Goal: Transaction & Acquisition: Purchase product/service

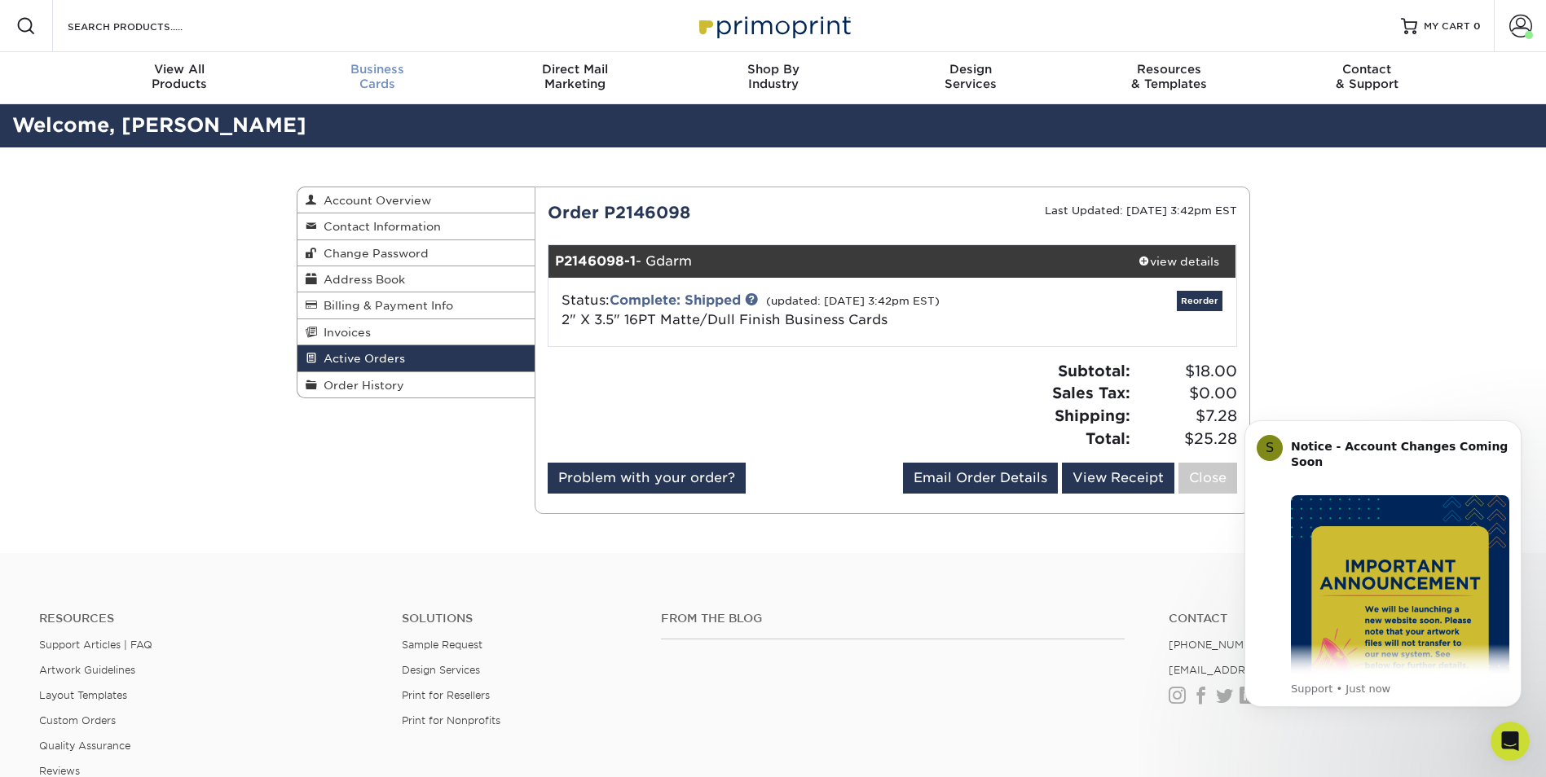
click at [373, 76] on span "Business" at bounding box center [377, 69] width 198 height 15
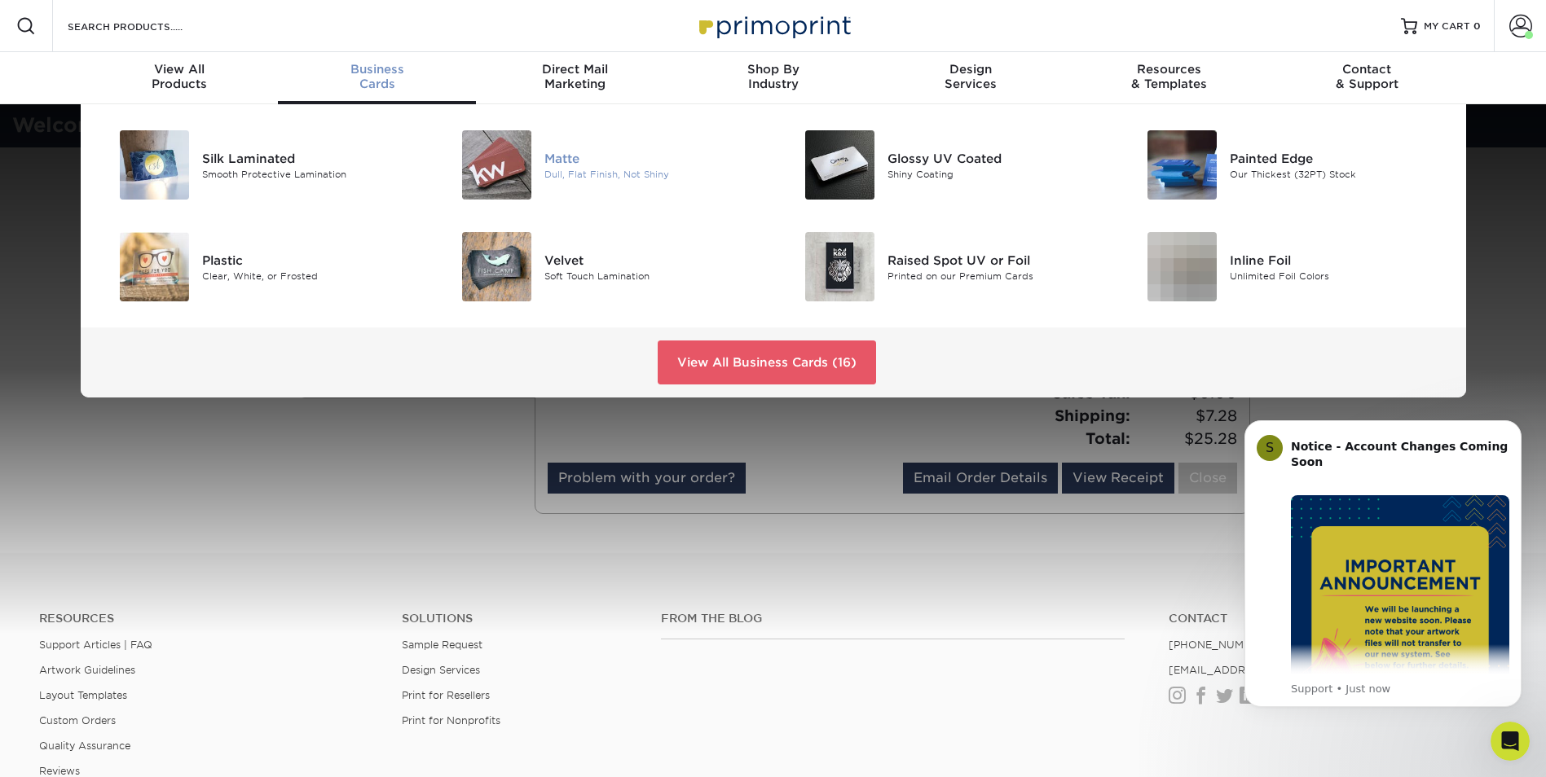
click at [504, 143] on img at bounding box center [496, 164] width 69 height 69
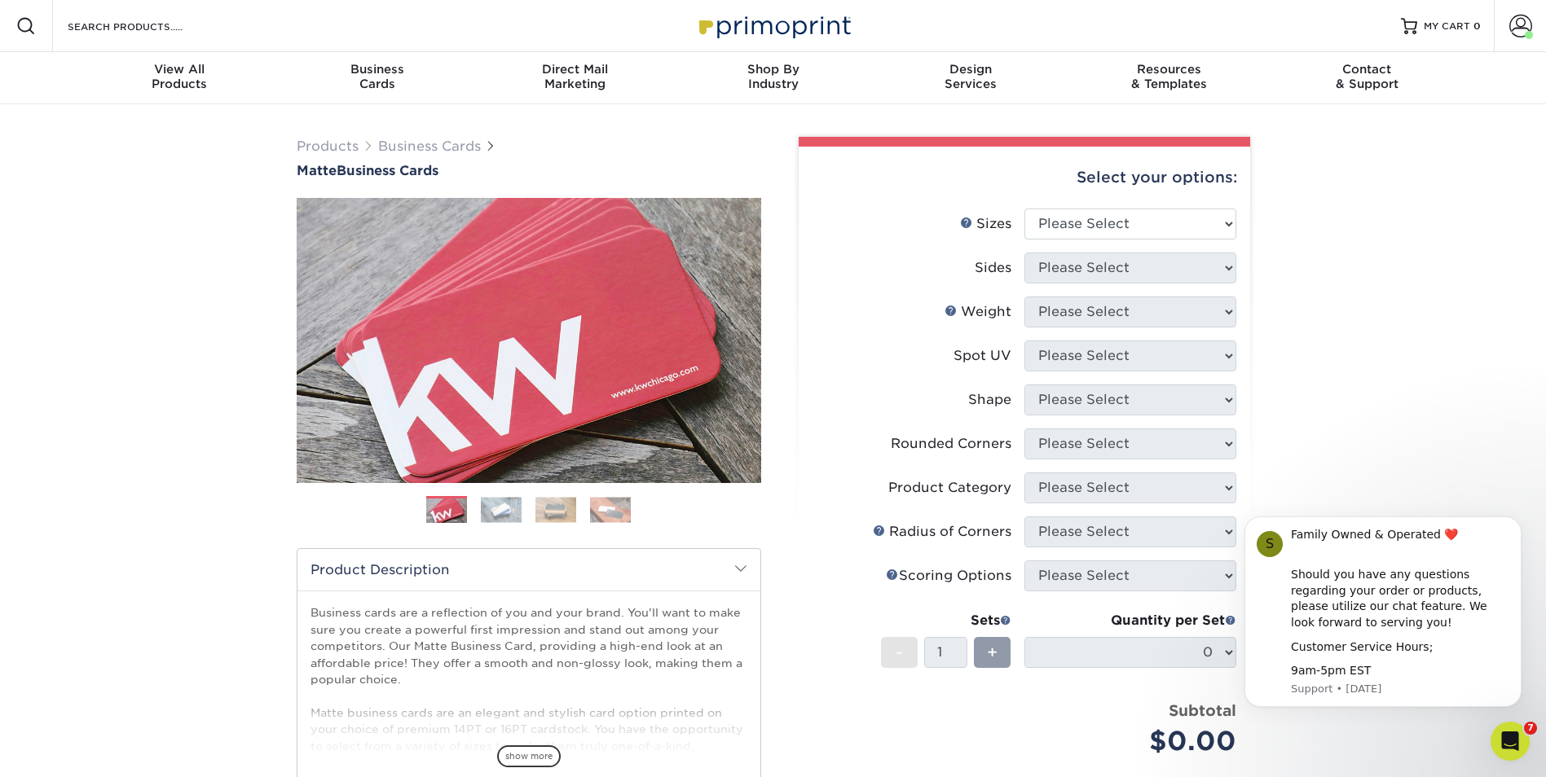
click at [1432, 256] on div "Products Business Cards Matte Business Cards Previous Next 100 $ 9" at bounding box center [773, 553] width 1546 height 899
click at [1228, 222] on select "Please Select 1.5" x 3.5" - Mini 1.75" x 3.5" - Mini 2" x 2" - Square 2" x 3" -…" at bounding box center [1130, 224] width 212 height 31
select select "2.00x3.50"
click at [1024, 209] on select "Please Select 1.5" x 3.5" - Mini 1.75" x 3.5" - Mini 2" x 2" - Square 2" x 3" -…" at bounding box center [1130, 224] width 212 height 31
click at [1106, 272] on select "Please Select Print Both Sides Print Front Only" at bounding box center [1130, 268] width 212 height 31
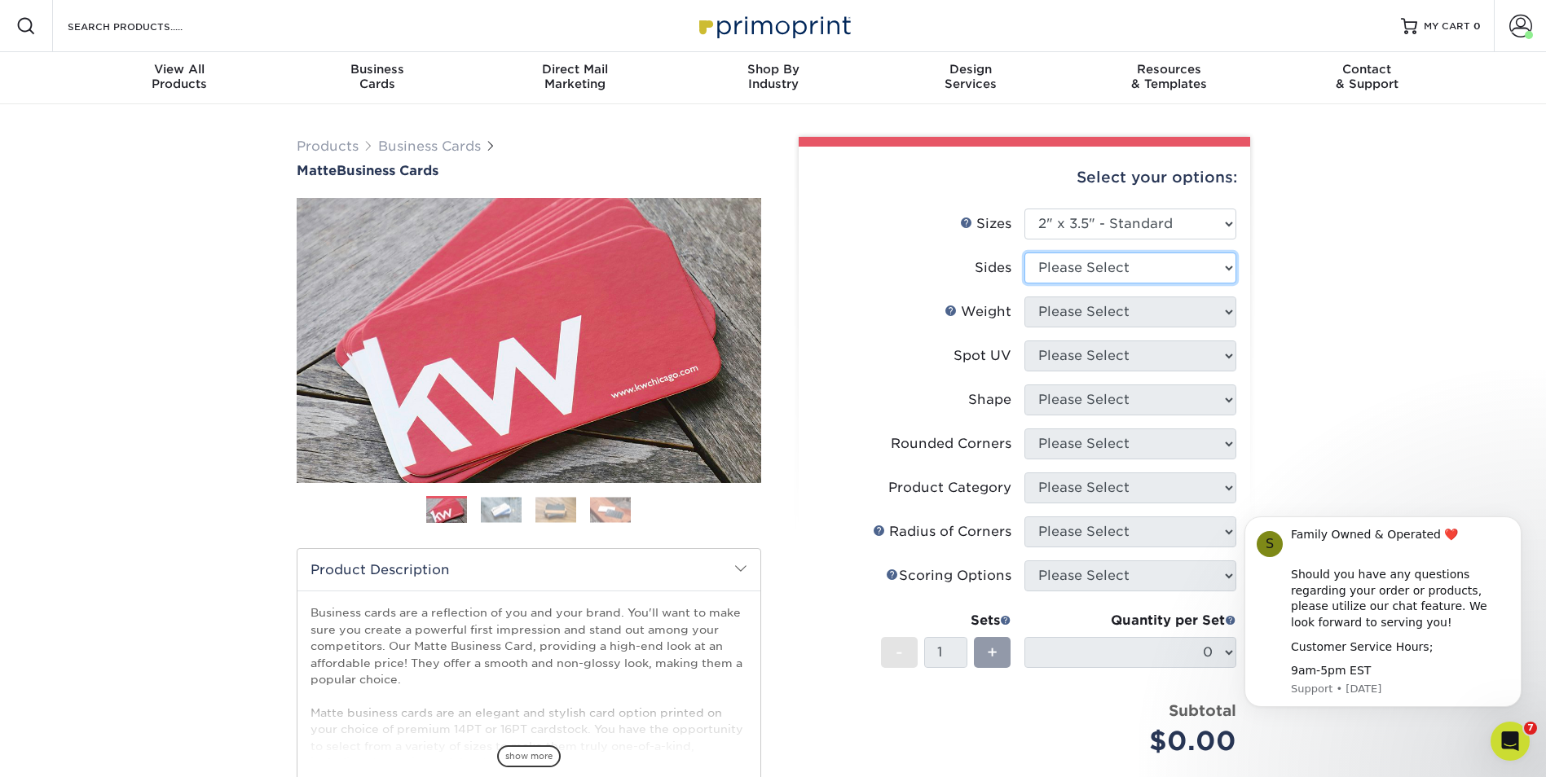
select select "13abbda7-1d64-4f25-8bb2-c179b224825d"
click at [1024, 253] on select "Please Select Print Both Sides Print Front Only" at bounding box center [1130, 268] width 212 height 31
drag, startPoint x: 1084, startPoint y: 310, endPoint x: 1094, endPoint y: 312, distance: 10.7
click at [1084, 310] on select "Please Select 16PT 14PT" at bounding box center [1130, 312] width 212 height 31
select select "16PT"
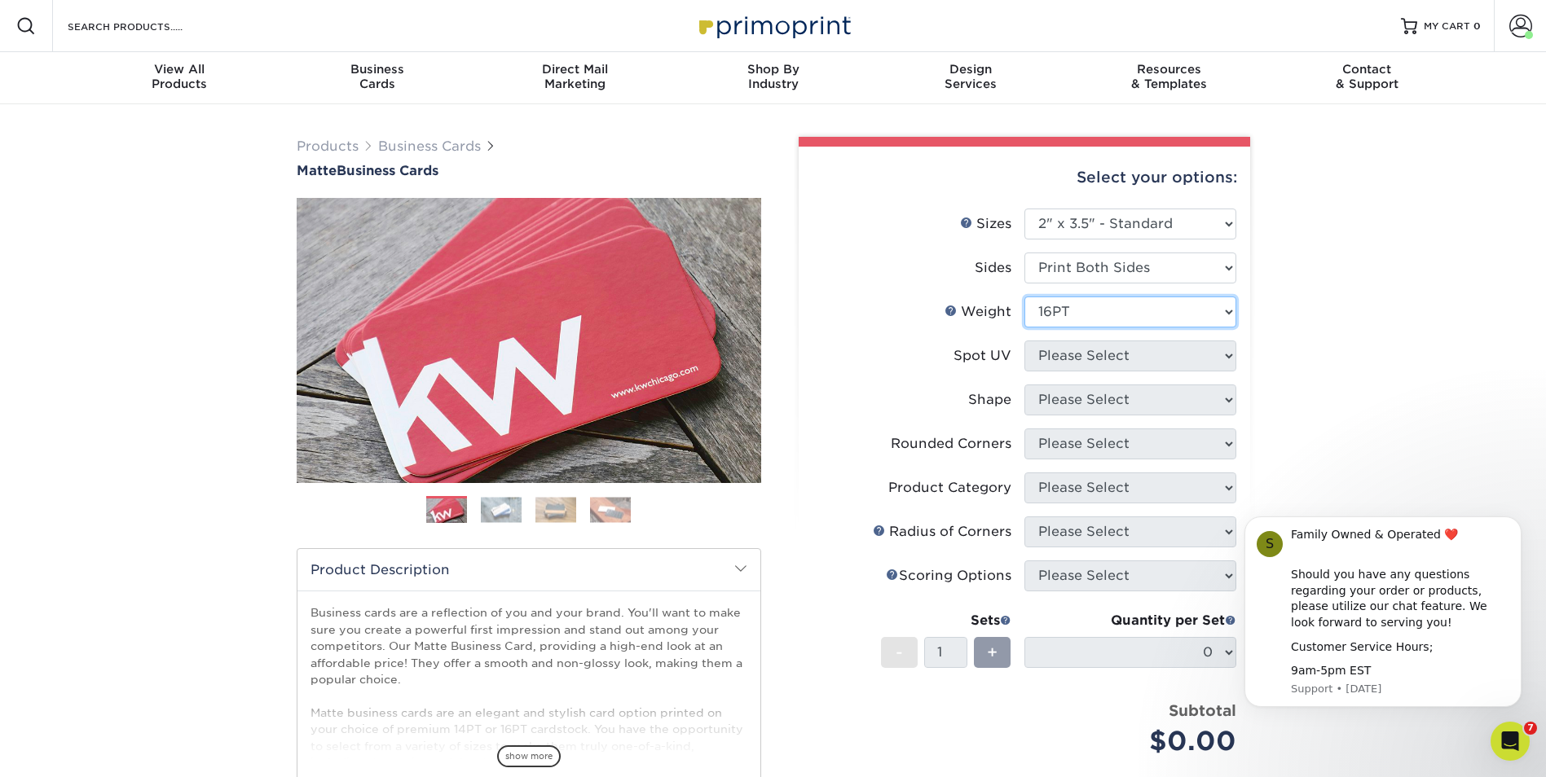
click at [1024, 297] on select "Please Select 16PT 14PT" at bounding box center [1130, 312] width 212 height 31
click at [934, 727] on div "Price per set $0.00" at bounding box center [918, 731] width 212 height 62
click at [1103, 351] on select "Please Select No Spot UV Front and Back (Both Sides) Front Only Back Only" at bounding box center [1130, 356] width 212 height 31
select select "3"
click at [1024, 341] on select "Please Select No Spot UV Front and Back (Both Sides) Front Only Back Only" at bounding box center [1130, 356] width 212 height 31
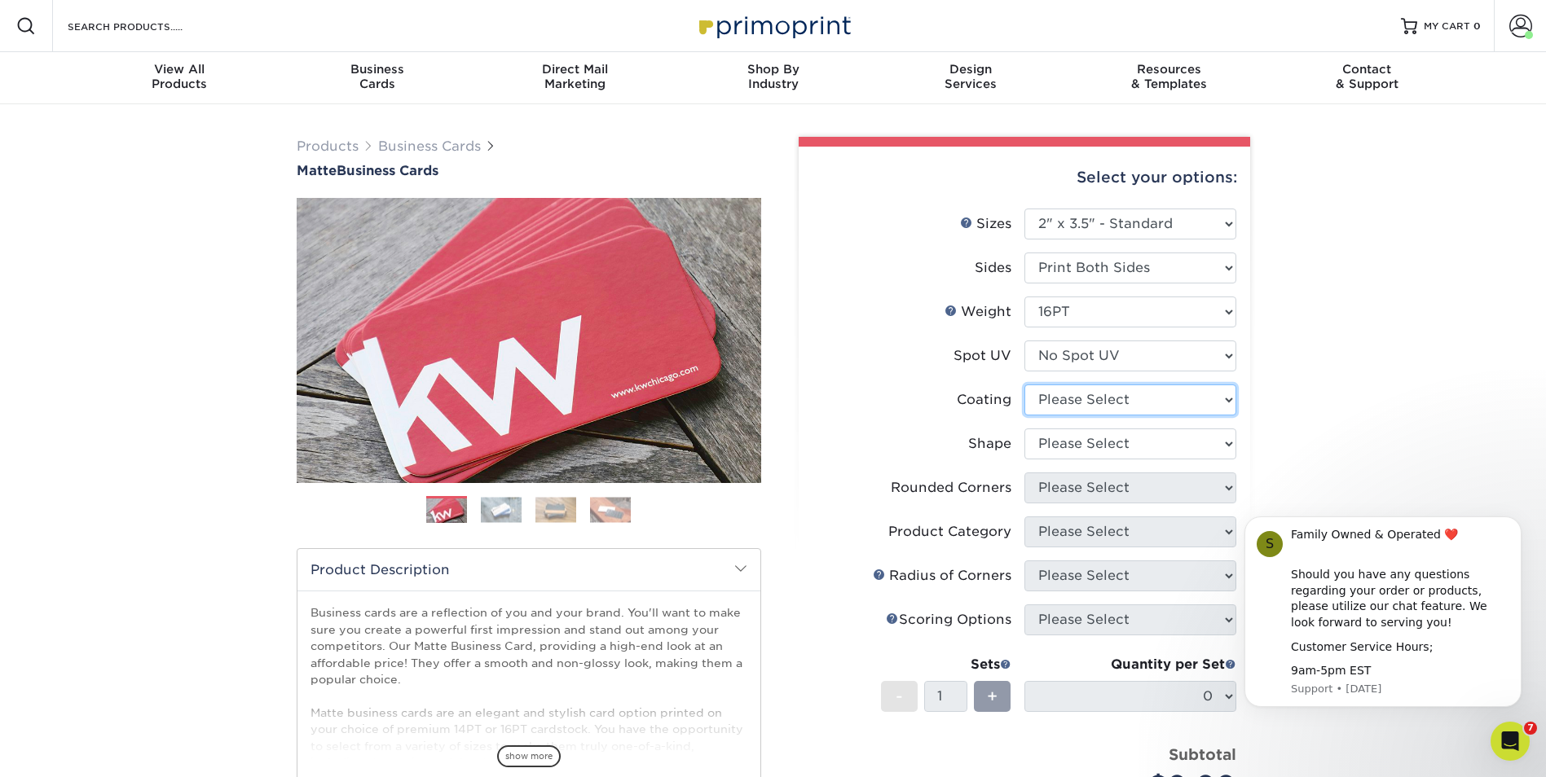
click at [1109, 403] on select at bounding box center [1130, 400] width 212 height 31
select select "121bb7b5-3b4d-429f-bd8d-bbf80e953313"
click at [1024, 385] on select at bounding box center [1130, 400] width 212 height 31
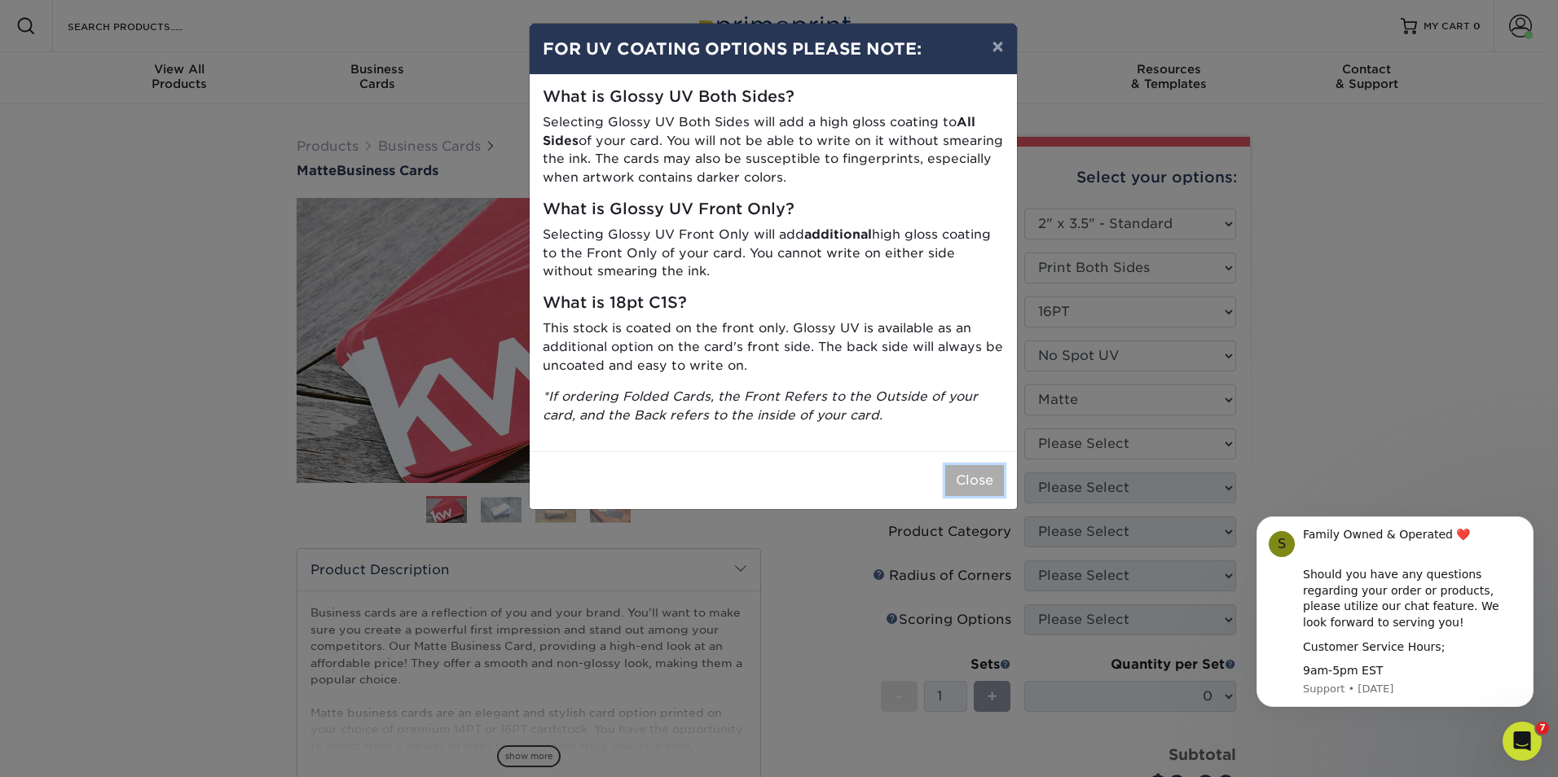
click at [961, 482] on button "Close" at bounding box center [974, 480] width 59 height 31
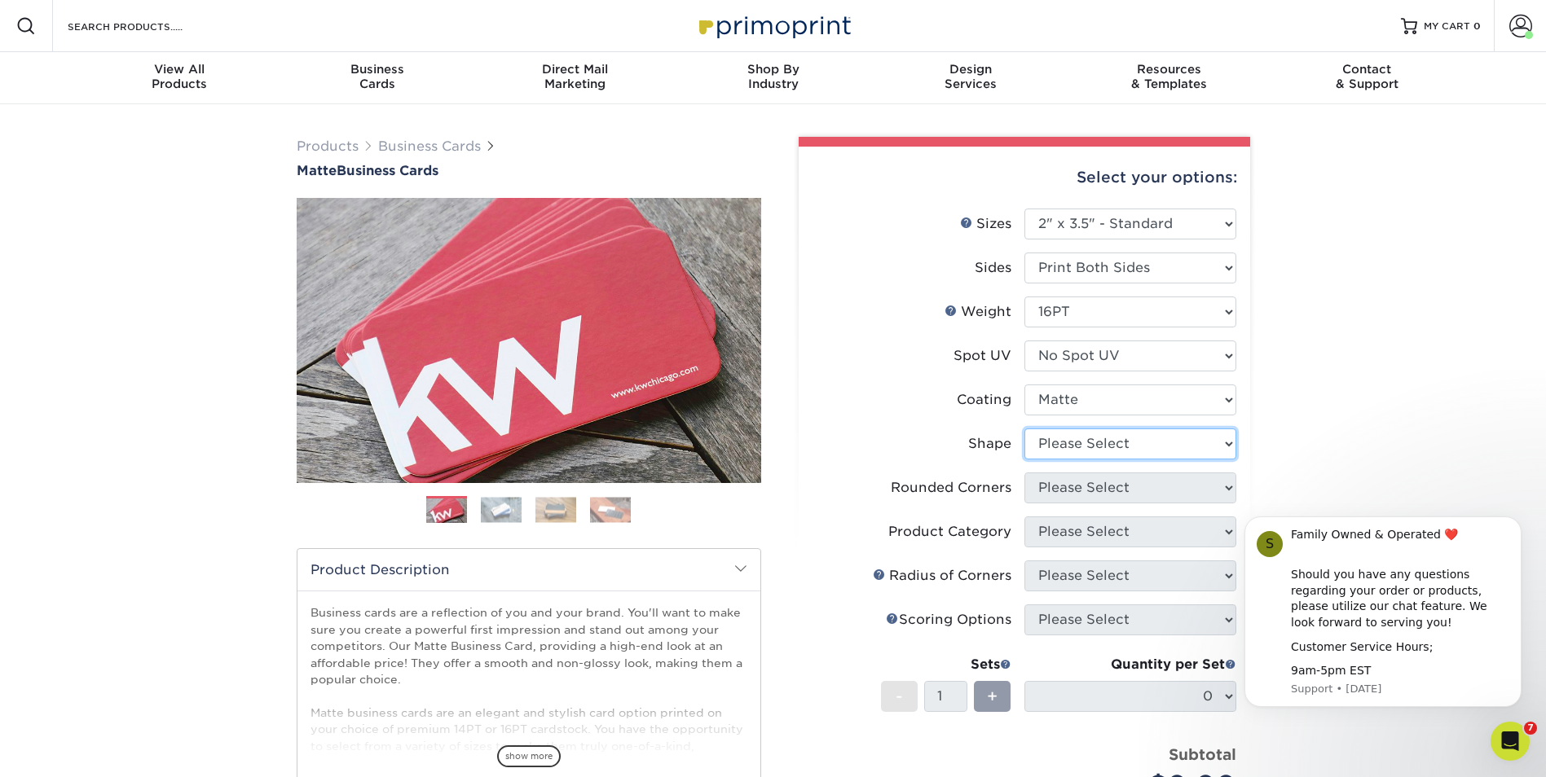
click at [1114, 443] on select "Please Select Standard Oval" at bounding box center [1130, 444] width 212 height 31
select select "standard"
click at [1024, 429] on select "Please Select Standard Oval" at bounding box center [1130, 444] width 212 height 31
click at [1084, 485] on select "Please Select Yes - Round 2 Corners Yes - Round 4 Corners No" at bounding box center [1130, 488] width 212 height 31
select select "0"
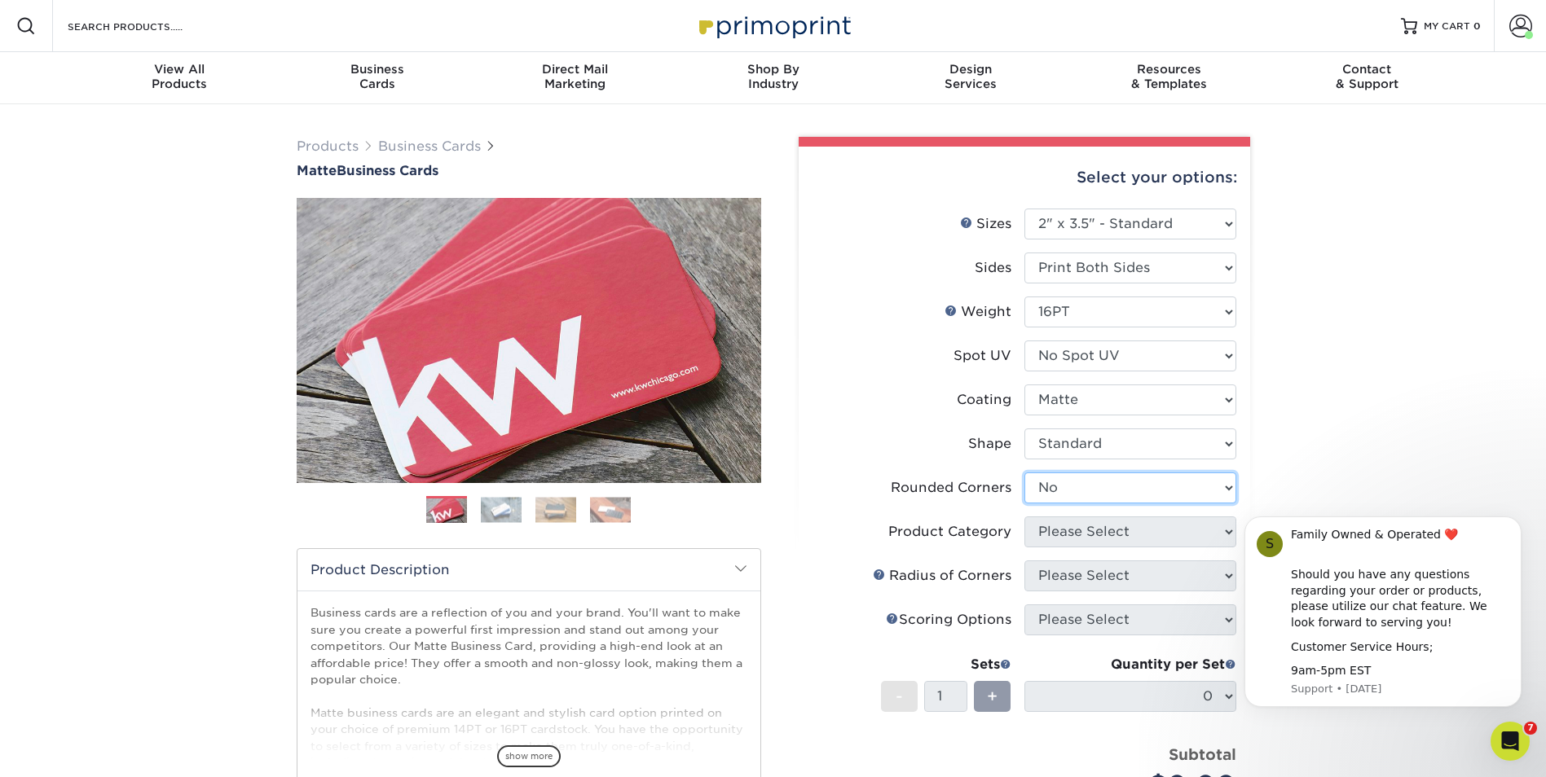
click at [1024, 473] on select "Please Select Yes - Round 2 Corners Yes - Round 4 Corners No" at bounding box center [1130, 488] width 212 height 31
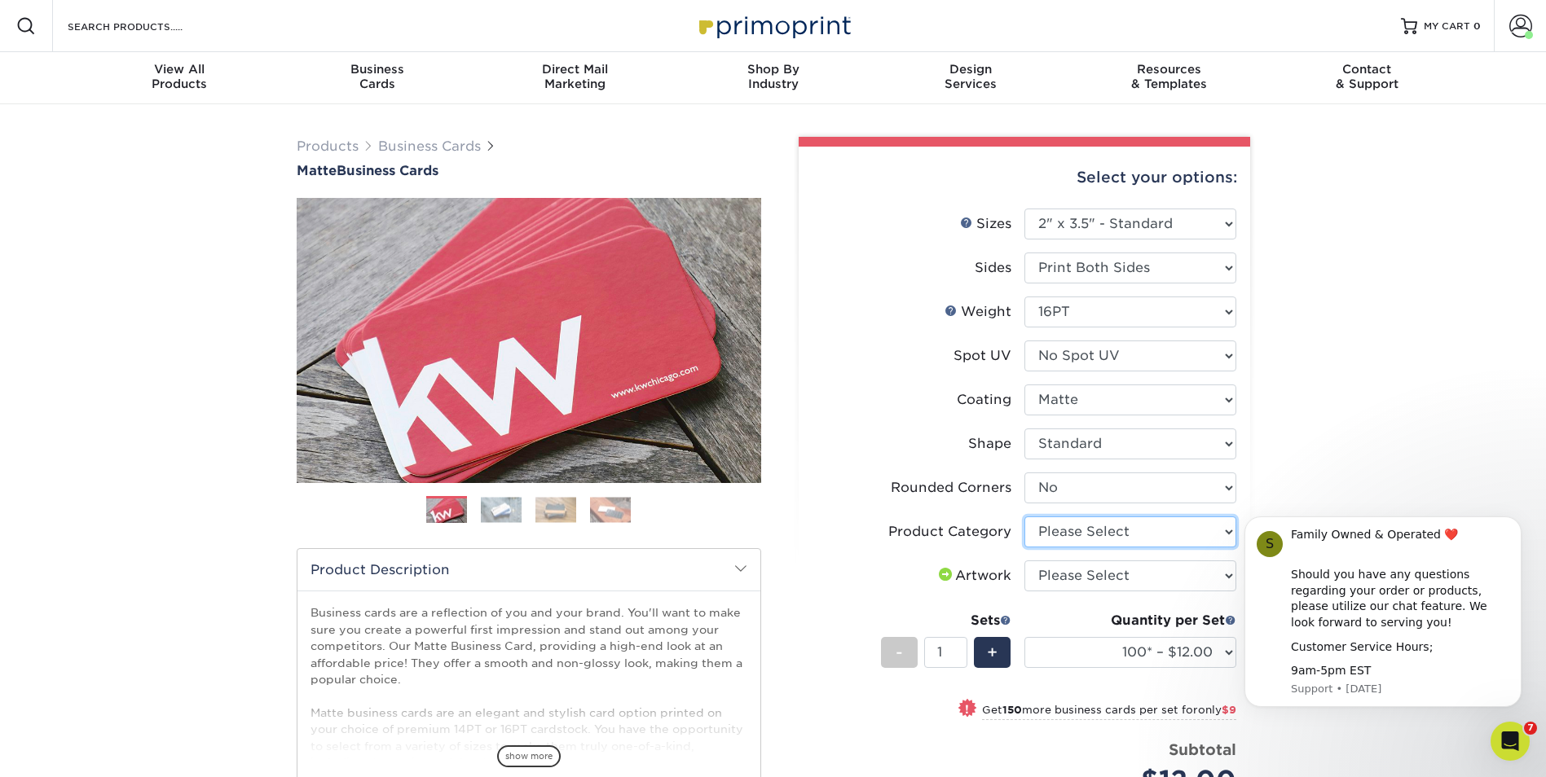
click at [1165, 529] on select "Please Select Business Cards" at bounding box center [1130, 532] width 212 height 31
select select "3b5148f1-0588-4f88-a218-97bcfdce65c1"
click at [1024, 517] on select "Please Select Business Cards" at bounding box center [1130, 532] width 212 height 31
click at [1128, 574] on select "Please Select I will upload files I need a design - $100" at bounding box center [1130, 576] width 212 height 31
select select "upload"
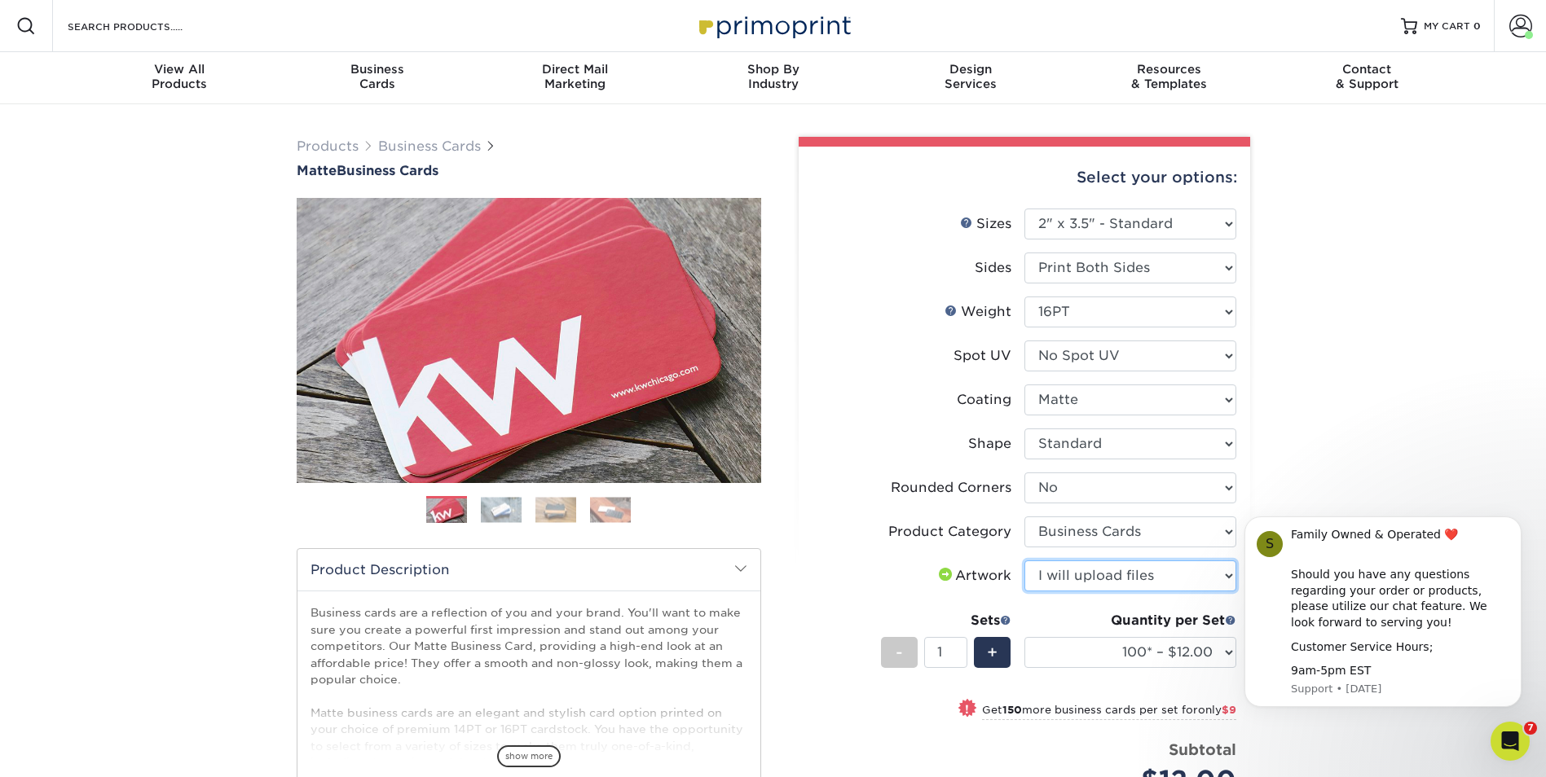
click at [1024, 561] on select "Please Select I will upload files I need a design - $100" at bounding box center [1130, 576] width 212 height 31
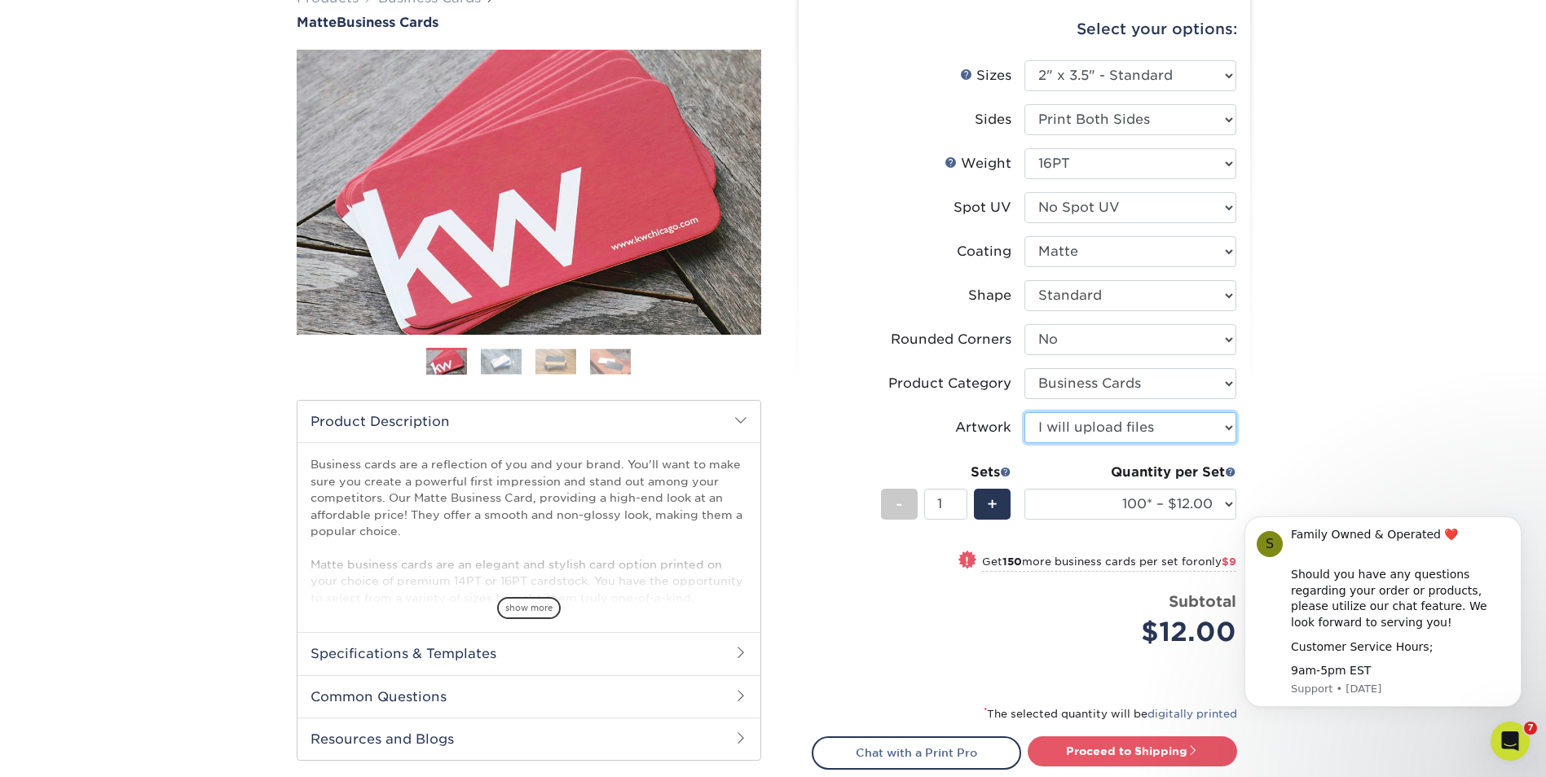
scroll to position [163, 0]
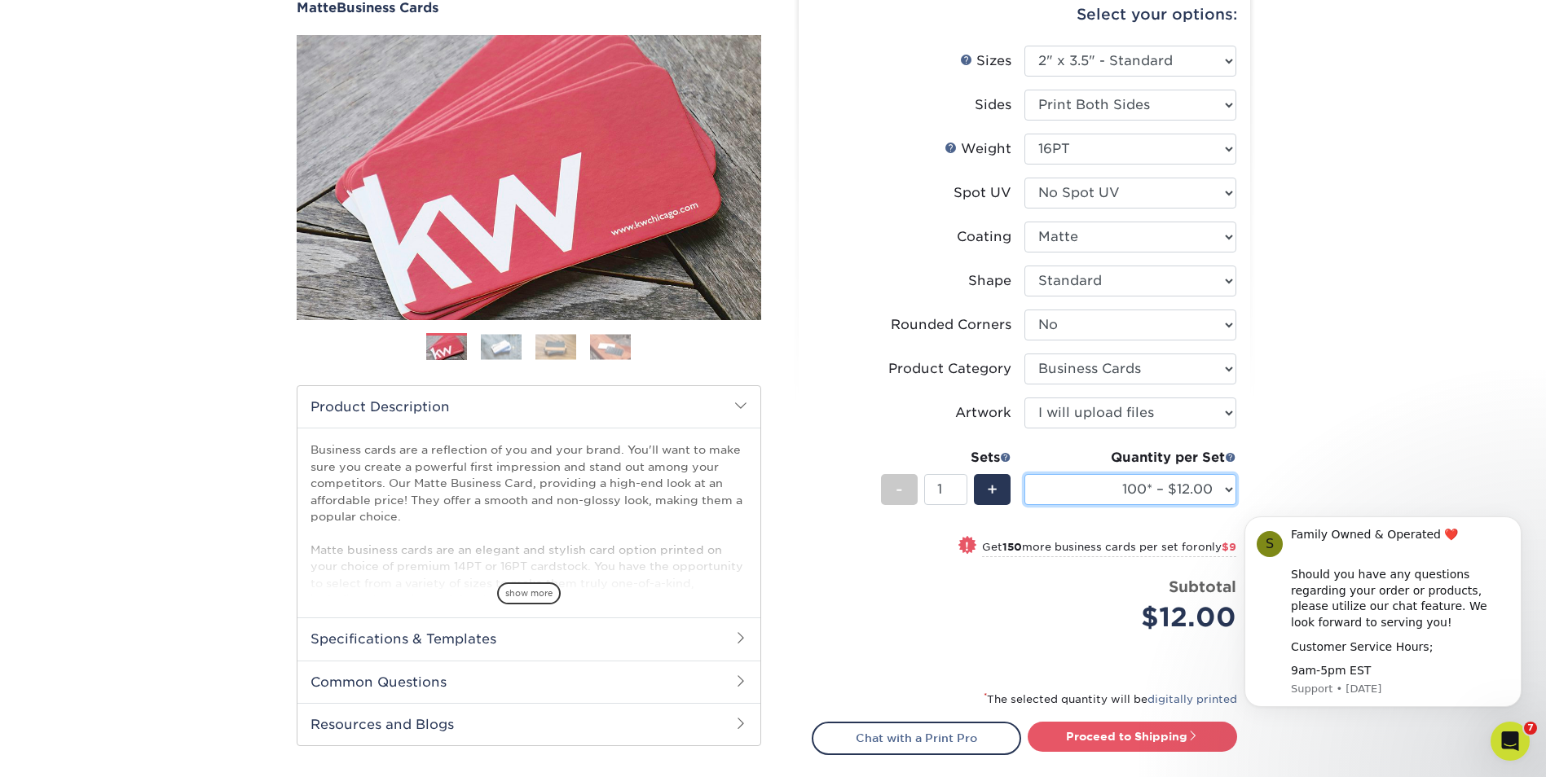
click at [1228, 487] on select "100* – $12.00 250* – $21.00 500 – $42.00 1000 – $53.00 2500 – $95.00 5000 – $18…" at bounding box center [1130, 489] width 212 height 31
select select "500 – $42.00"
click at [1024, 474] on select "100* – $12.00 250* – $21.00 500 – $42.00 1000 – $53.00 2500 – $95.00 5000 – $18…" at bounding box center [1130, 489] width 212 height 31
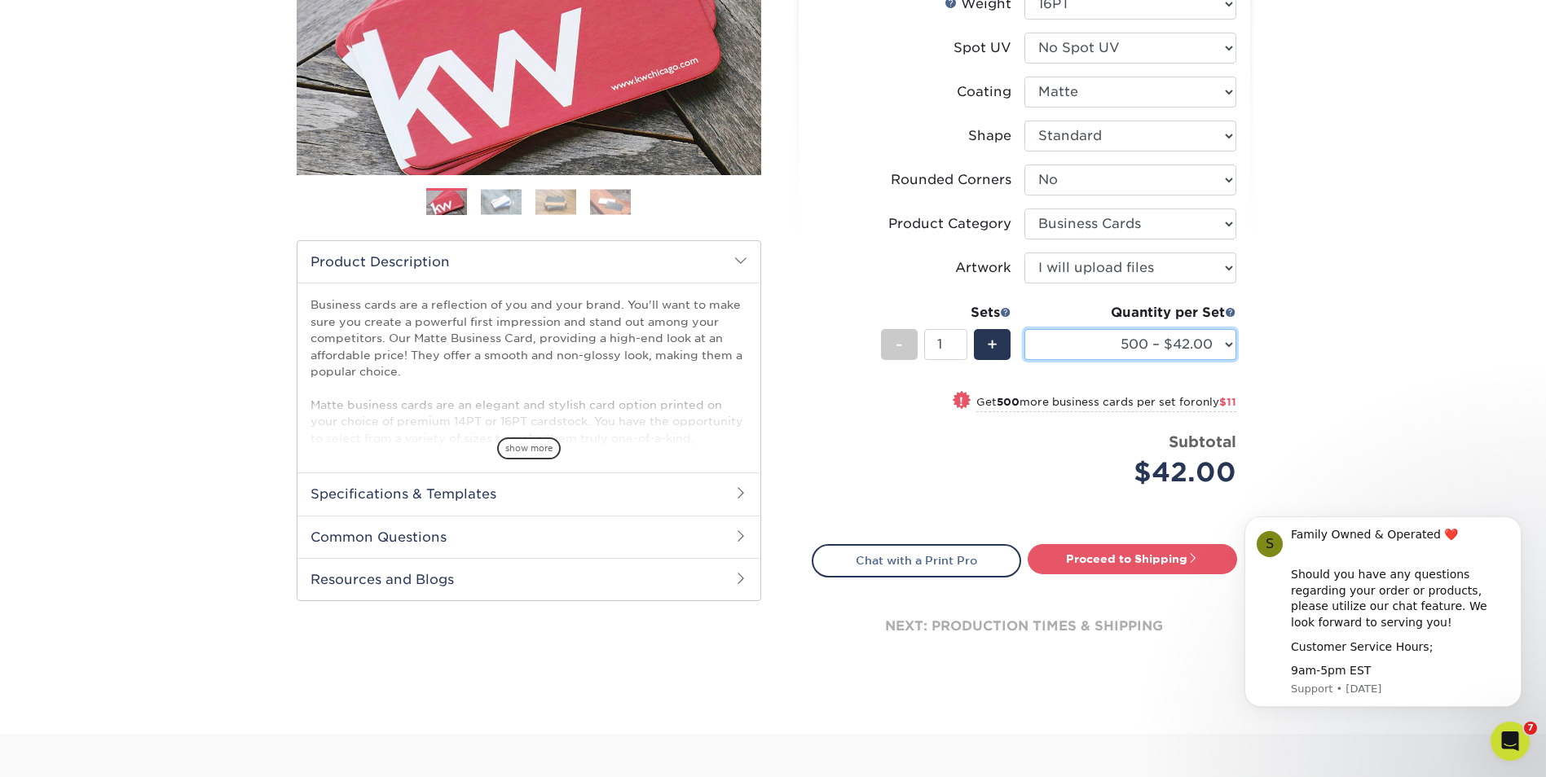
scroll to position [326, 0]
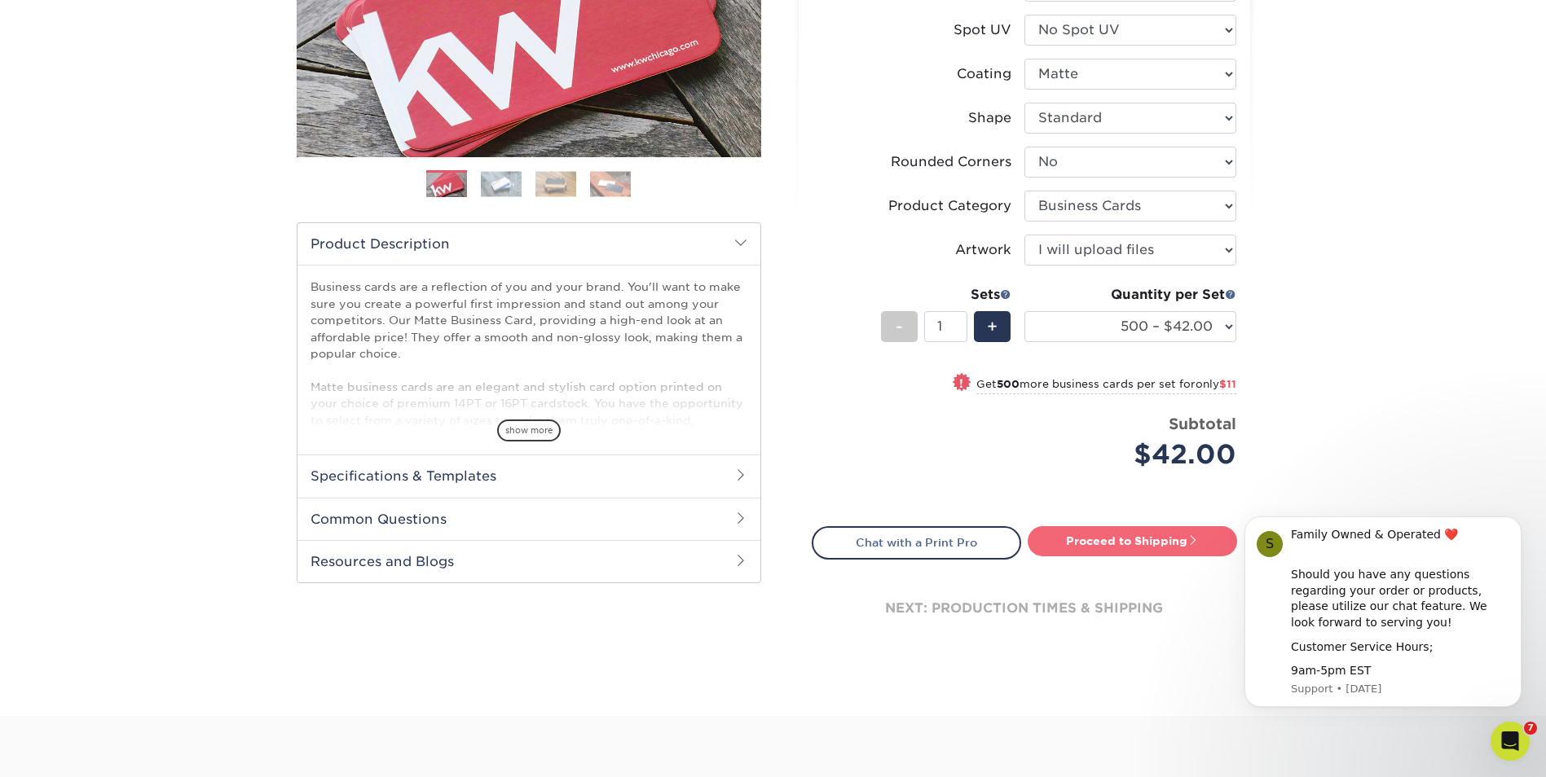
click at [1164, 542] on link "Proceed to Shipping" at bounding box center [1131, 540] width 209 height 29
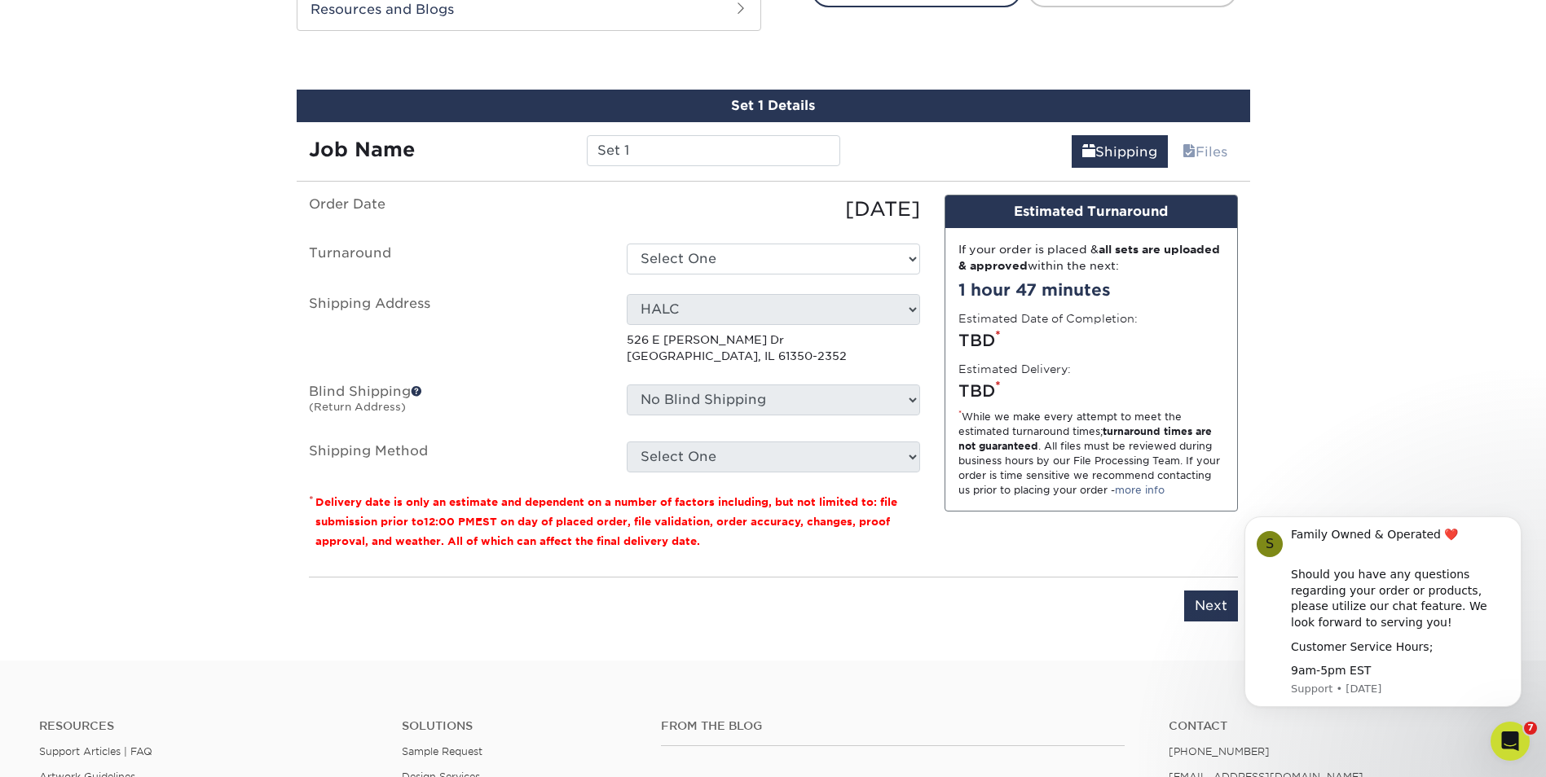
scroll to position [897, 0]
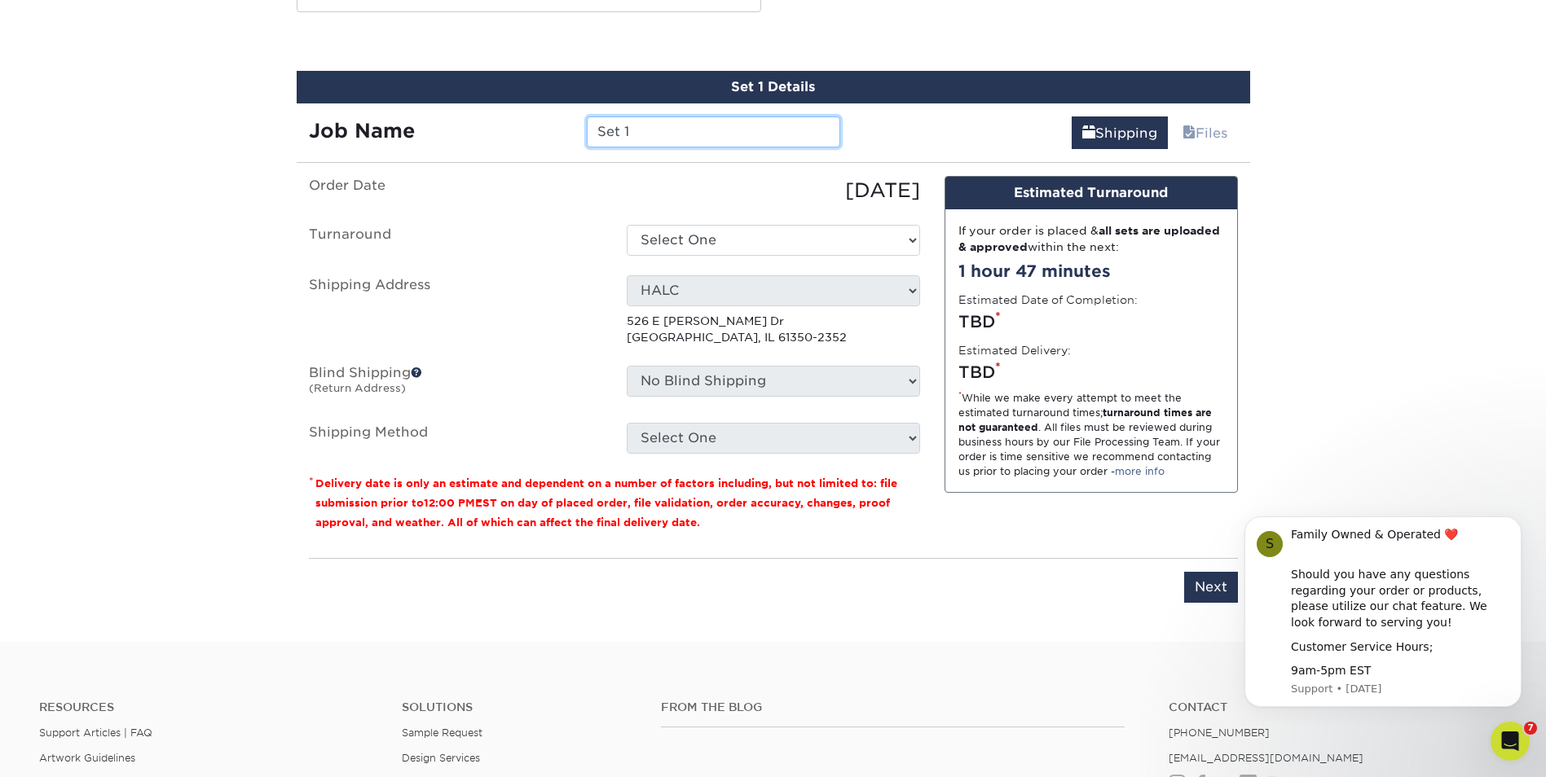
drag, startPoint x: 682, startPoint y: 130, endPoint x: 541, endPoint y: 110, distance: 142.4
click at [535, 122] on div "Job Name Set 1" at bounding box center [575, 132] width 556 height 31
type input "[PERSON_NAME]"
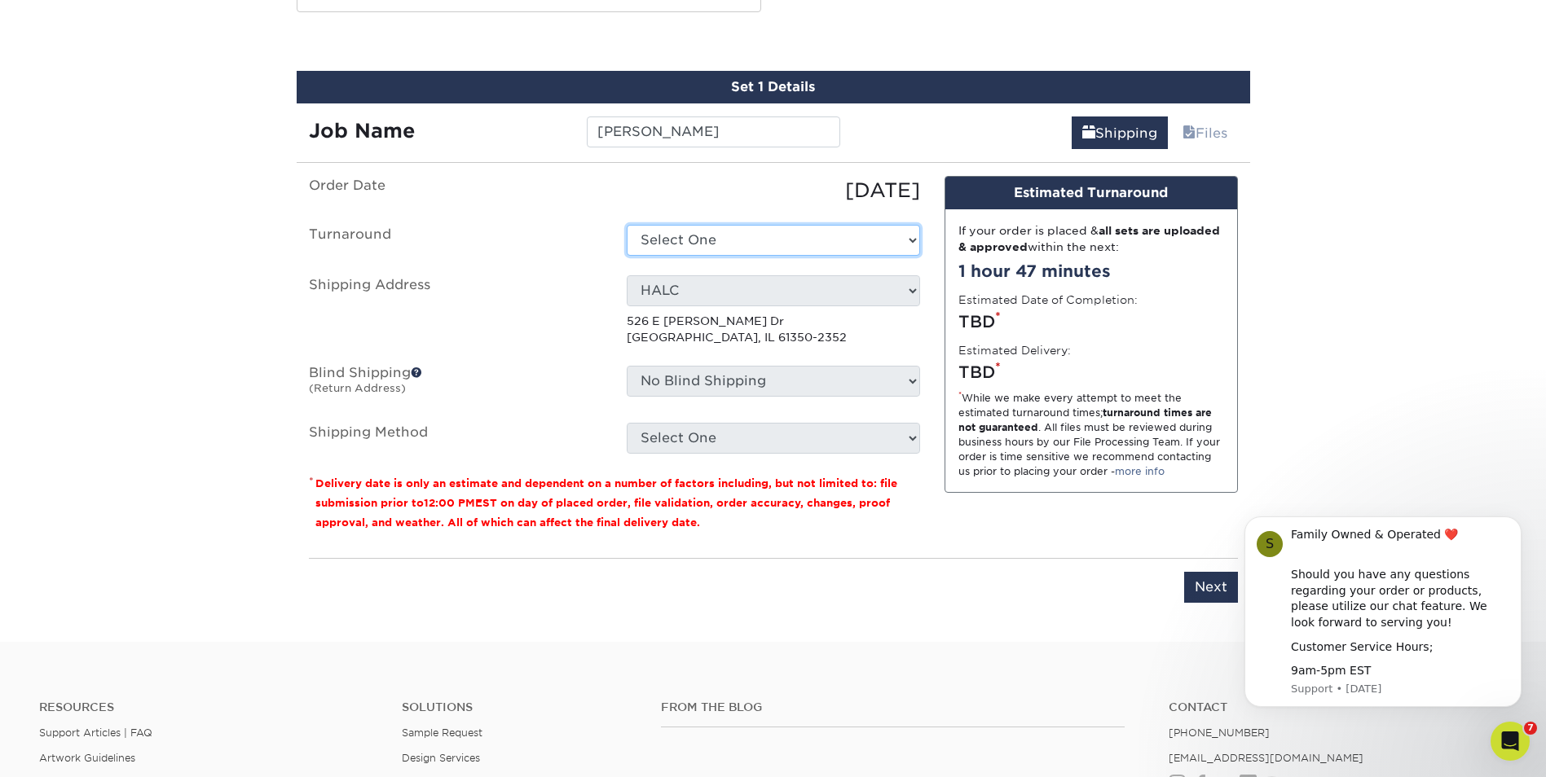
click at [692, 236] on select "Select One 2-4 Business Days 2 Day Next Business Day" at bounding box center [773, 240] width 293 height 31
select select "b78ebb40-f3d8-446a-8df3-6de10c612245"
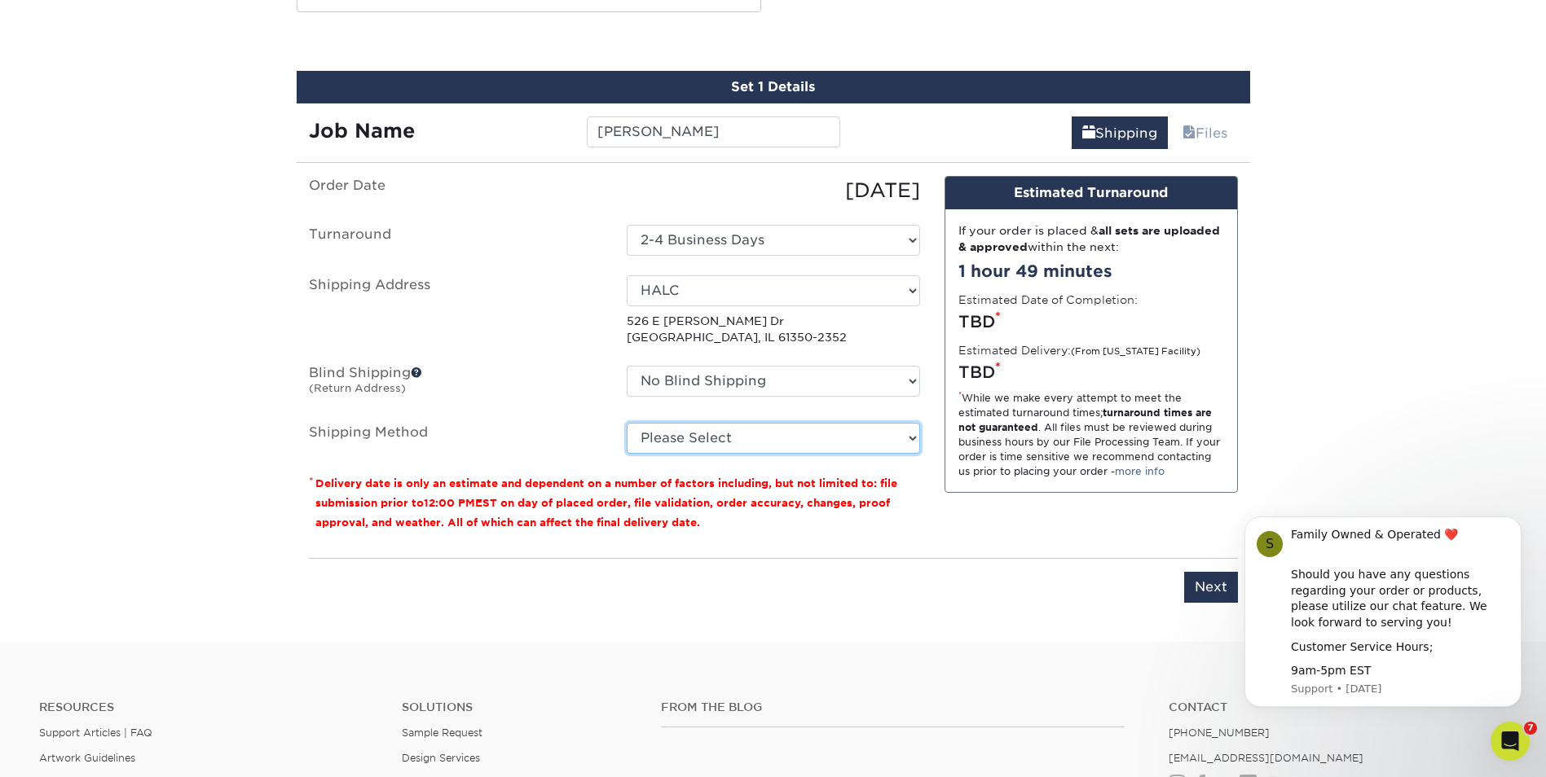
click at [886, 442] on select "Please Select Ground Shipping (+$8.96) 3 Day Shipping Service (+$18.68) 2 Day A…" at bounding box center [773, 438] width 293 height 31
select select "03"
click at [627, 423] on select "Please Select Ground Shipping (+$8.96) 3 Day Shipping Service (+$18.68) 2 Day A…" at bounding box center [773, 438] width 293 height 31
click at [1021, 540] on div "Design Estimated Turnaround If your order is placed & all sets are uploaded & a…" at bounding box center [1091, 360] width 318 height 369
click at [1211, 583] on input "Next" at bounding box center [1211, 587] width 54 height 31
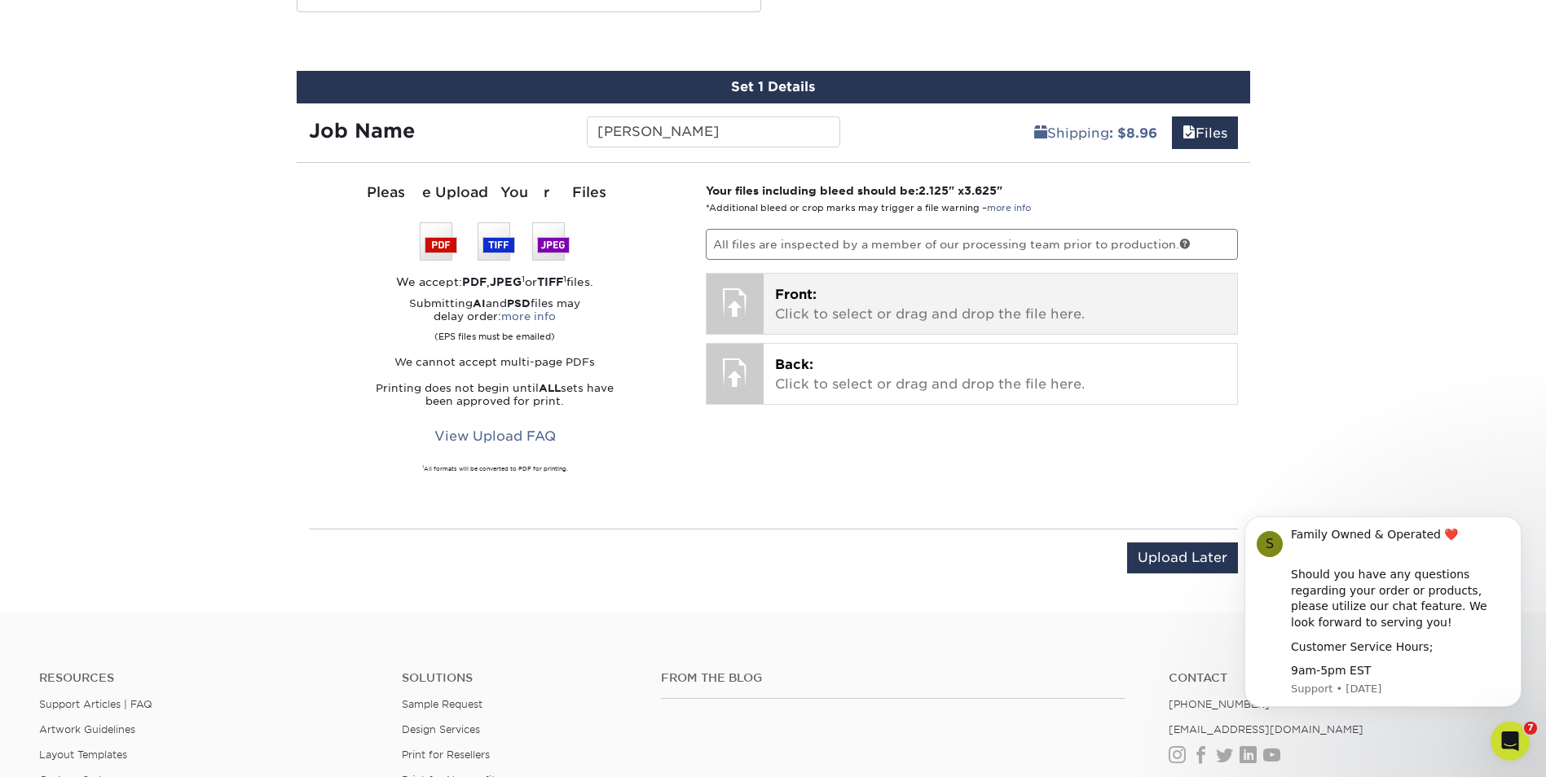
click at [829, 297] on p "Front: Click to select or drag and drop the file here." at bounding box center [1000, 304] width 451 height 39
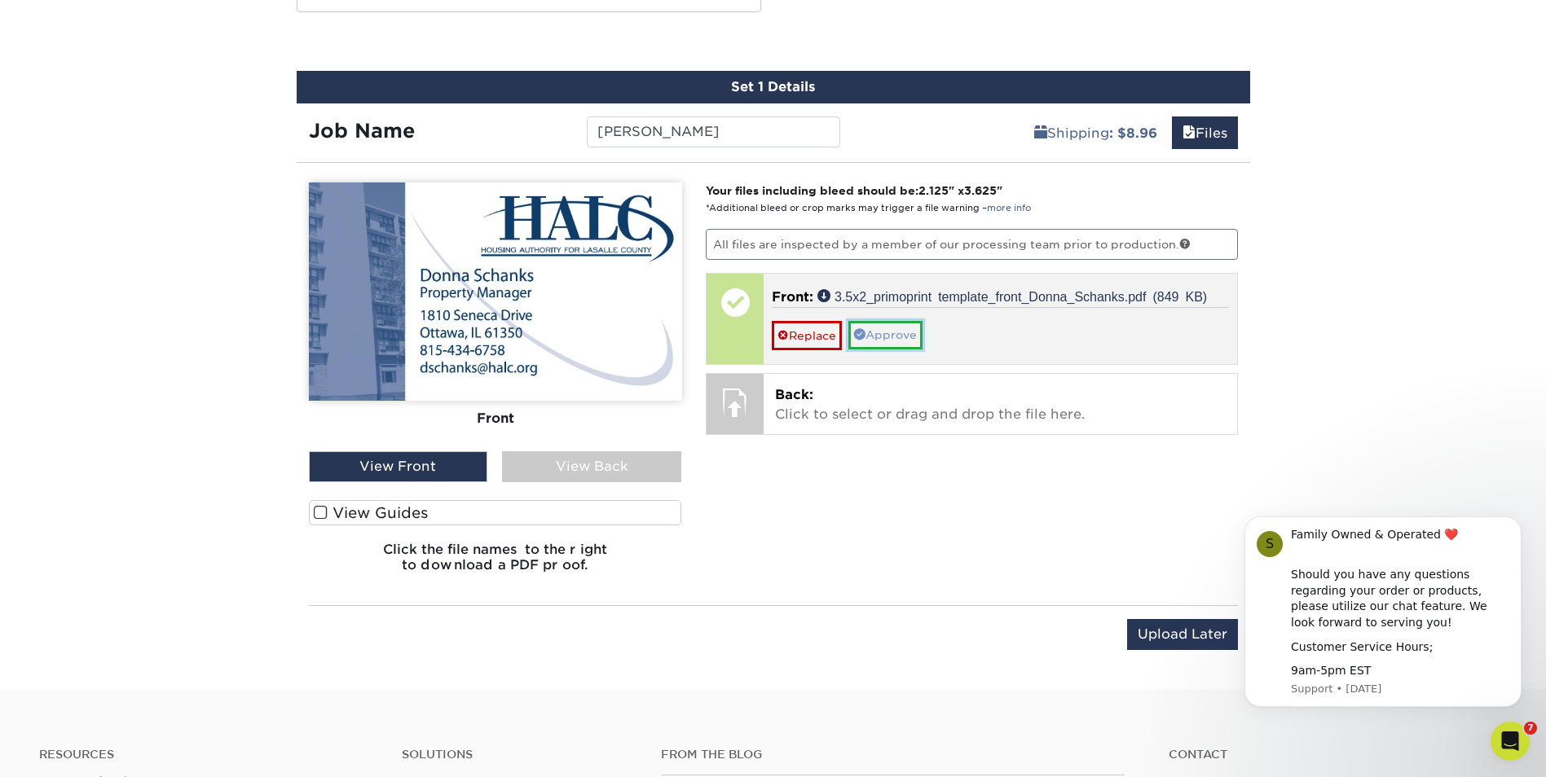
click at [912, 343] on link "Approve" at bounding box center [885, 335] width 74 height 28
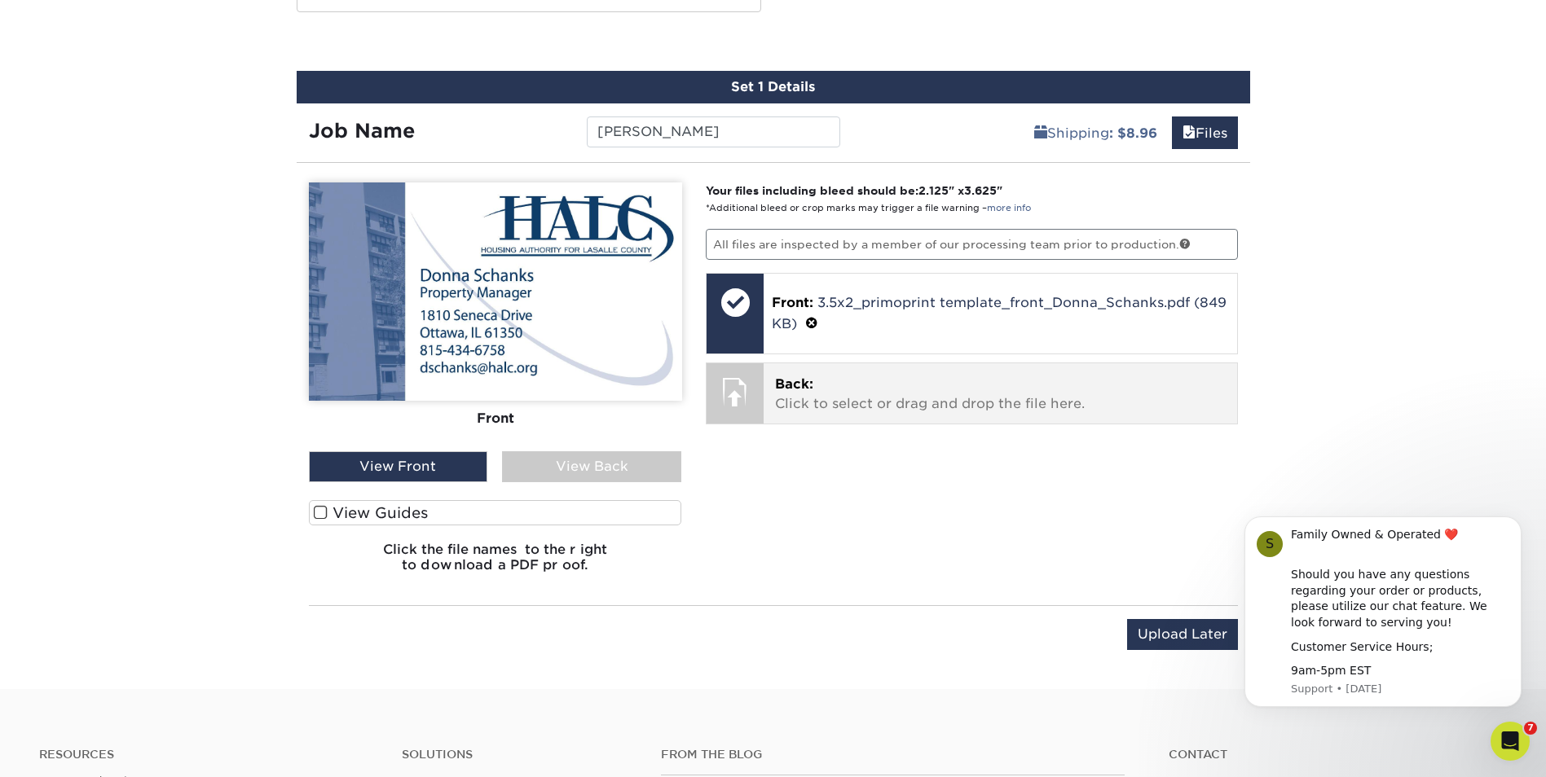
click at [873, 387] on p "Back: Click to select or drag and drop the file here." at bounding box center [1000, 394] width 451 height 39
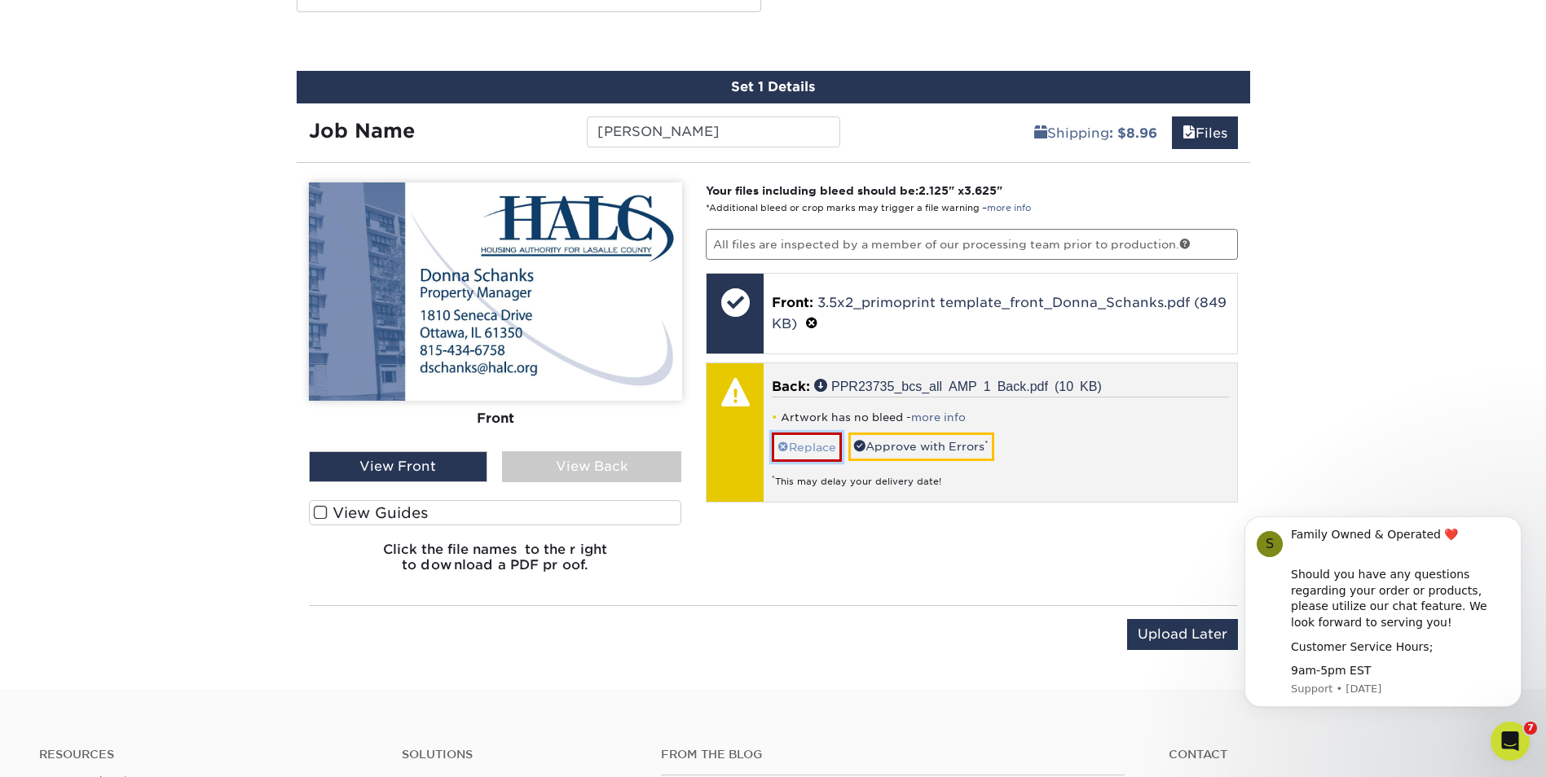
click at [809, 450] on link "Replace" at bounding box center [807, 447] width 70 height 29
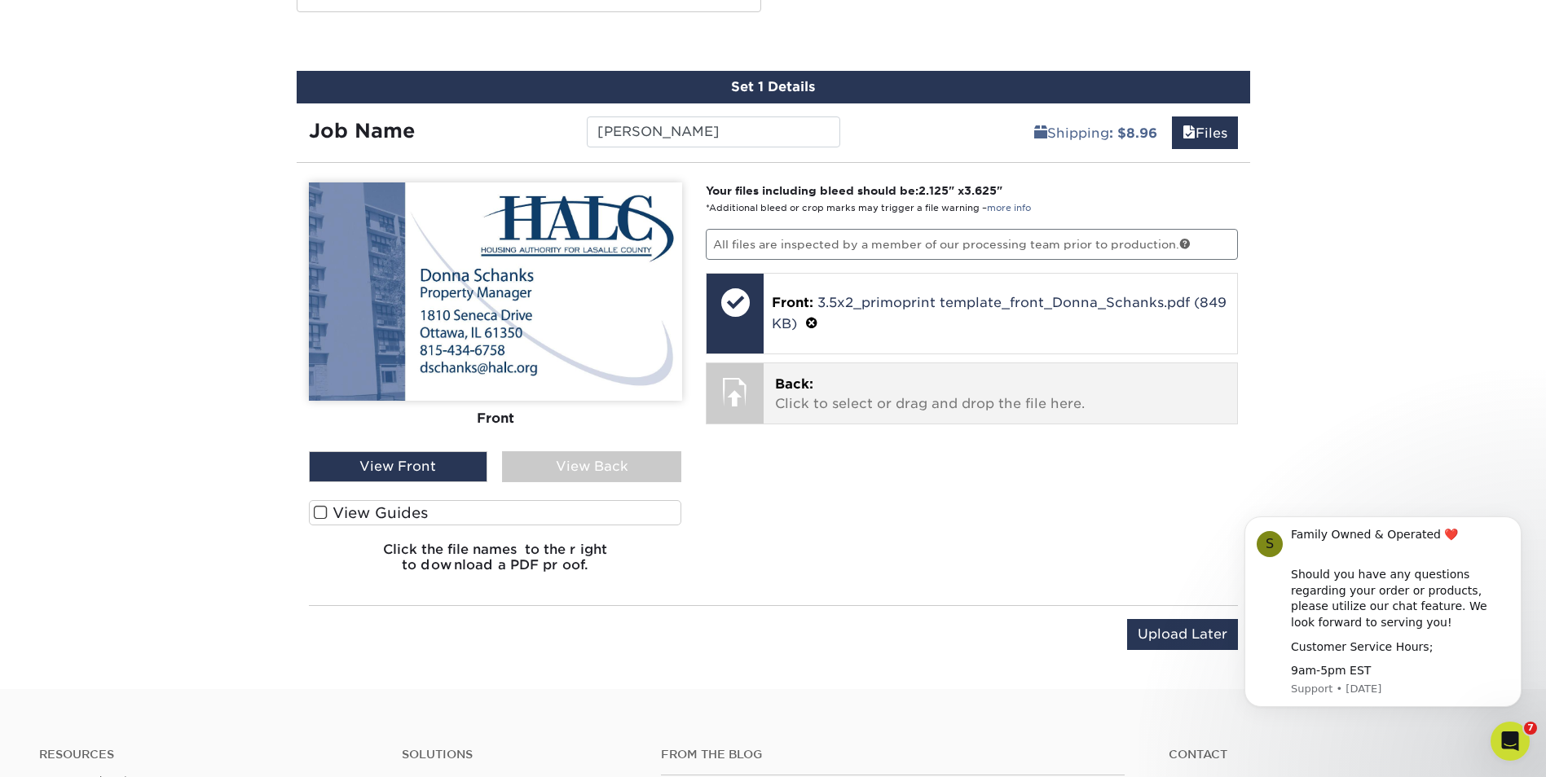
click at [819, 396] on p "Back: Click to select or drag and drop the file here." at bounding box center [1000, 394] width 451 height 39
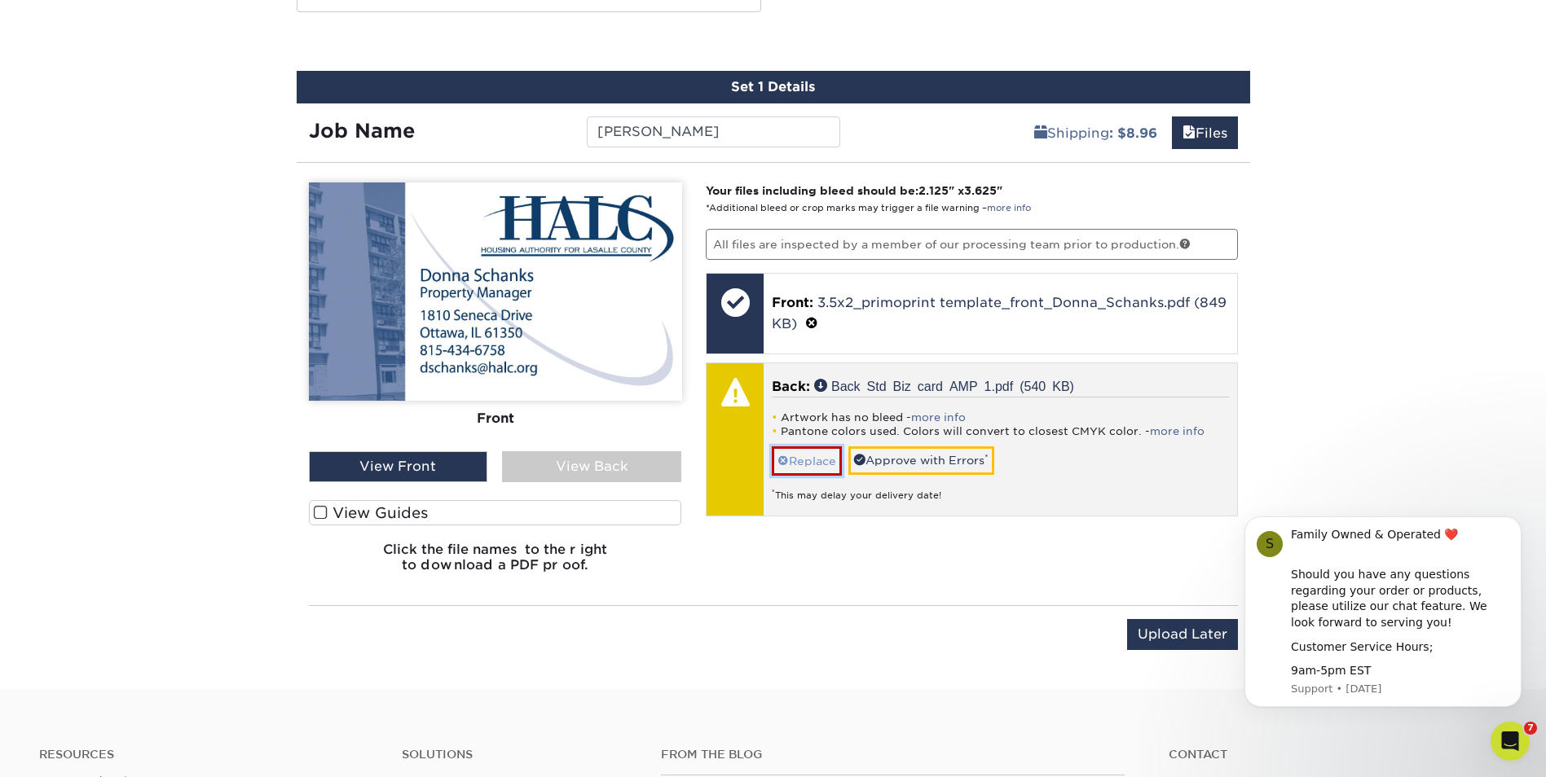
click at [809, 460] on link "Replace" at bounding box center [807, 460] width 70 height 29
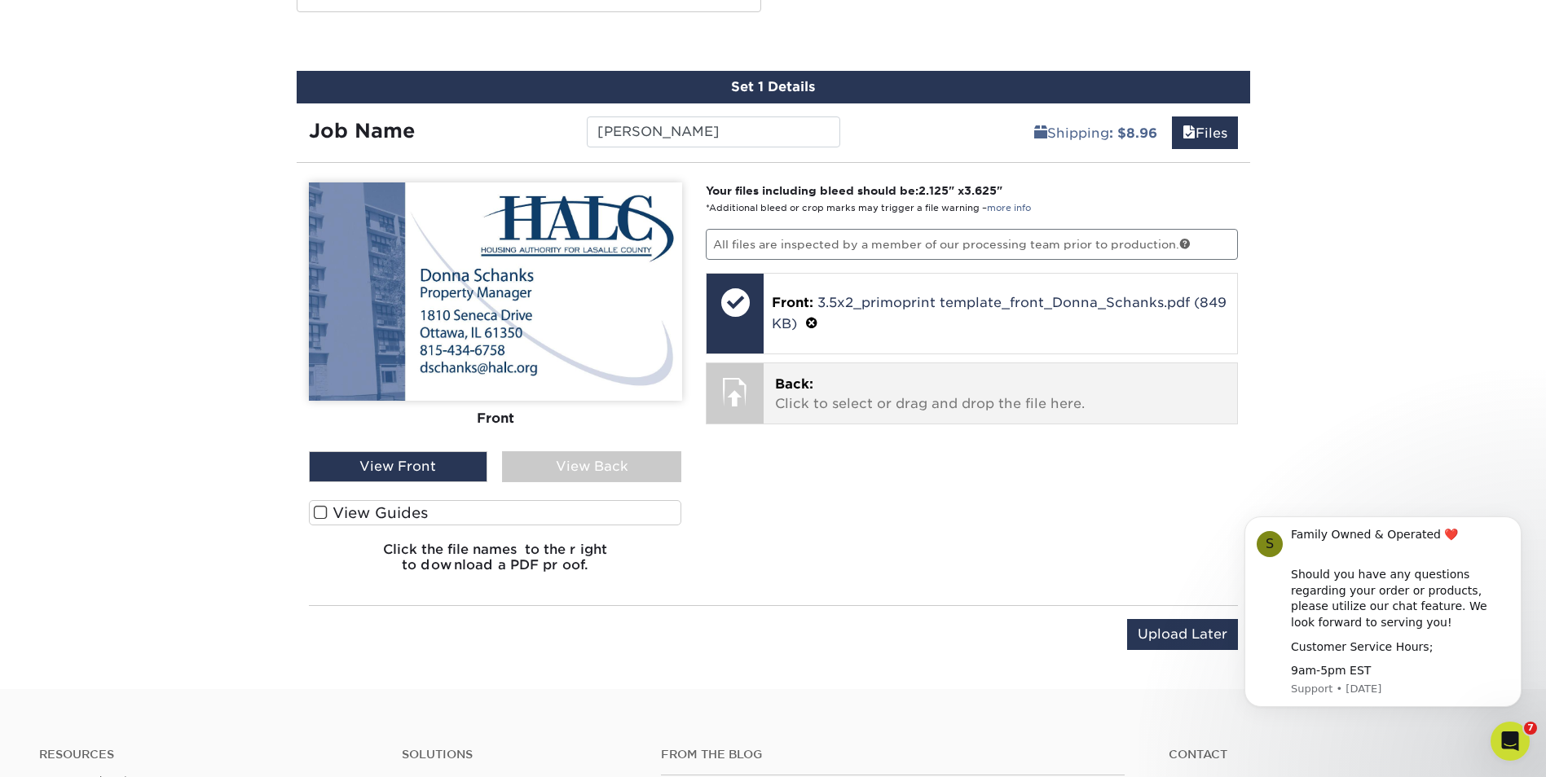
click at [941, 402] on p "Back: Click to select or drag and drop the file here." at bounding box center [1000, 394] width 451 height 39
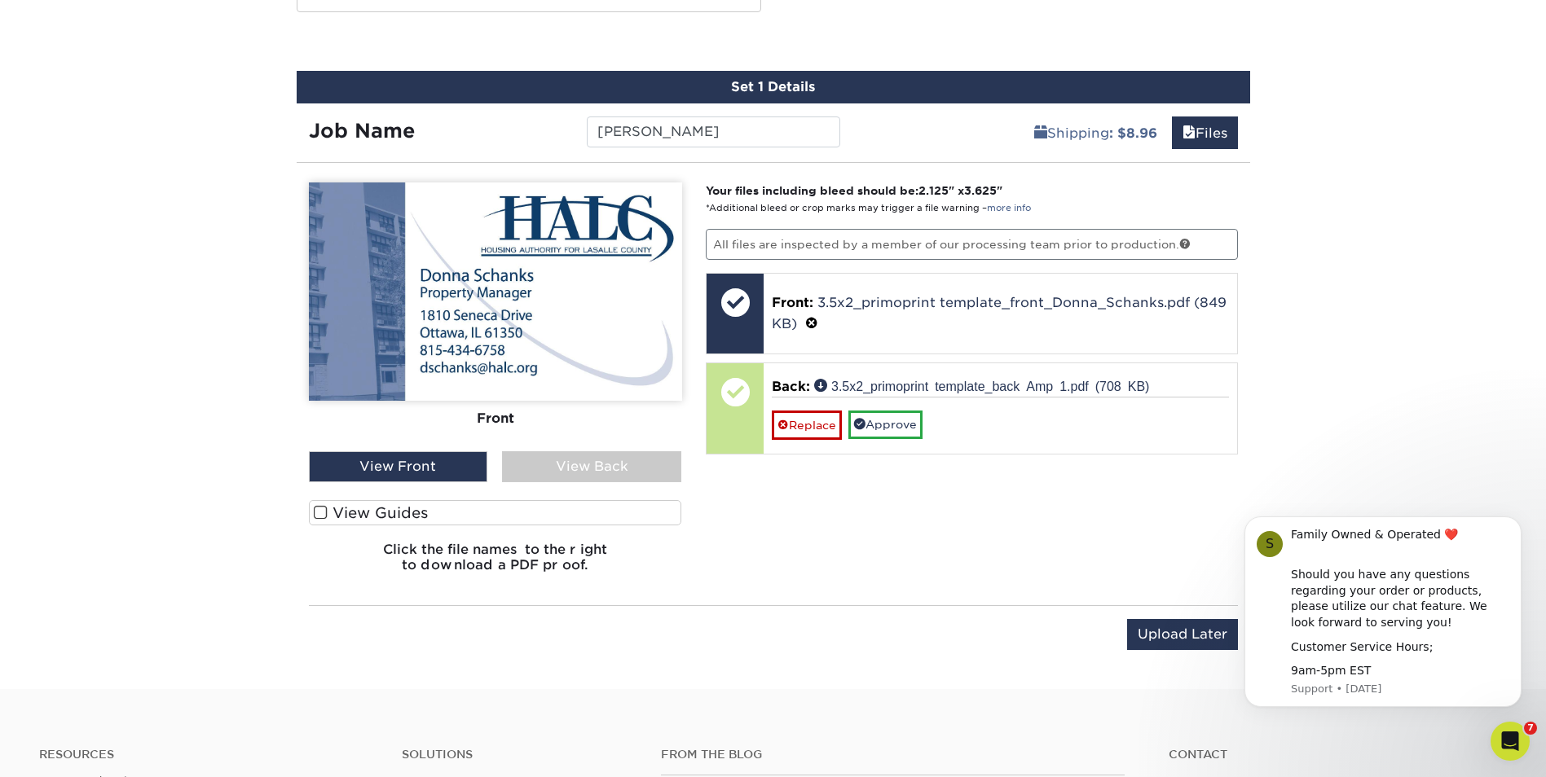
click at [583, 468] on div "View Back" at bounding box center [591, 466] width 179 height 31
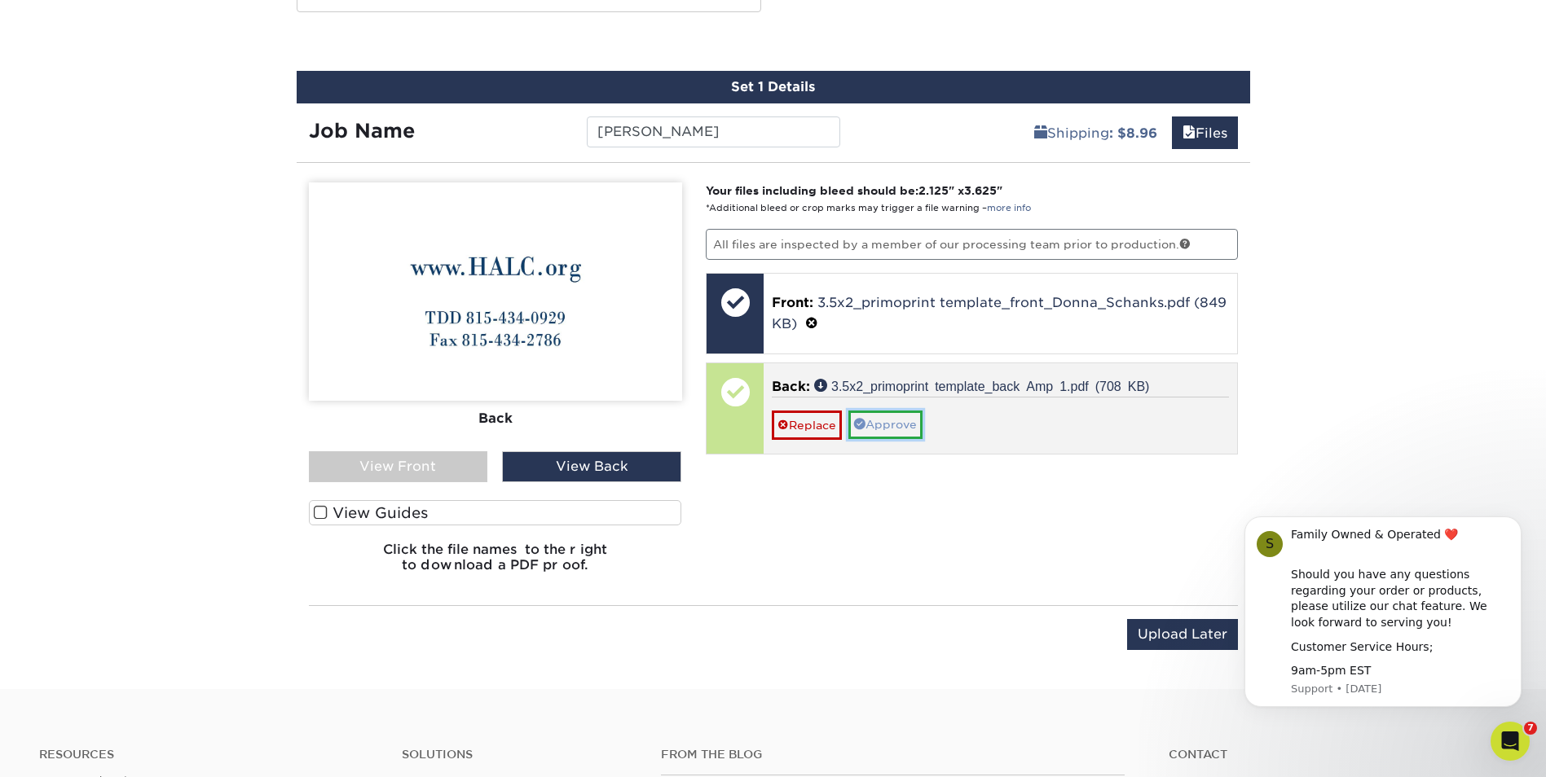
click at [908, 424] on link "Approve" at bounding box center [885, 425] width 74 height 28
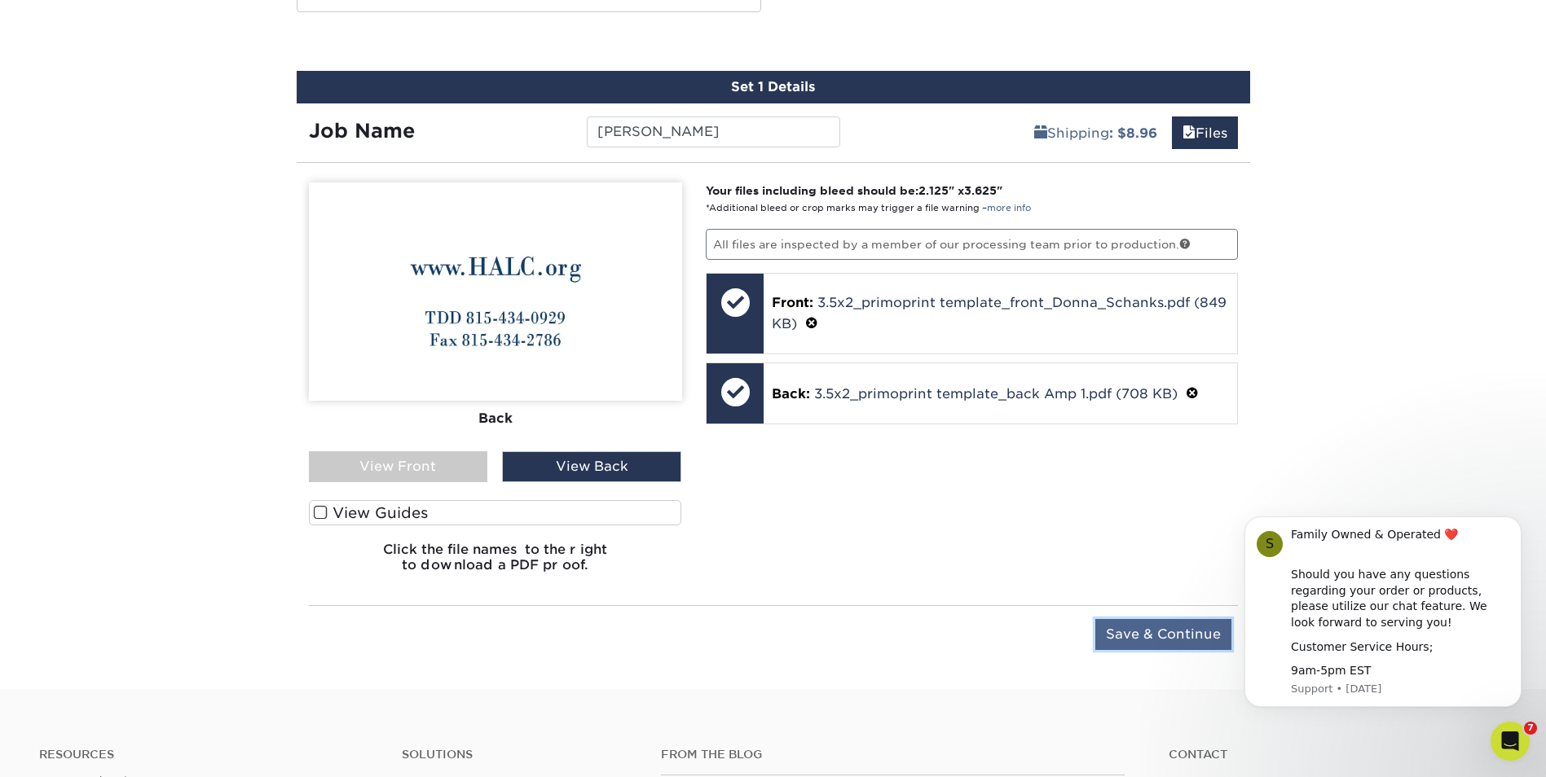
click at [1150, 633] on input "Save & Continue" at bounding box center [1163, 634] width 136 height 31
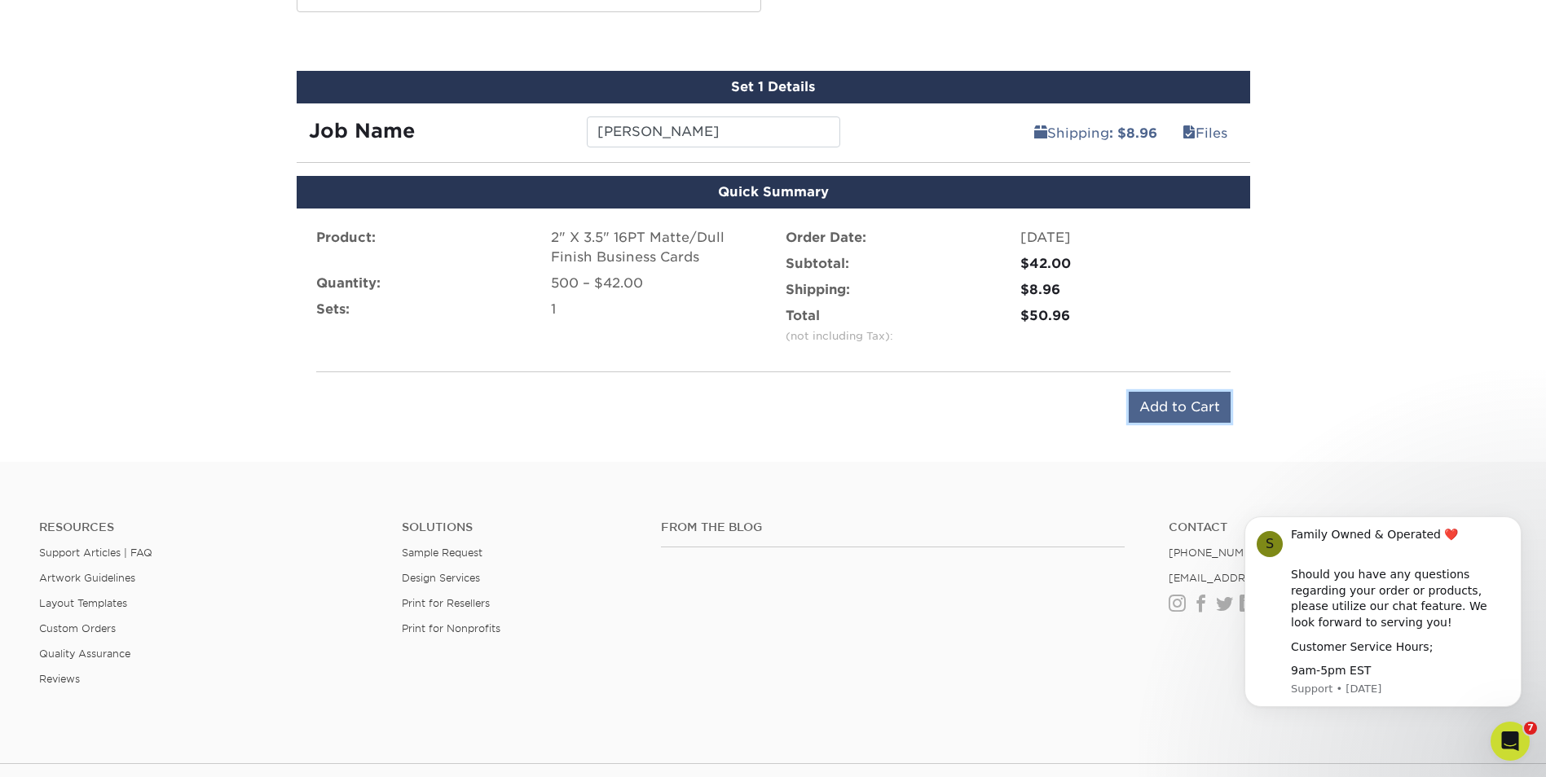
click at [1159, 409] on input "Add to Cart" at bounding box center [1179, 407] width 102 height 31
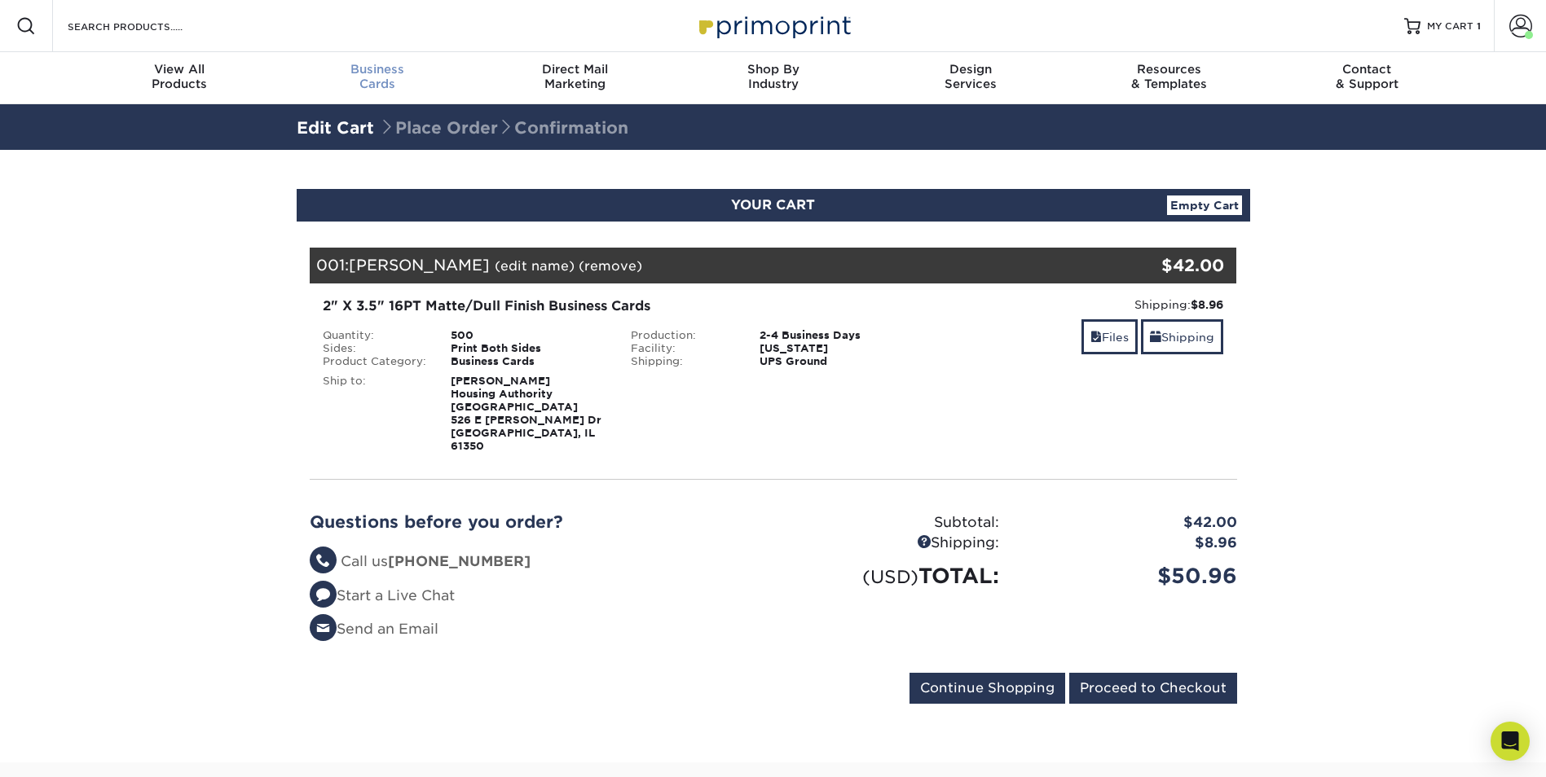
click at [373, 77] on div "Business Cards" at bounding box center [377, 76] width 198 height 29
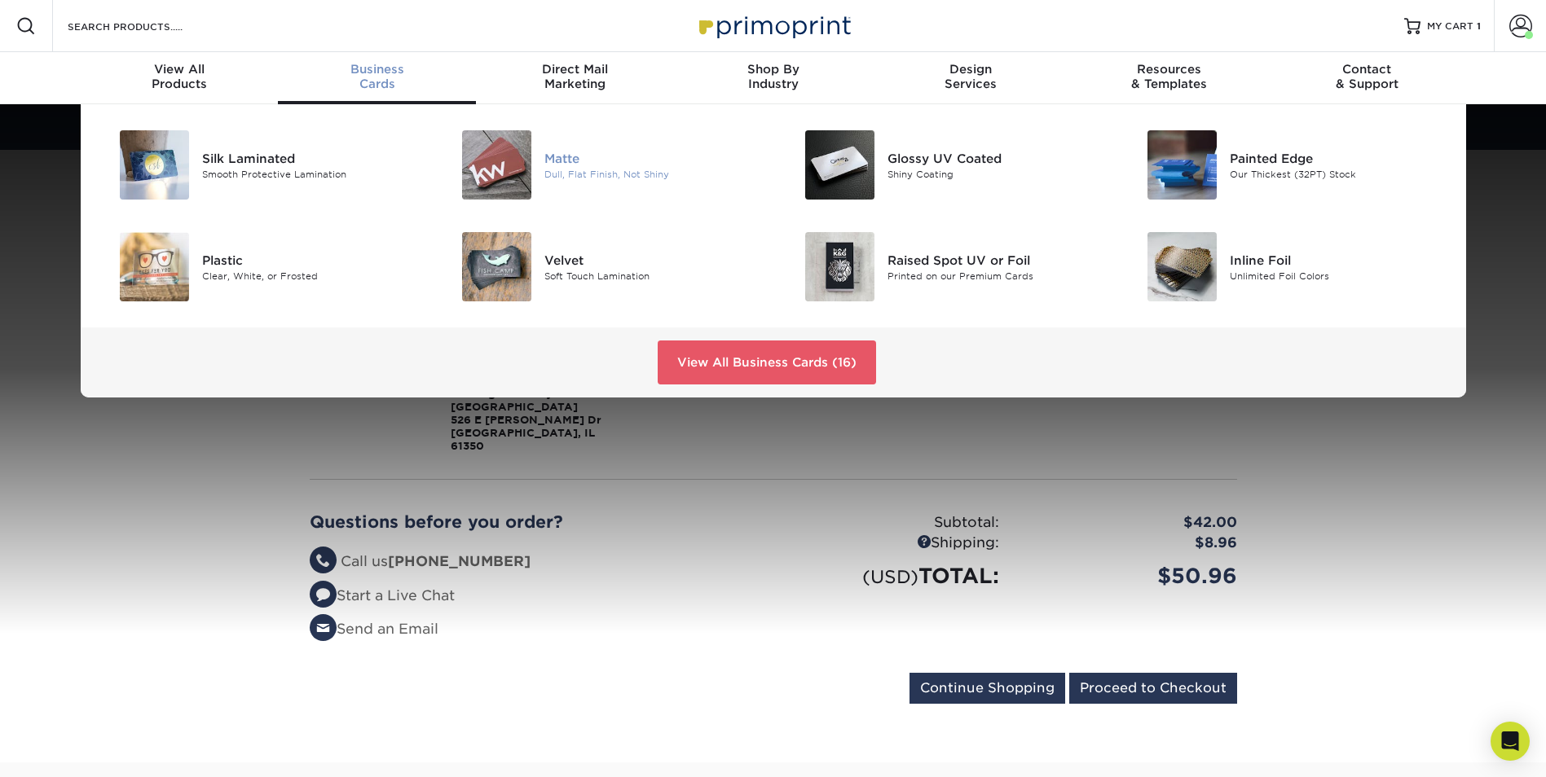
click at [540, 156] on div at bounding box center [487, 164] width 114 height 69
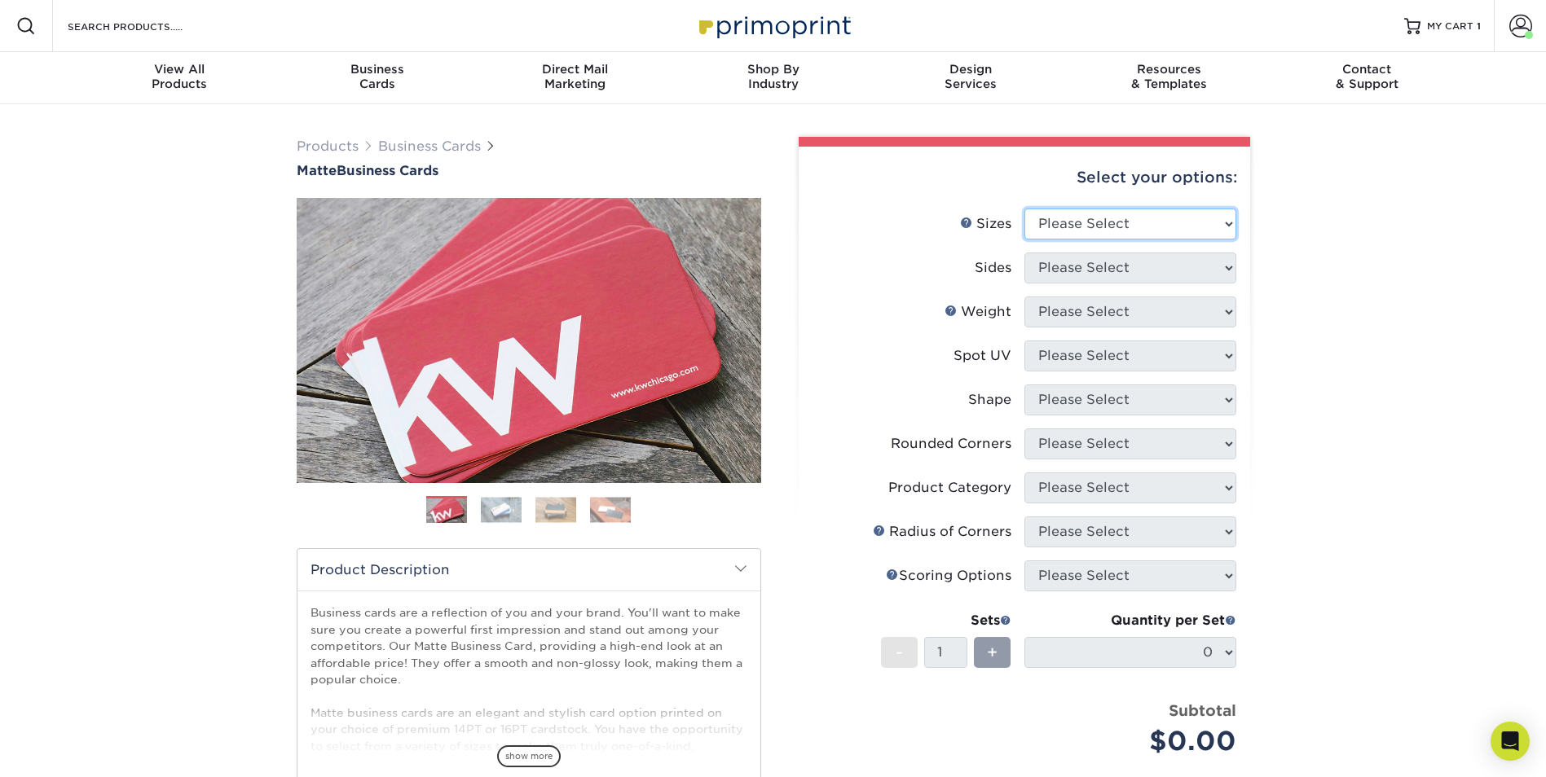
click at [1228, 225] on select "Please Select 1.5" x 3.5" - Mini 1.75" x 3.5" - Mini 2" x 2" - Square 2" x 3" -…" at bounding box center [1130, 224] width 212 height 31
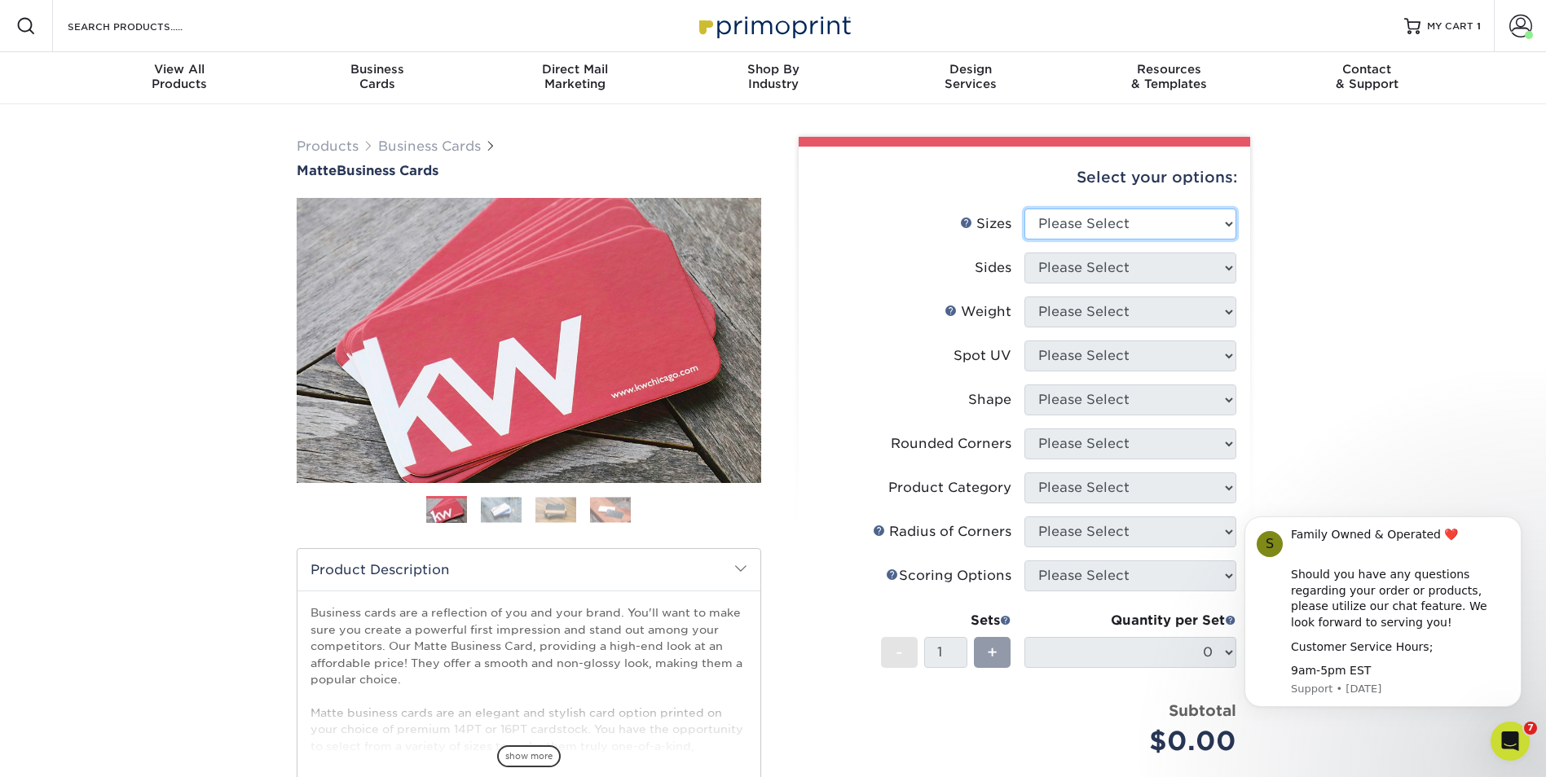
select select "2.00x3.50"
click at [1024, 209] on select "Please Select 1.5" x 3.5" - Mini 1.75" x 3.5" - Mini 2" x 2" - Square 2" x 3" -…" at bounding box center [1130, 224] width 212 height 31
click at [1055, 271] on select "Please Select Print Both Sides Print Front Only" at bounding box center [1130, 268] width 212 height 31
select select "13abbda7-1d64-4f25-8bb2-c179b224825d"
click at [1024, 253] on select "Please Select Print Both Sides Print Front Only" at bounding box center [1130, 268] width 212 height 31
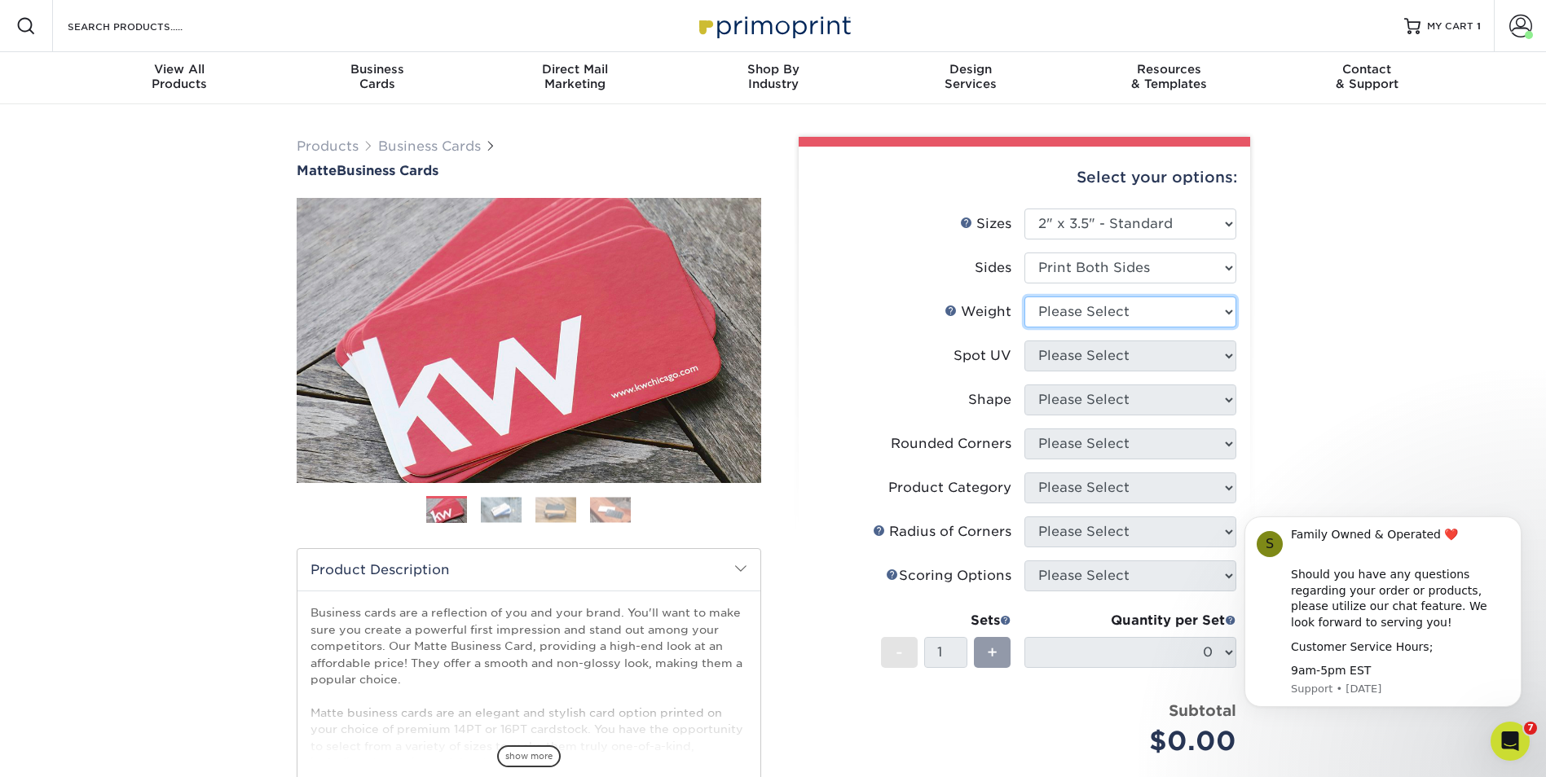
drag, startPoint x: 1088, startPoint y: 316, endPoint x: 1098, endPoint y: 319, distance: 10.3
click at [1088, 316] on select "Please Select 16PT 14PT" at bounding box center [1130, 312] width 212 height 31
select select "16PT"
click at [1024, 297] on select "Please Select 16PT 14PT" at bounding box center [1130, 312] width 212 height 31
drag, startPoint x: 1075, startPoint y: 358, endPoint x: 1083, endPoint y: 362, distance: 9.1
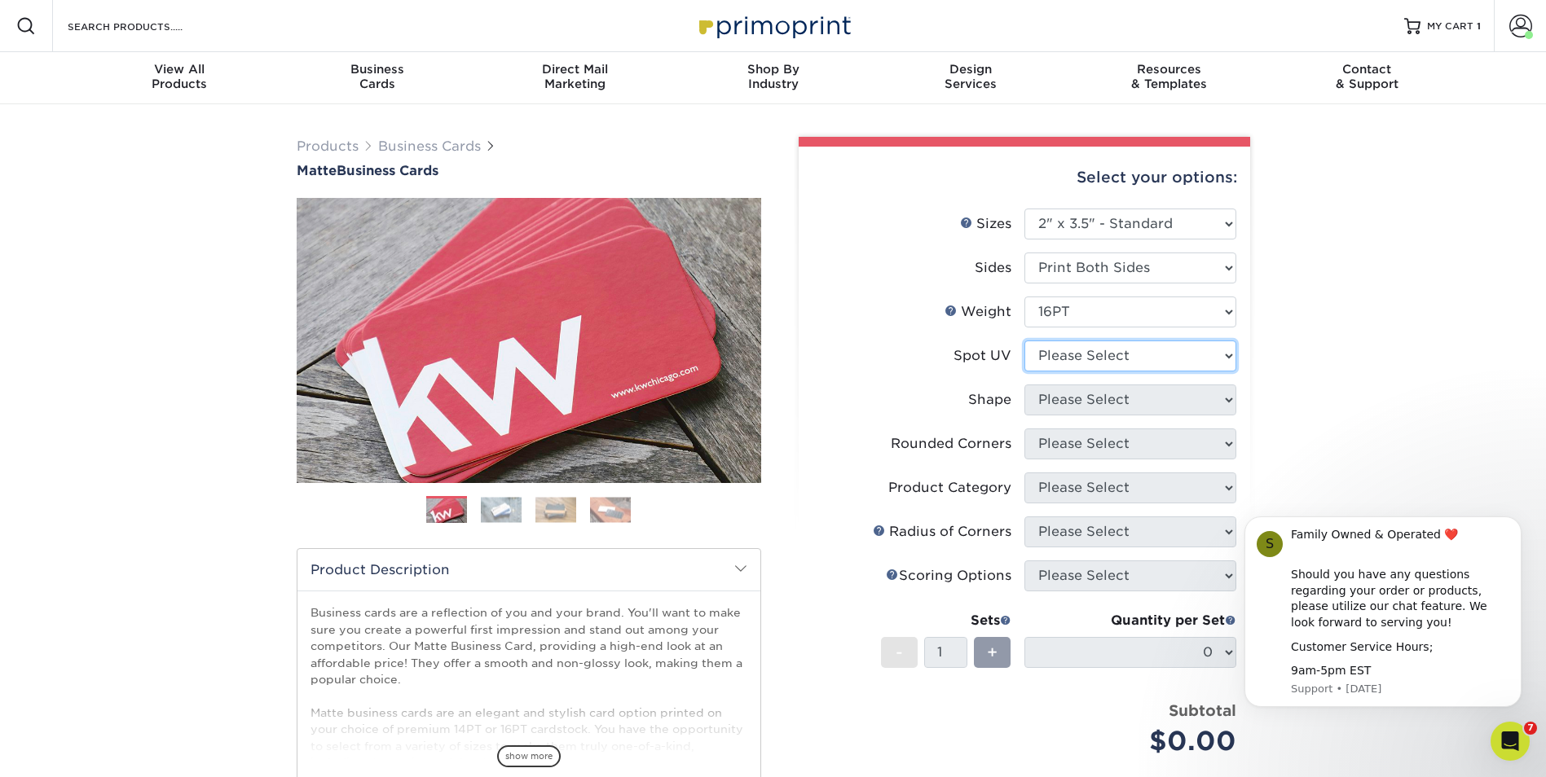
click at [1075, 358] on select "Please Select No Spot UV Front and Back (Both Sides) Front Only Back Only" at bounding box center [1130, 356] width 212 height 31
select select "3"
click at [1024, 341] on select "Please Select No Spot UV Front and Back (Both Sides) Front Only Back Only" at bounding box center [1130, 356] width 212 height 31
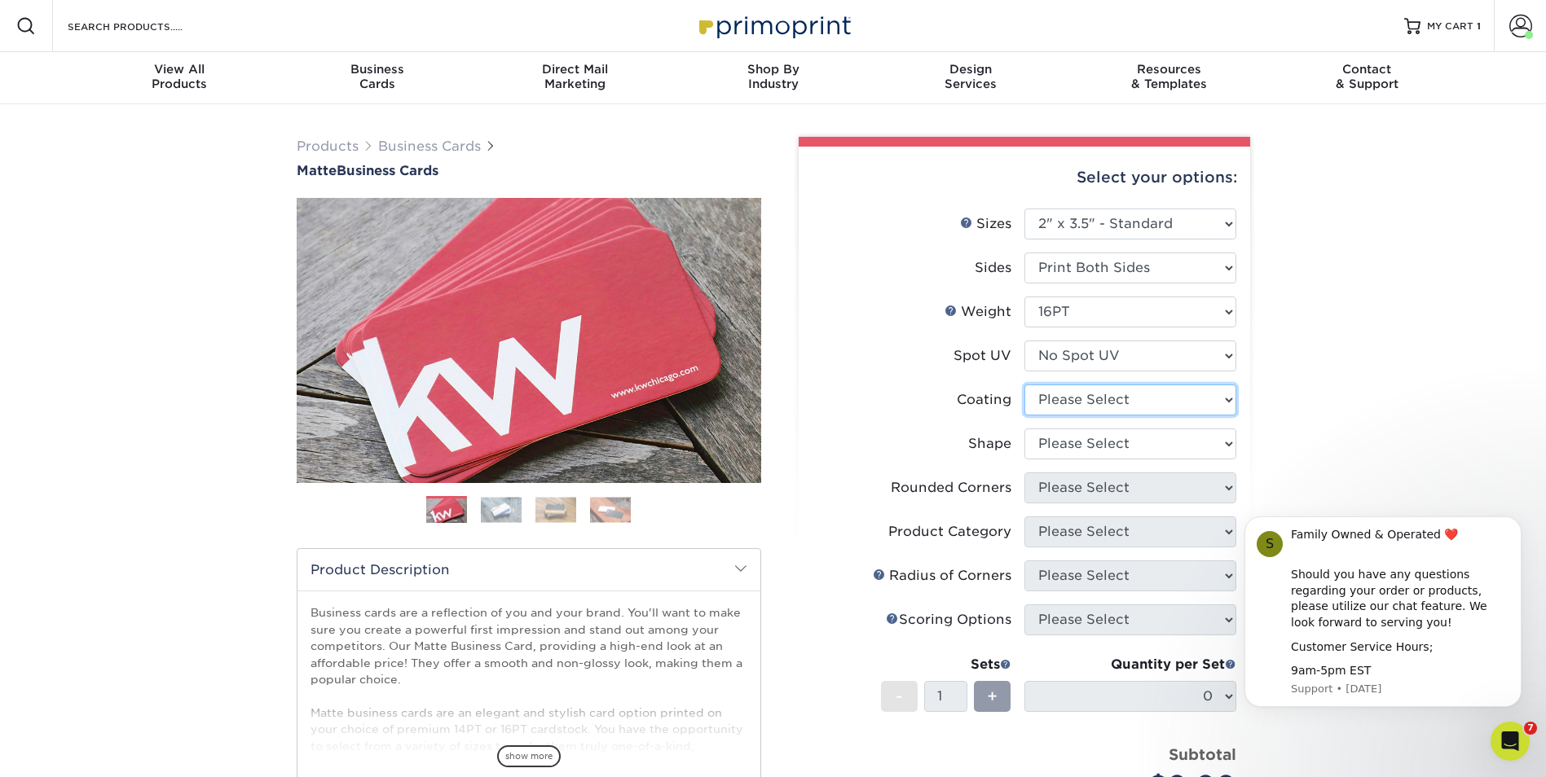
click at [1080, 394] on select at bounding box center [1130, 400] width 212 height 31
select select "121bb7b5-3b4d-429f-bd8d-bbf80e953313"
click at [1024, 385] on select at bounding box center [1130, 400] width 212 height 31
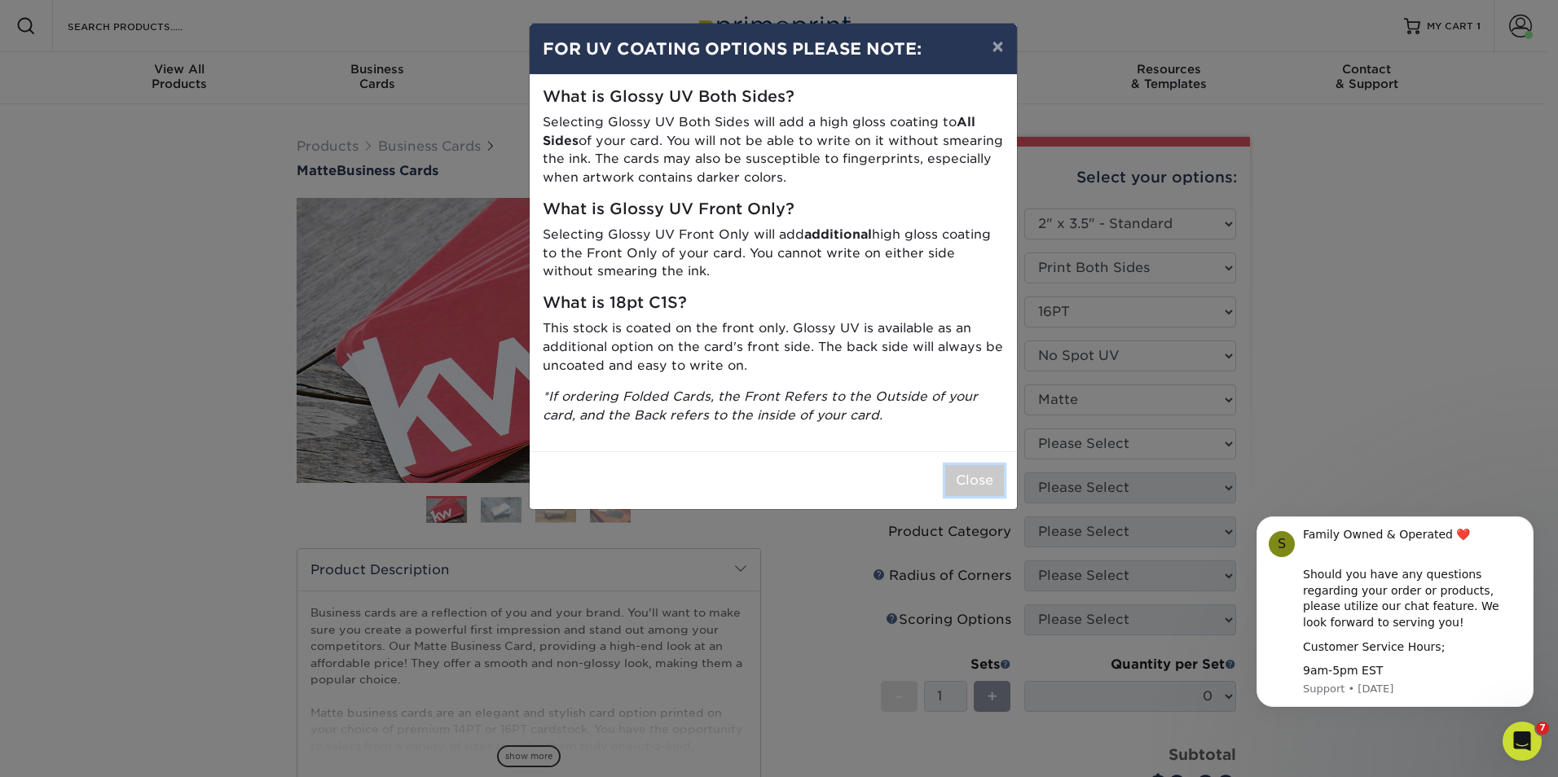
click at [979, 478] on button "Close" at bounding box center [974, 480] width 59 height 31
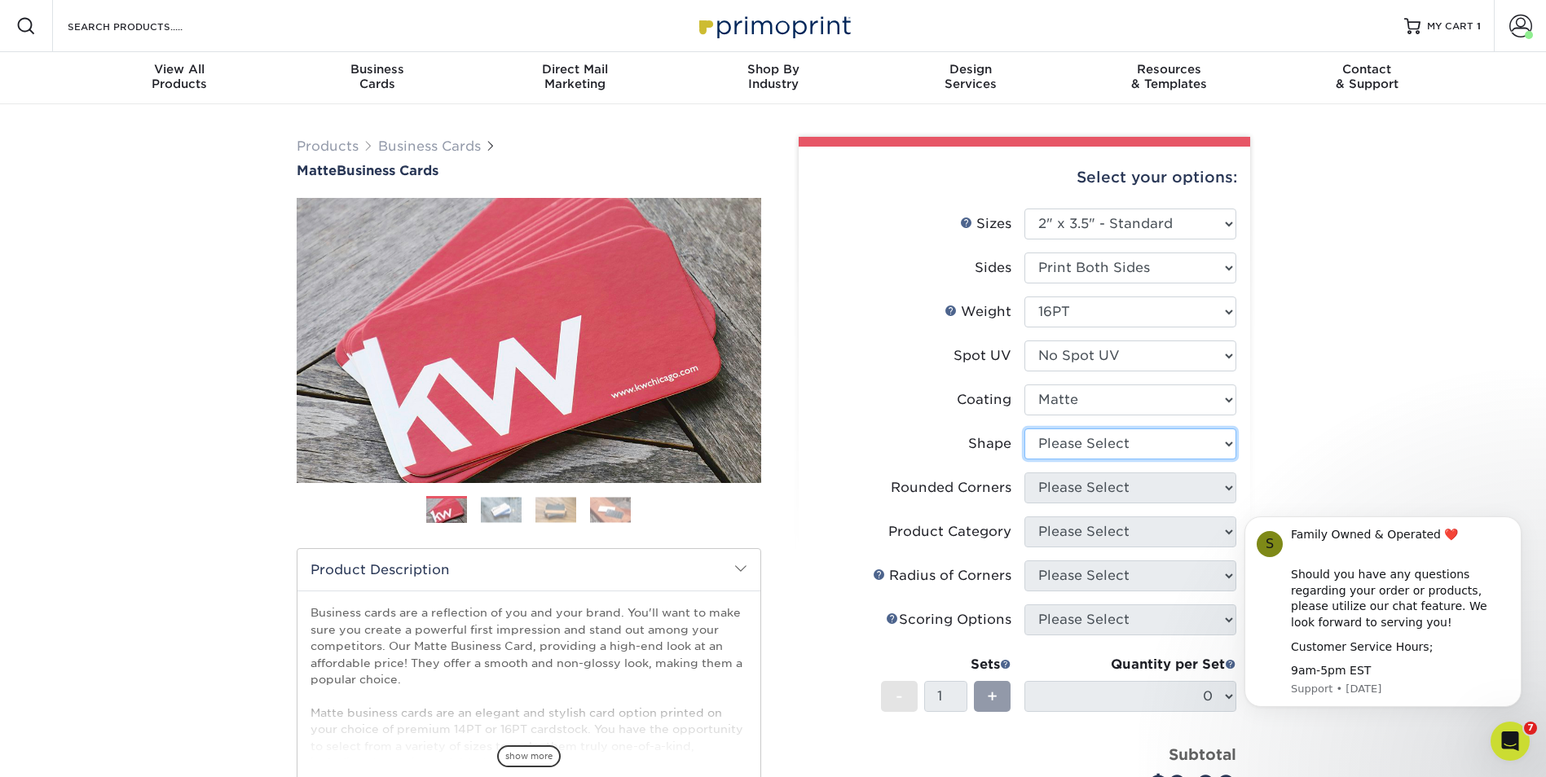
click at [1095, 444] on select "Please Select Standard Oval" at bounding box center [1130, 444] width 212 height 31
select select "standard"
click at [1024, 429] on select "Please Select Standard Oval" at bounding box center [1130, 444] width 212 height 31
click at [1088, 490] on select "Please Select Yes - Round 2 Corners Yes - Round 4 Corners No" at bounding box center [1130, 488] width 212 height 31
select select "0"
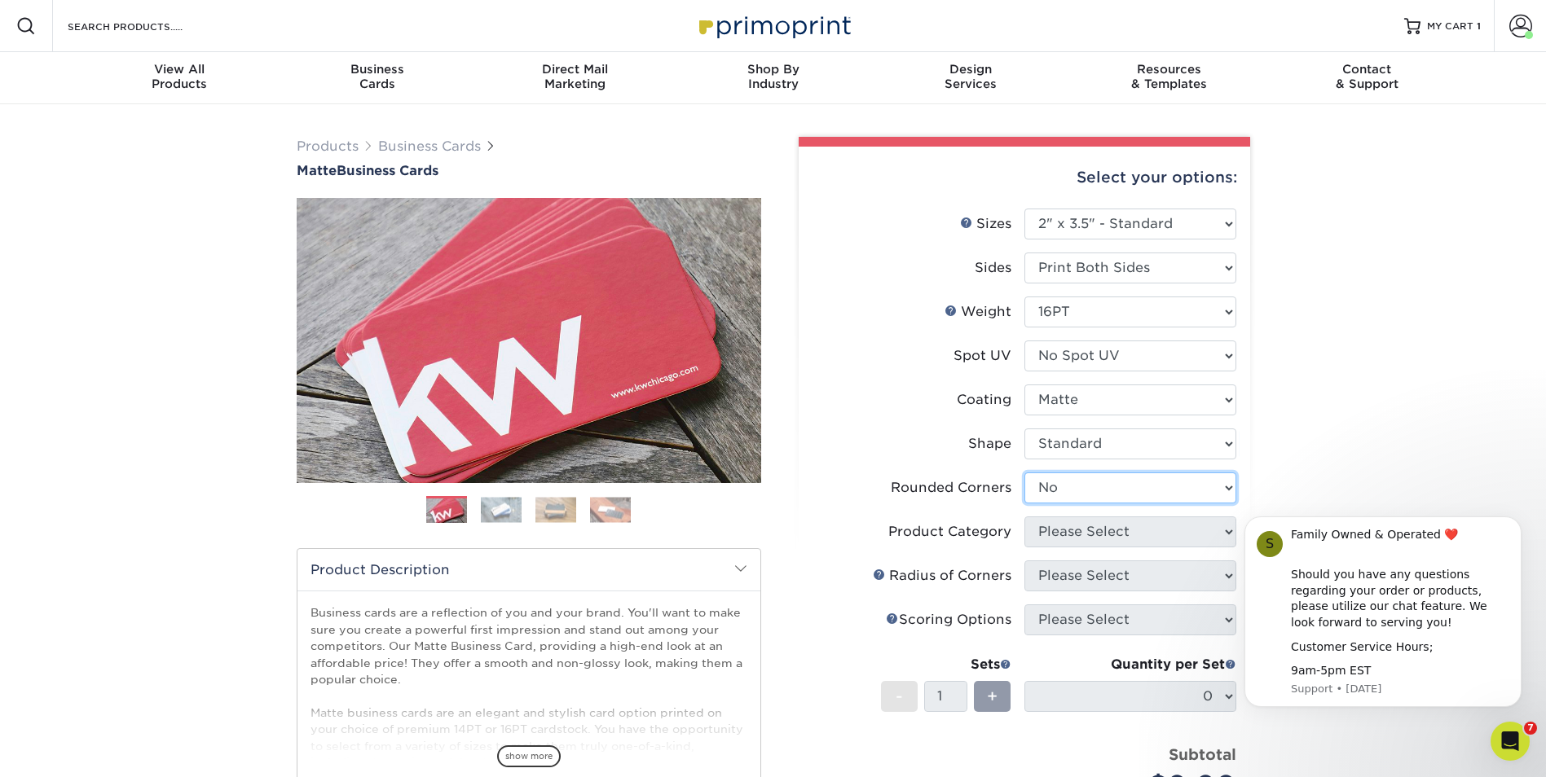
click at [1024, 473] on select "Please Select Yes - Round 2 Corners Yes - Round 4 Corners No" at bounding box center [1130, 488] width 212 height 31
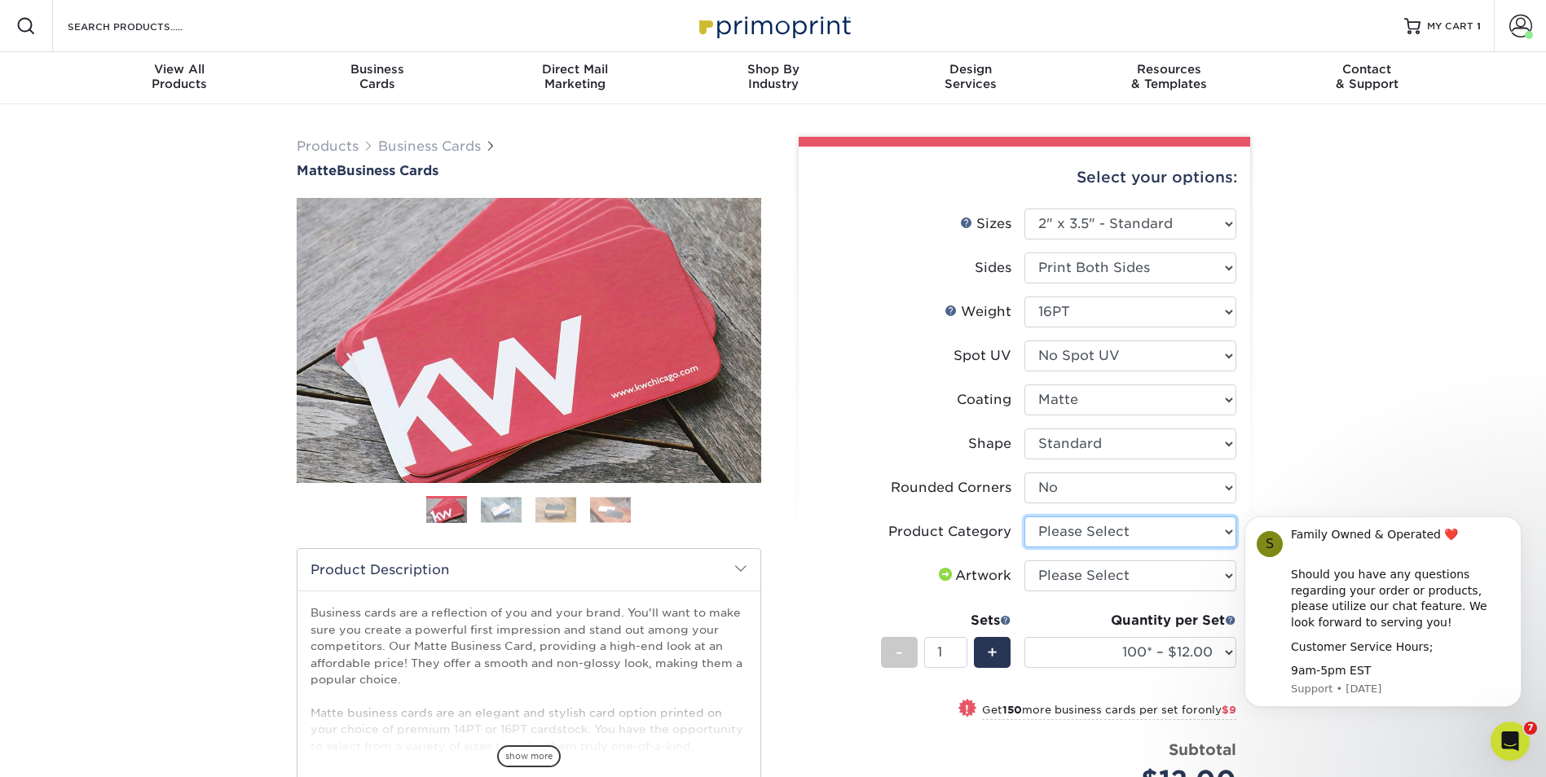
click at [1084, 533] on select "Please Select Business Cards" at bounding box center [1130, 532] width 212 height 31
select select "3b5148f1-0588-4f88-a218-97bcfdce65c1"
click at [1024, 517] on select "Please Select Business Cards" at bounding box center [1130, 532] width 212 height 31
click at [1084, 579] on select "Please Select I will upload files I need a design - $100" at bounding box center [1130, 576] width 212 height 31
select select "upload"
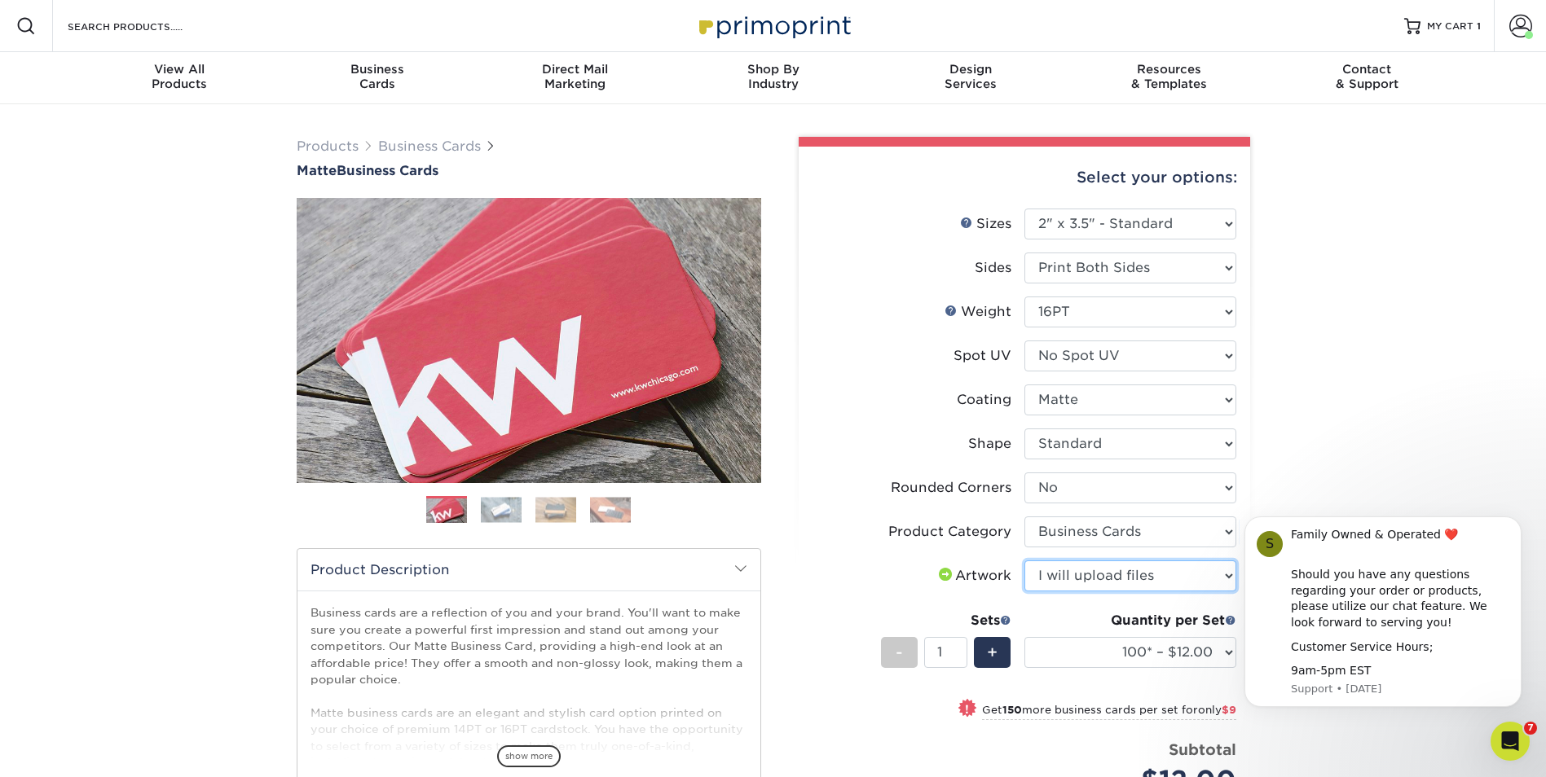
click at [1024, 561] on select "Please Select I will upload files I need a design - $100" at bounding box center [1130, 576] width 212 height 31
click at [1124, 662] on select "100* – $12.00 250* – $21.00 500 – $42.00 1000 – $53.00 2500 – $95.00 5000 – $18…" at bounding box center [1130, 652] width 212 height 31
select select "500 – $42.00"
click at [1024, 637] on select "100* – $12.00 250* – $21.00 500 – $42.00 1000 – $53.00 2500 – $95.00 5000 – $18…" at bounding box center [1130, 652] width 212 height 31
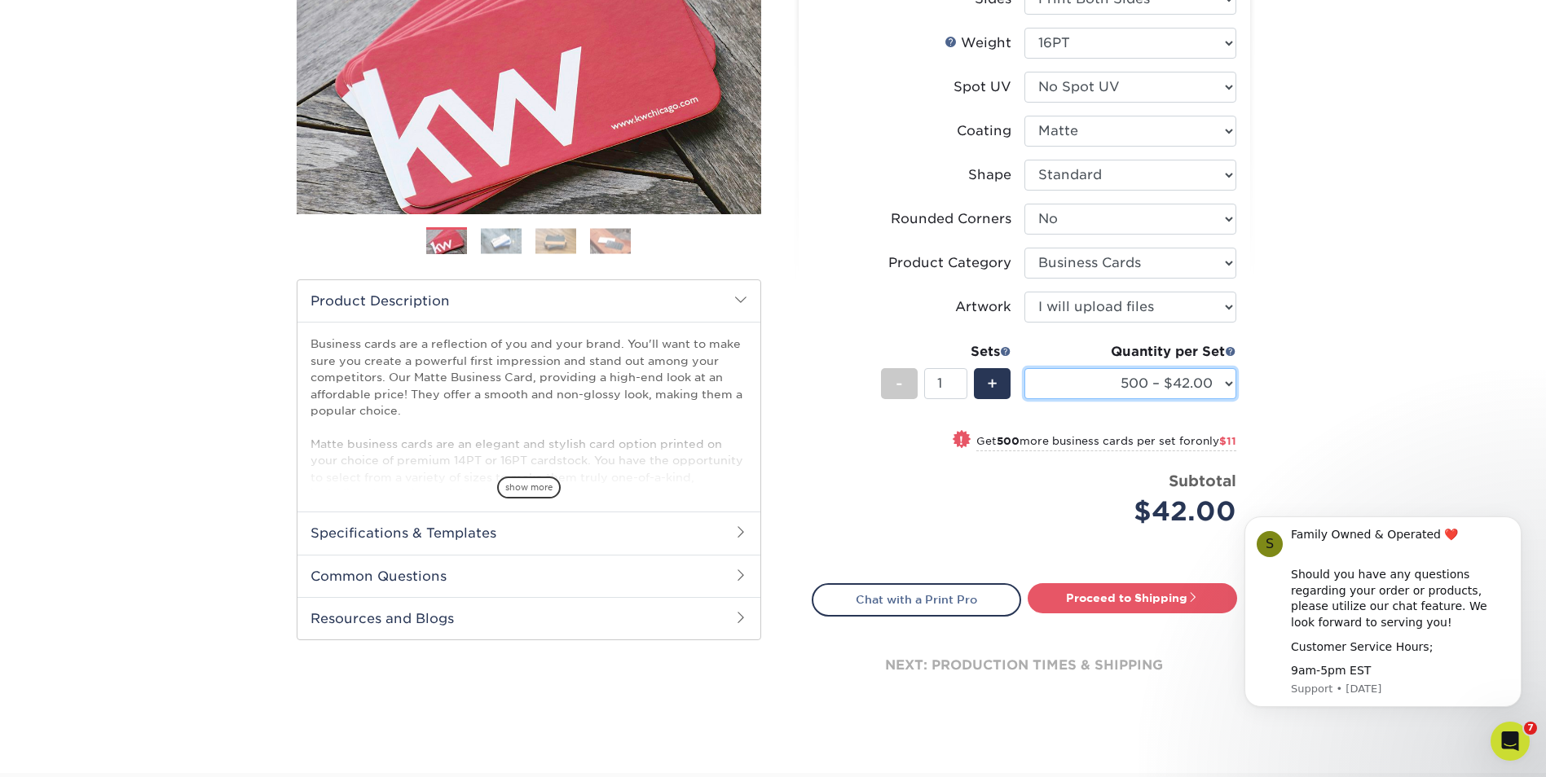
scroll to position [326, 0]
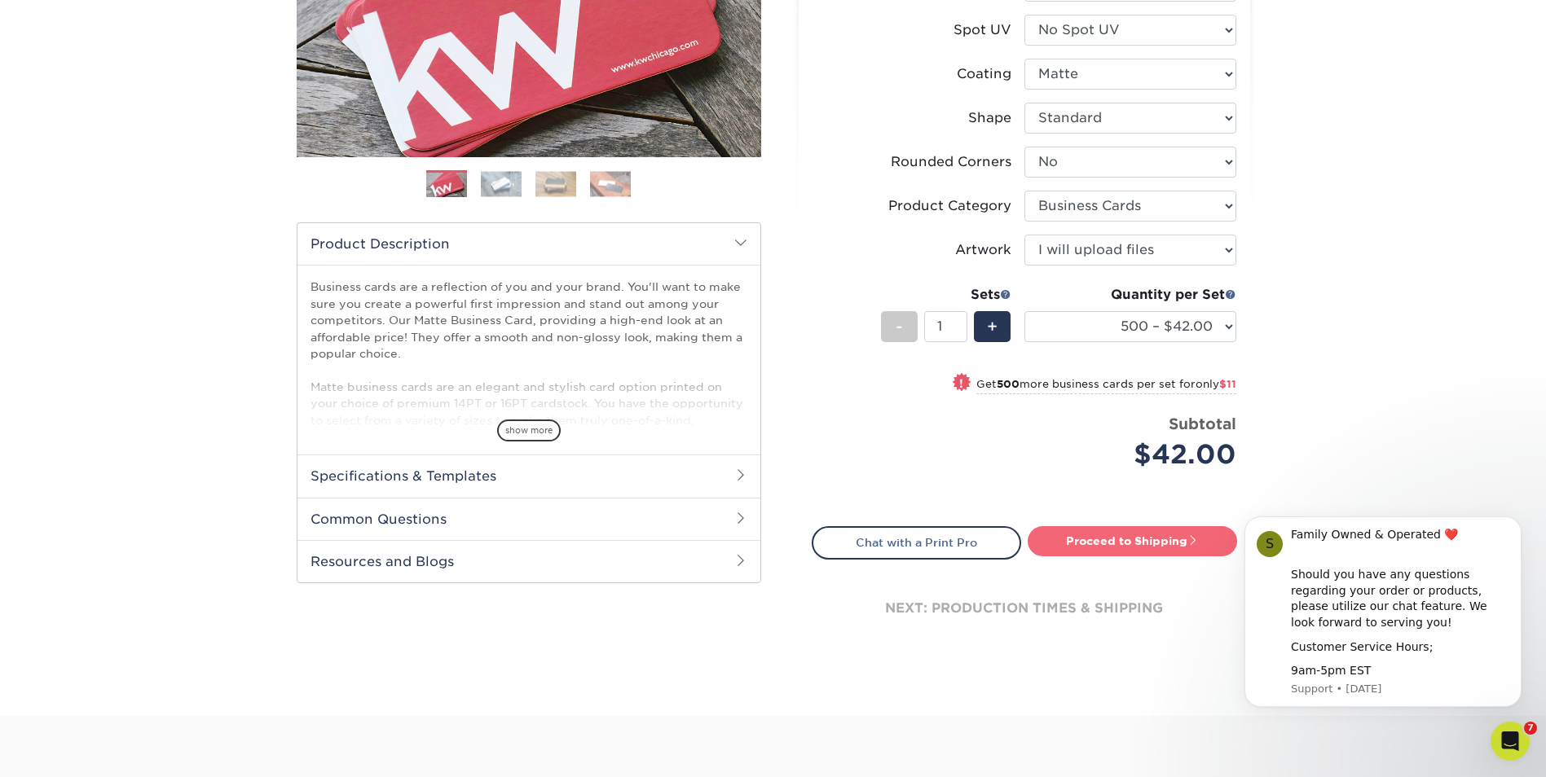
click at [1154, 537] on link "Proceed to Shipping" at bounding box center [1131, 540] width 209 height 29
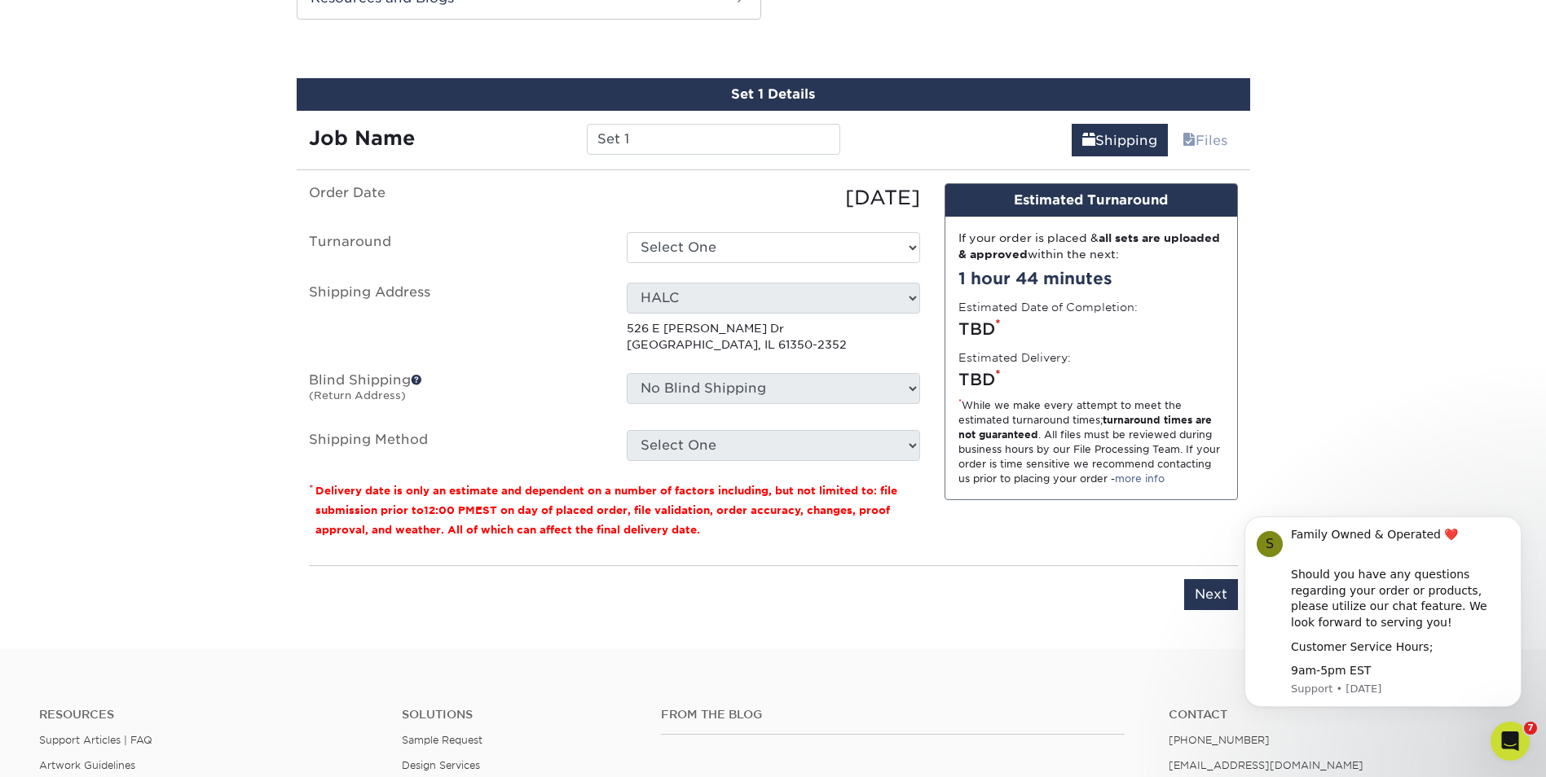
scroll to position [897, 0]
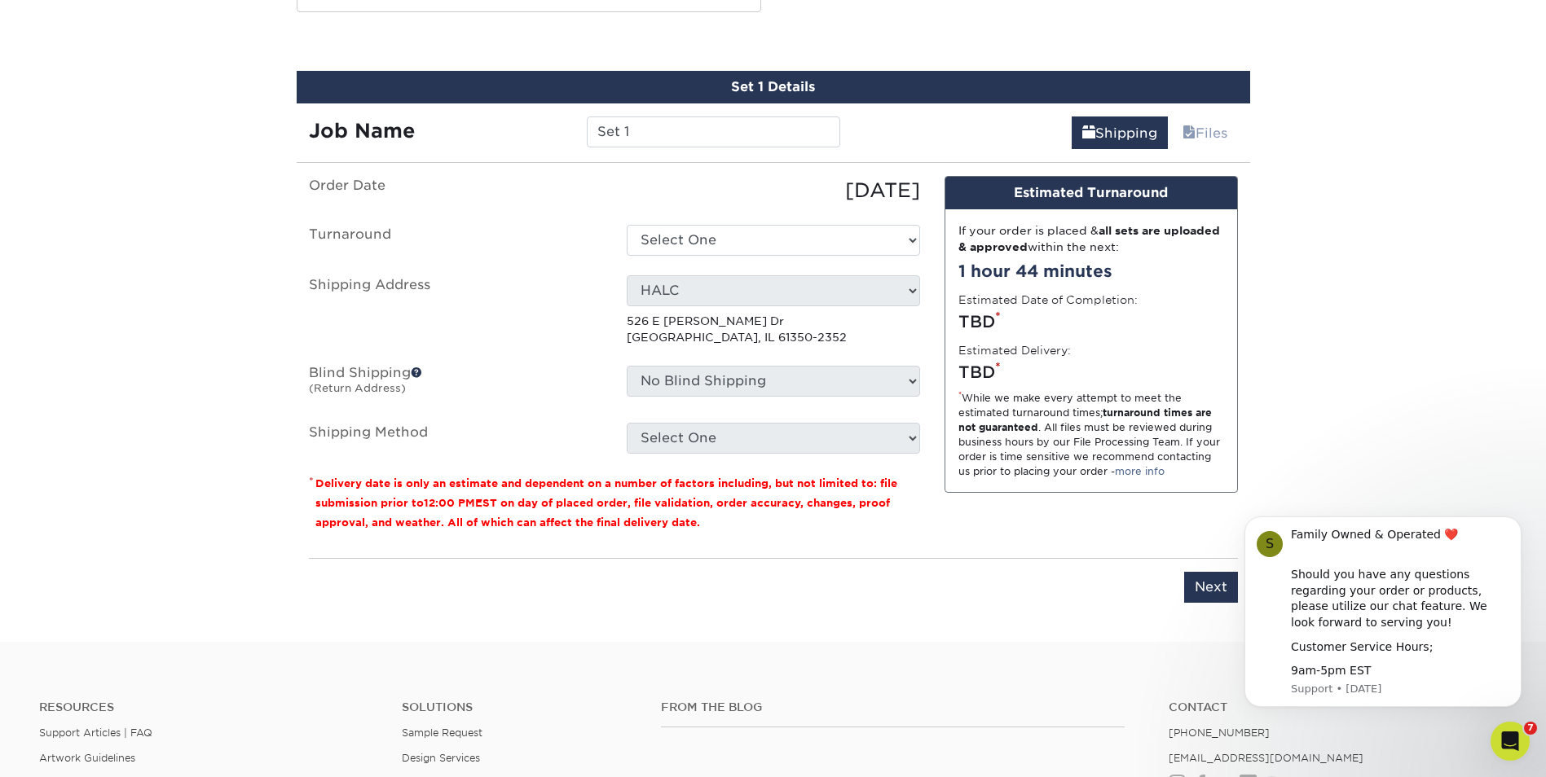
click at [706, 221] on ul "Order Date 08/18/2025 Turnaround Select One 2-4 Business Days 2 Day Next Busine…" at bounding box center [614, 315] width 611 height 278
click at [706, 231] on select "Select One 2-4 Business Days 2 Day Next Business Day" at bounding box center [773, 240] width 293 height 31
drag, startPoint x: 675, startPoint y: 130, endPoint x: 524, endPoint y: 131, distance: 151.6
click at [524, 131] on div "Job Name Set 1" at bounding box center [575, 132] width 556 height 31
type input "[PERSON_NAME]"
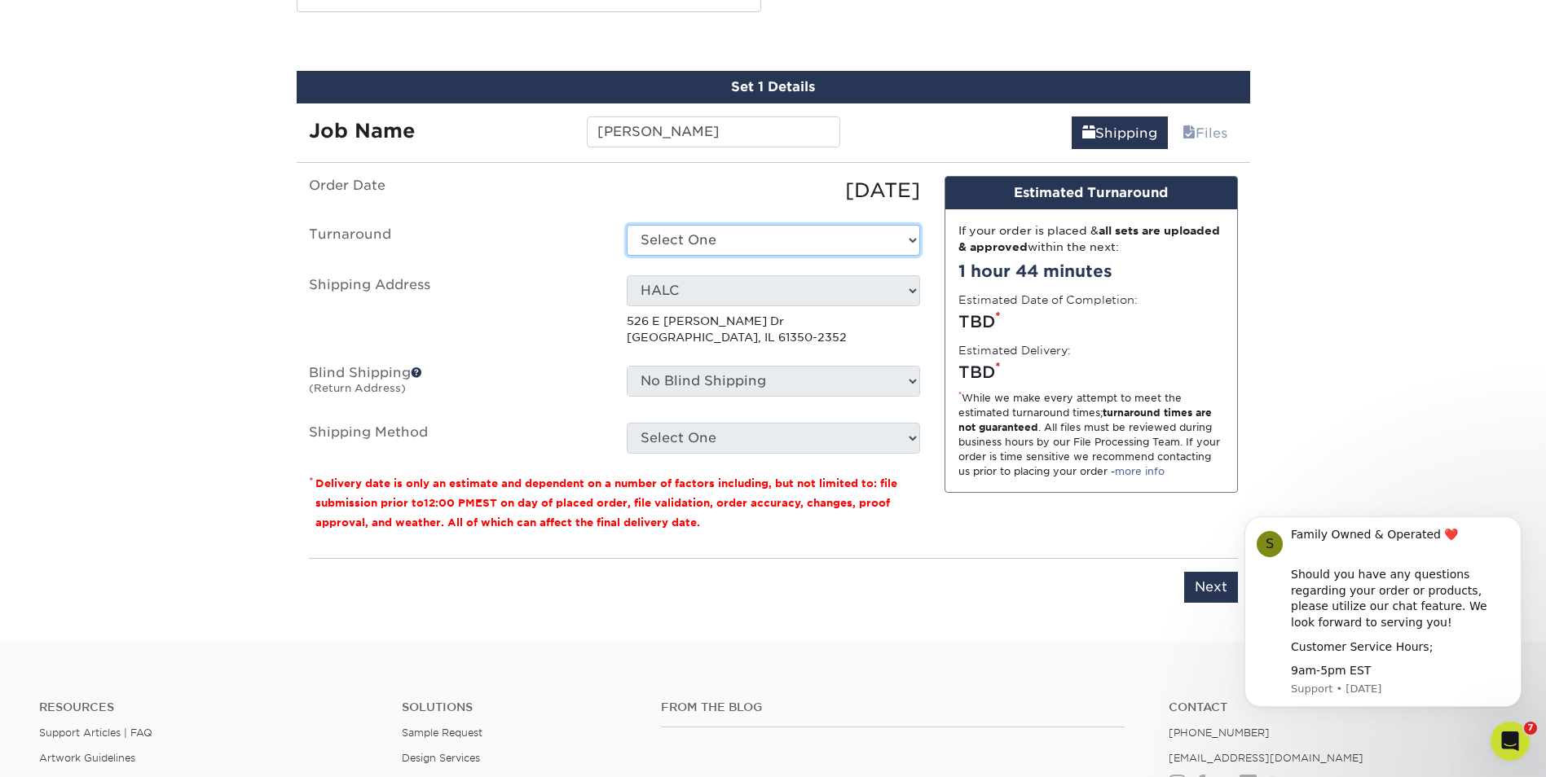
click at [752, 240] on select "Select One 2-4 Business Days 2 Day Next Business Day" at bounding box center [773, 240] width 293 height 31
select select "b78ebb40-f3d8-446a-8df3-6de10c612245"
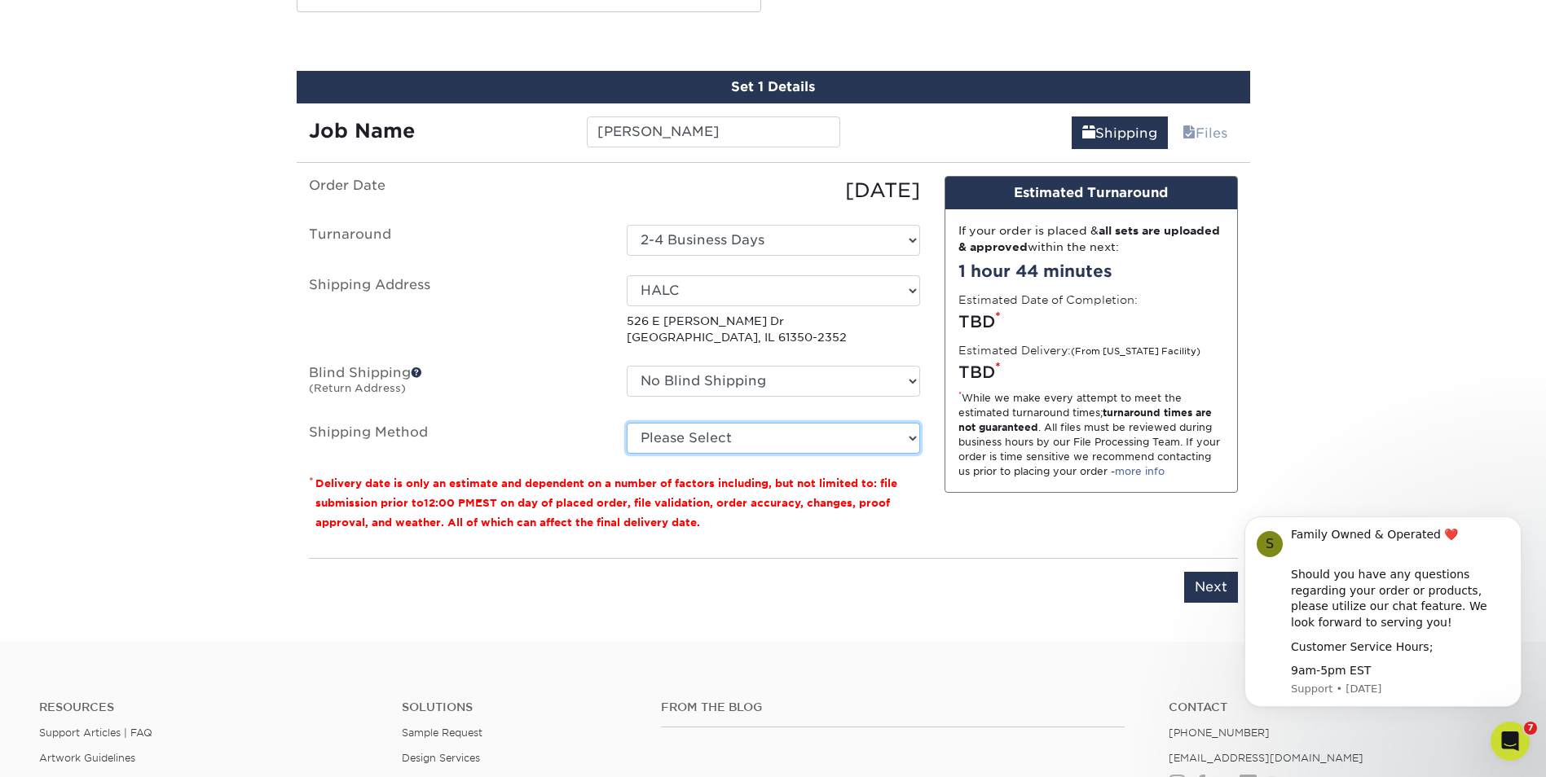
click at [740, 440] on select "Please Select Ground Shipping (+$8.96) 3 Day Shipping Service (+$18.68) 2 Day A…" at bounding box center [773, 438] width 293 height 31
select select "03"
click at [627, 423] on select "Please Select Ground Shipping (+$8.96) 3 Day Shipping Service (+$18.68) 2 Day A…" at bounding box center [773, 438] width 293 height 31
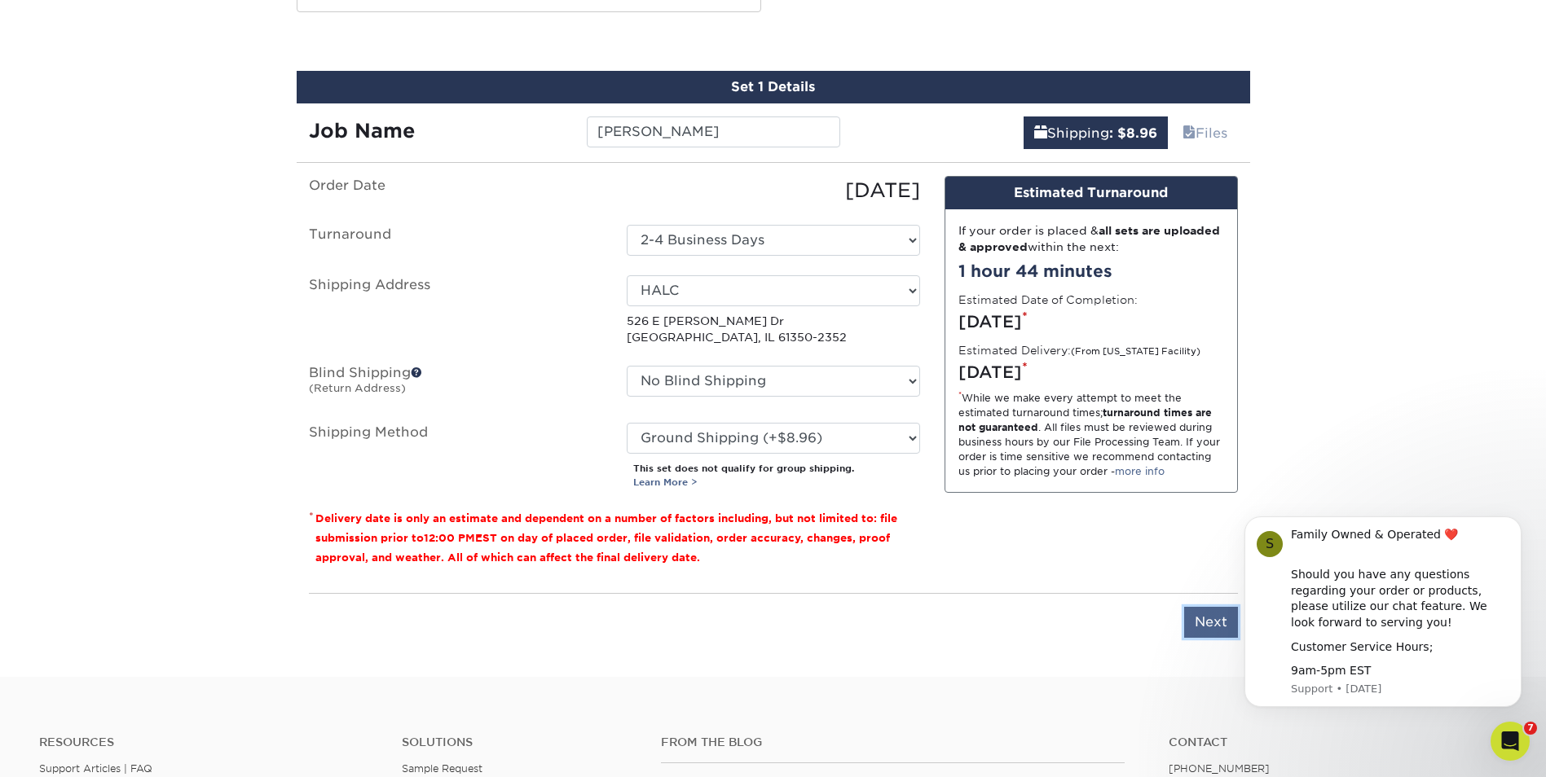
click at [1221, 627] on input "Next" at bounding box center [1211, 622] width 54 height 31
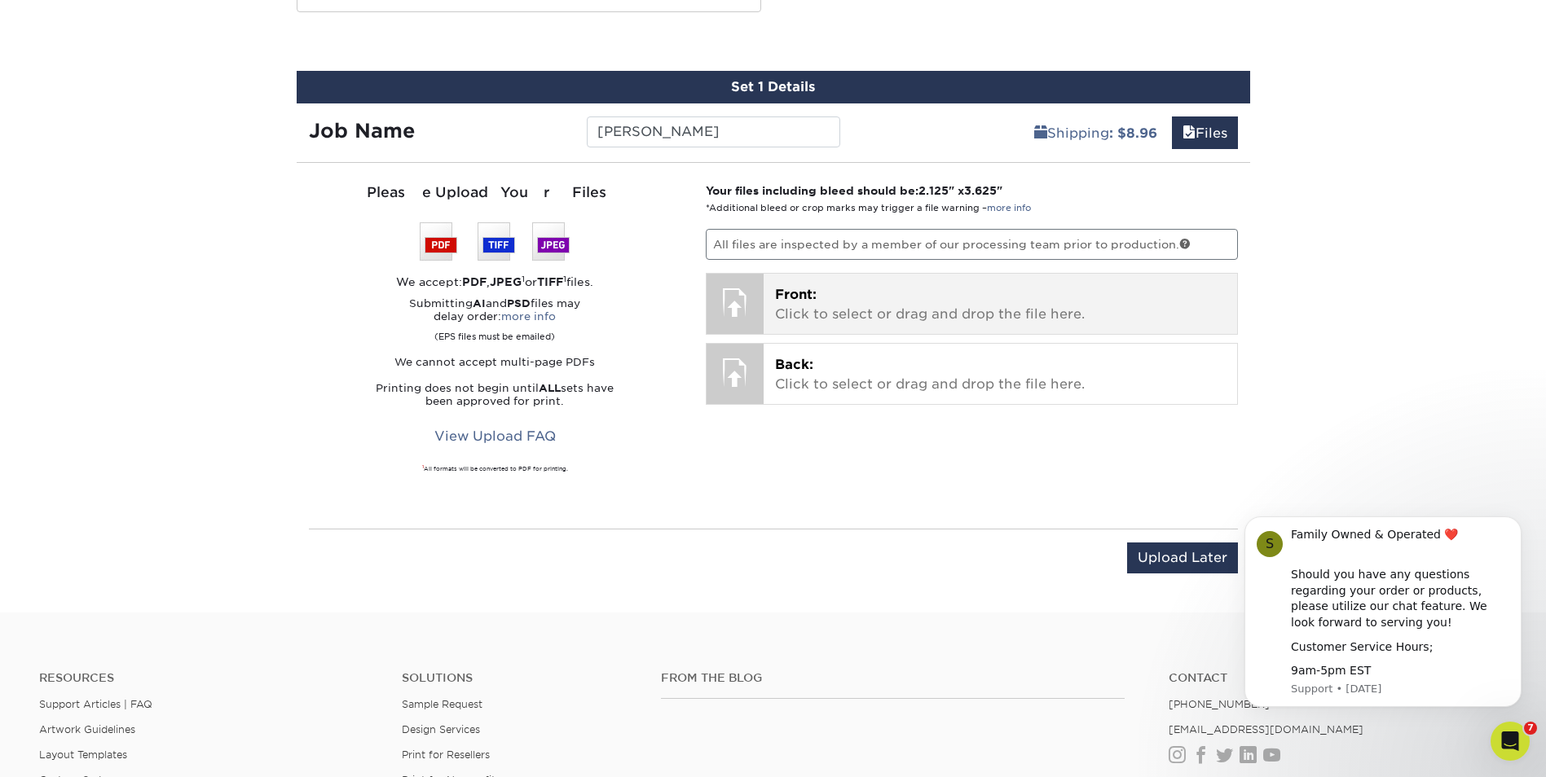
click at [850, 312] on p "Front: Click to select or drag and drop the file here." at bounding box center [1000, 304] width 451 height 39
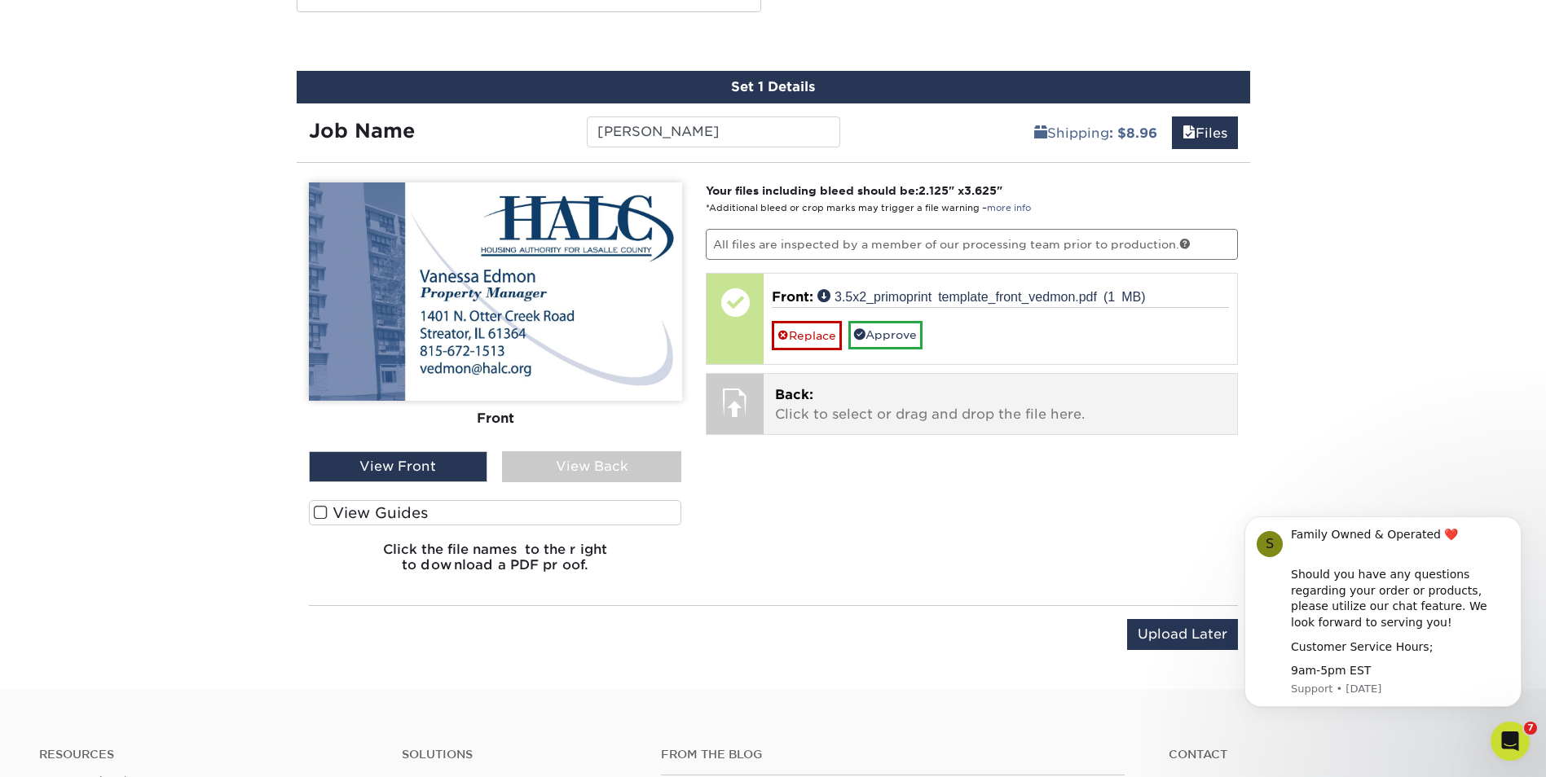
click at [829, 405] on p "Back: Click to select or drag and drop the file here." at bounding box center [1000, 404] width 451 height 39
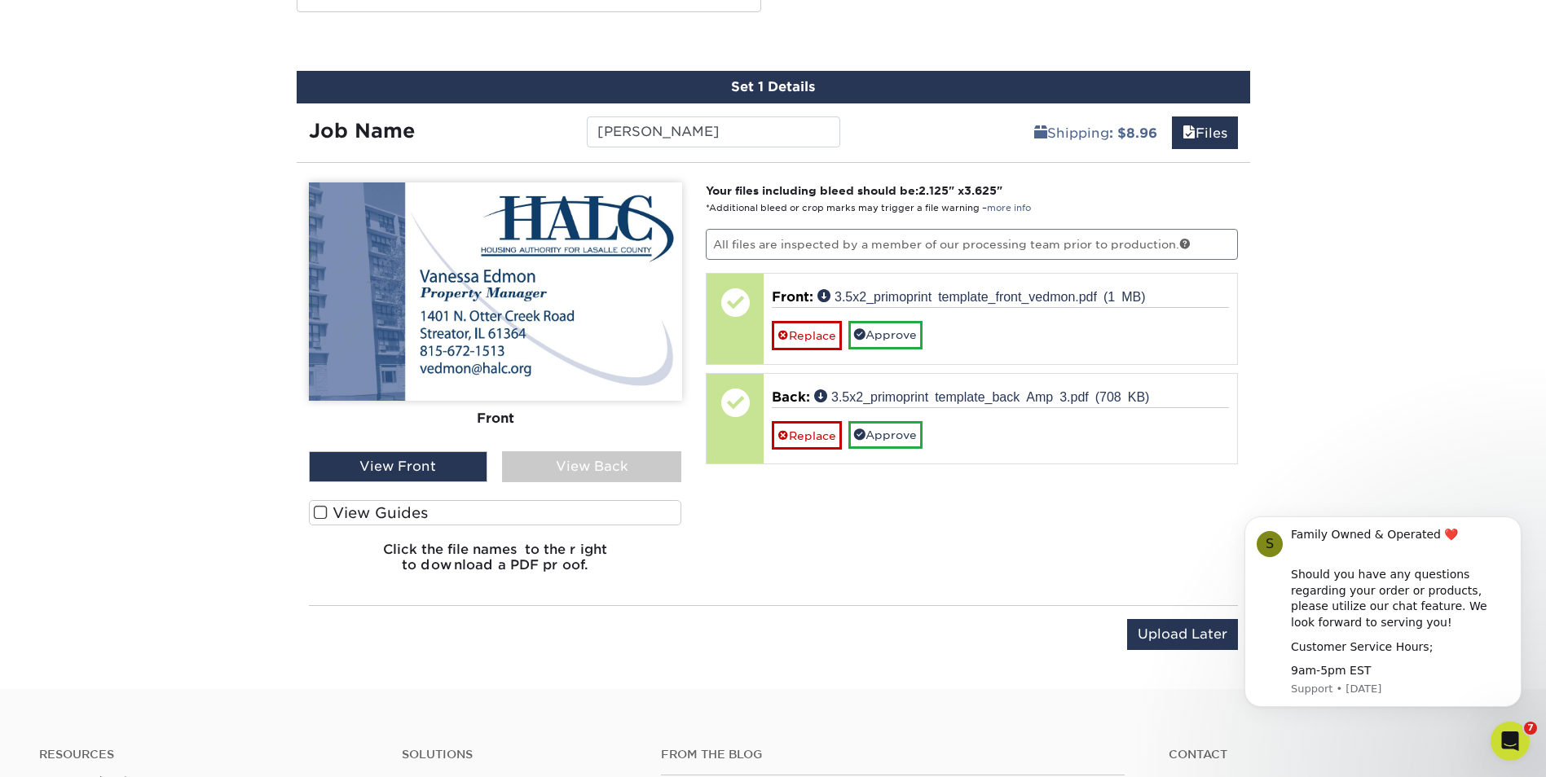
click at [592, 470] on div "View Back" at bounding box center [591, 466] width 179 height 31
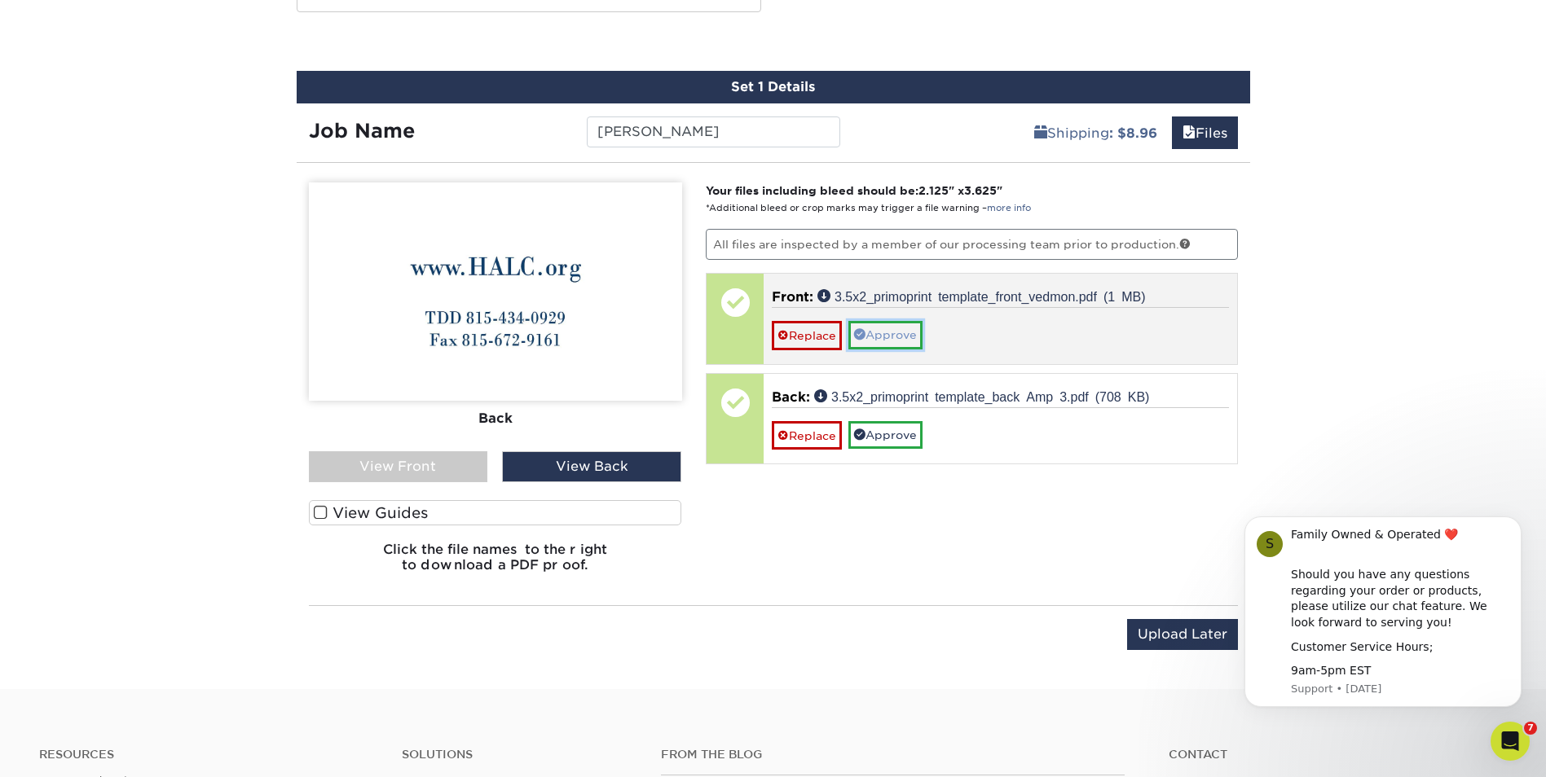
click at [905, 338] on link "Approve" at bounding box center [885, 335] width 74 height 28
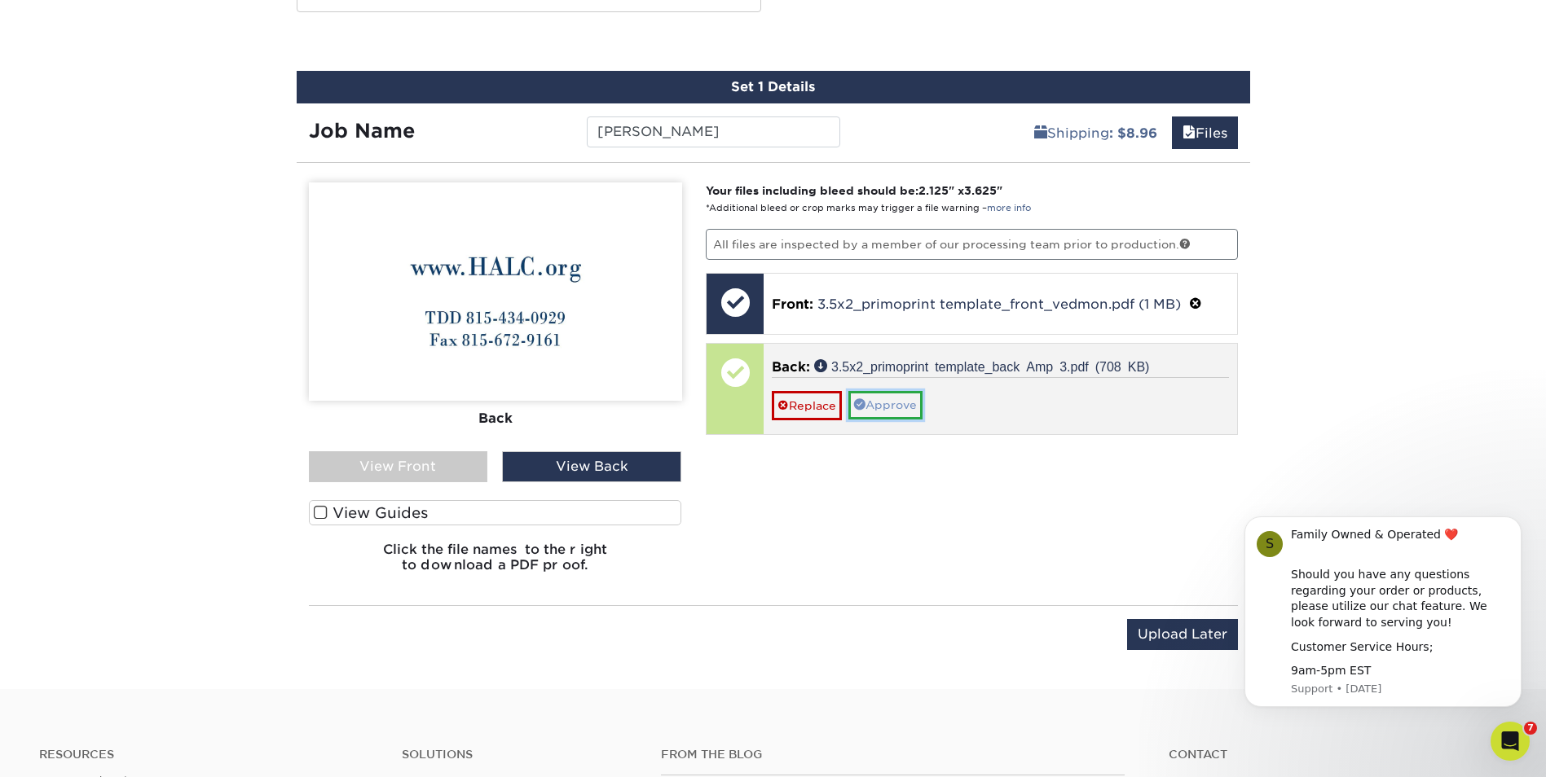
click at [897, 408] on link "Approve" at bounding box center [885, 405] width 74 height 28
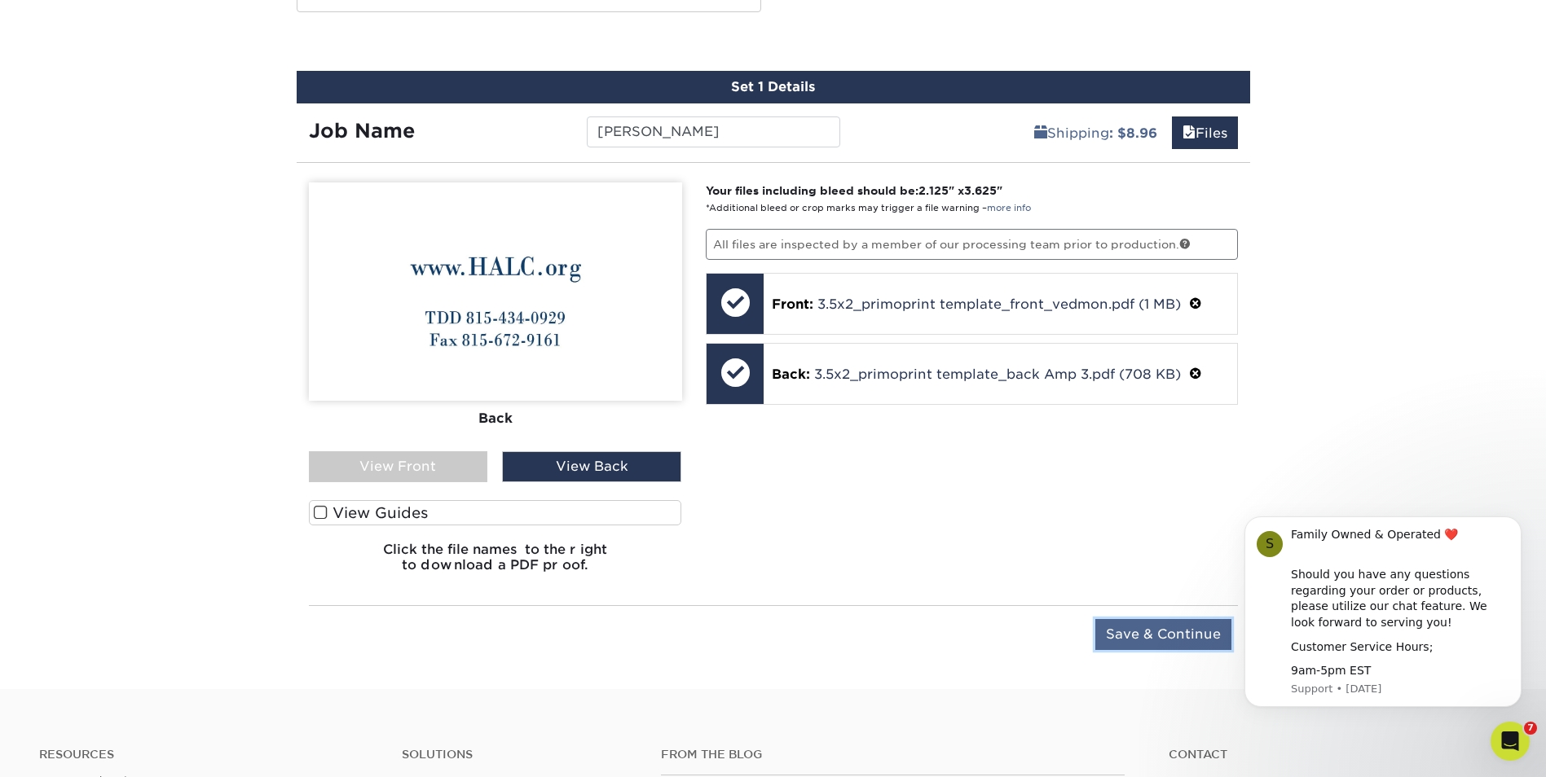
click at [1181, 644] on input "Save & Continue" at bounding box center [1163, 634] width 136 height 31
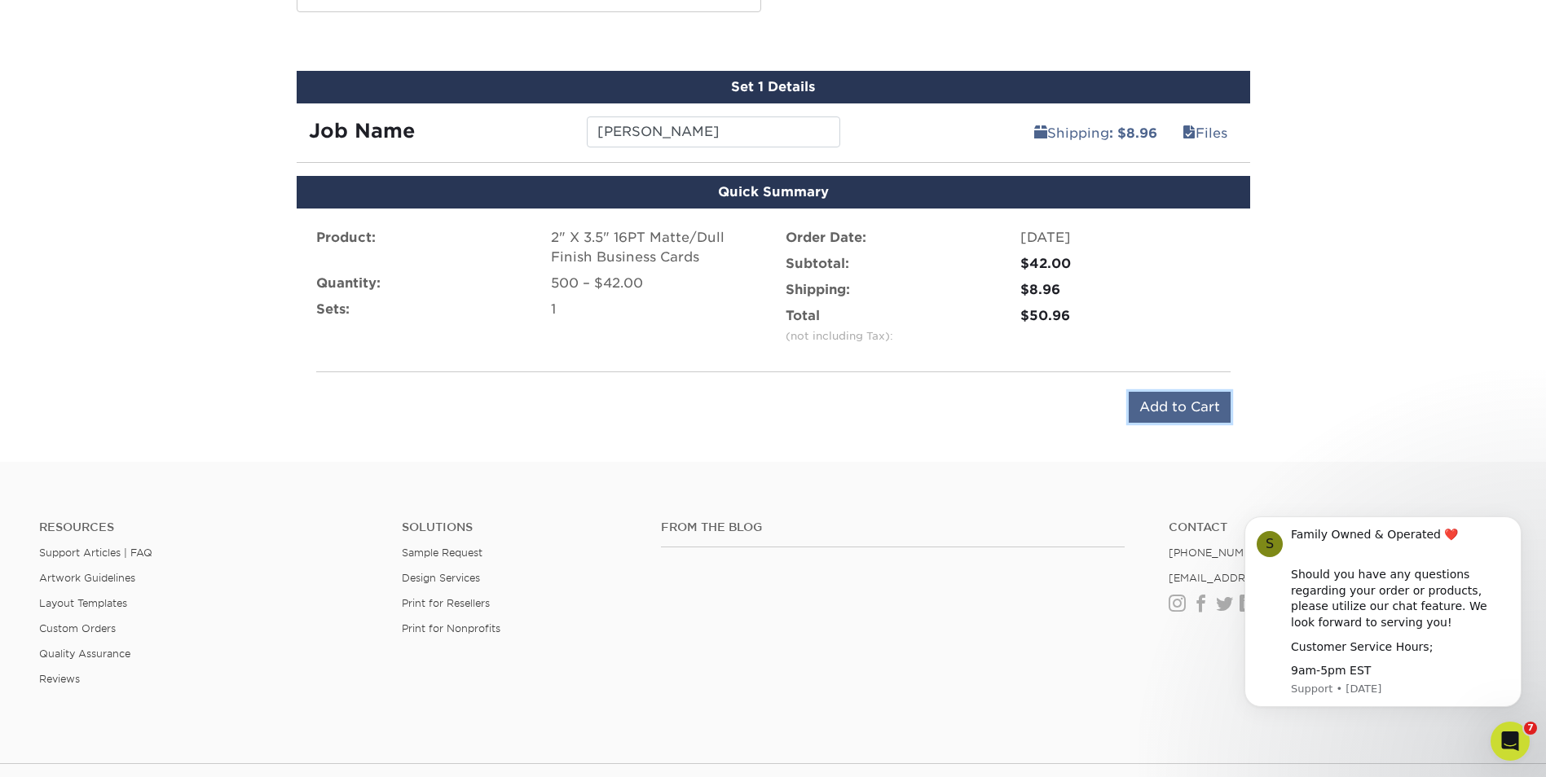
click at [1216, 418] on input "Add to Cart" at bounding box center [1179, 407] width 102 height 31
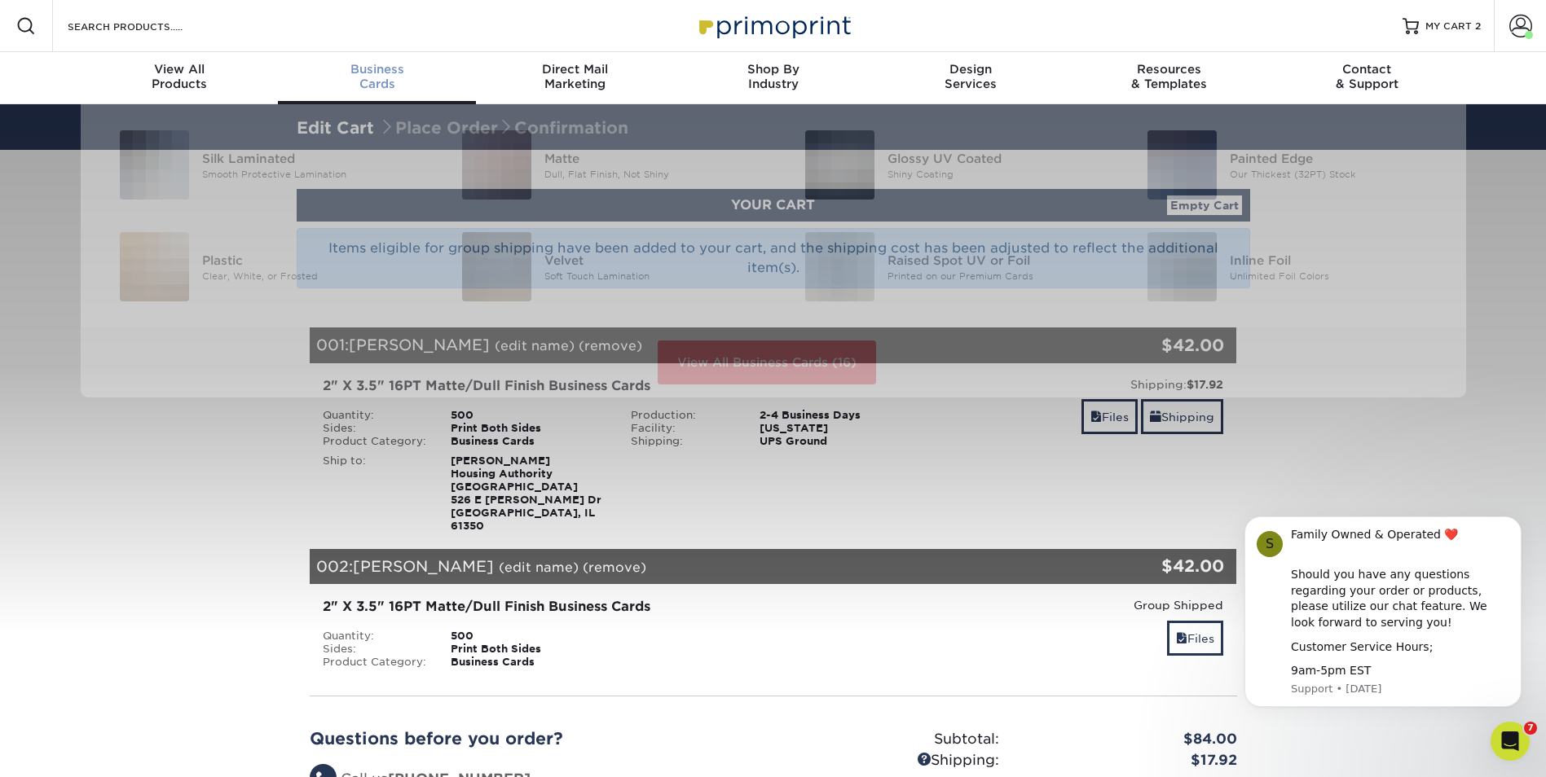
click at [383, 71] on span "Business" at bounding box center [377, 69] width 198 height 15
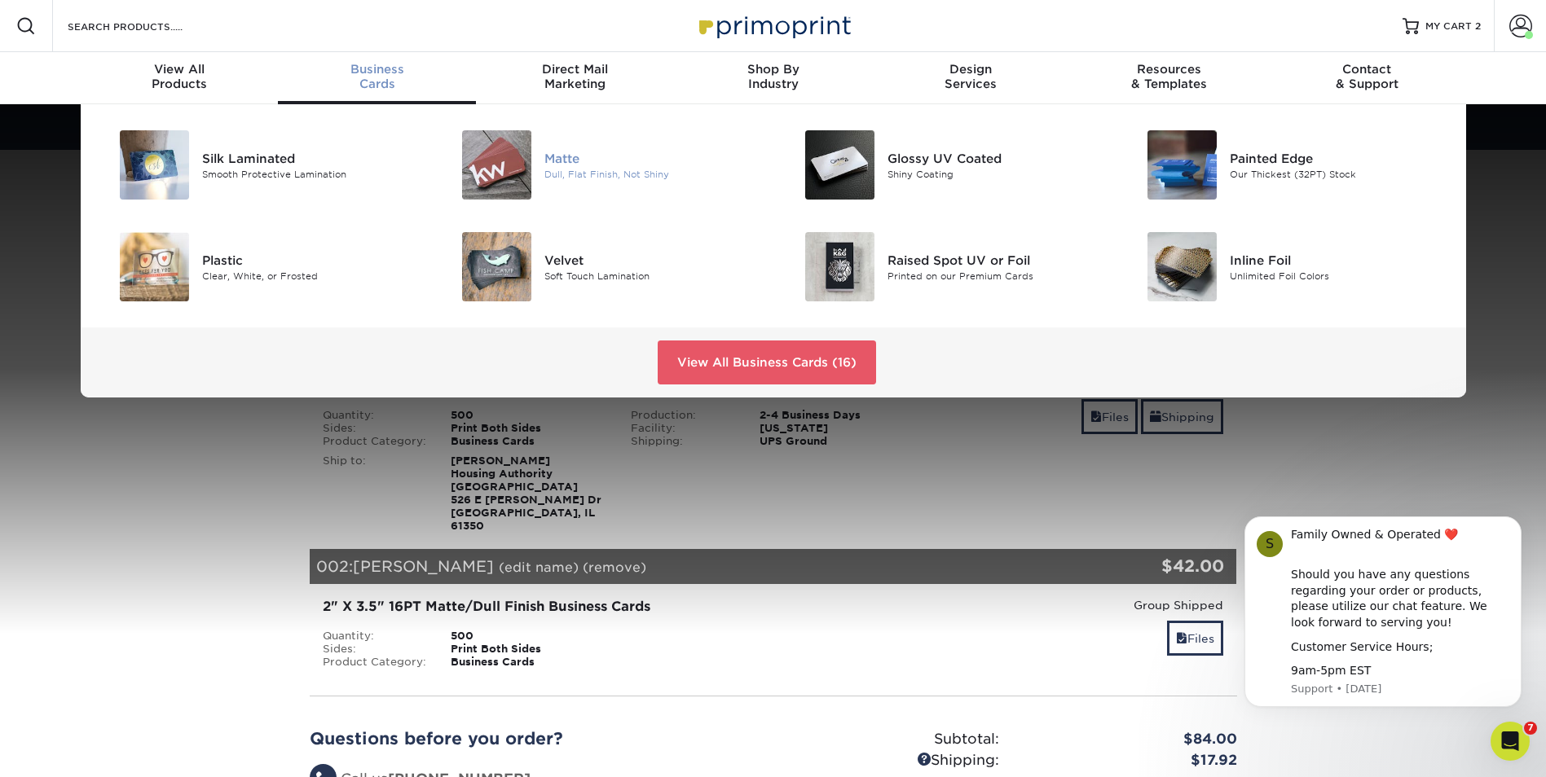
click at [578, 155] on div "Matte" at bounding box center [652, 158] width 216 height 18
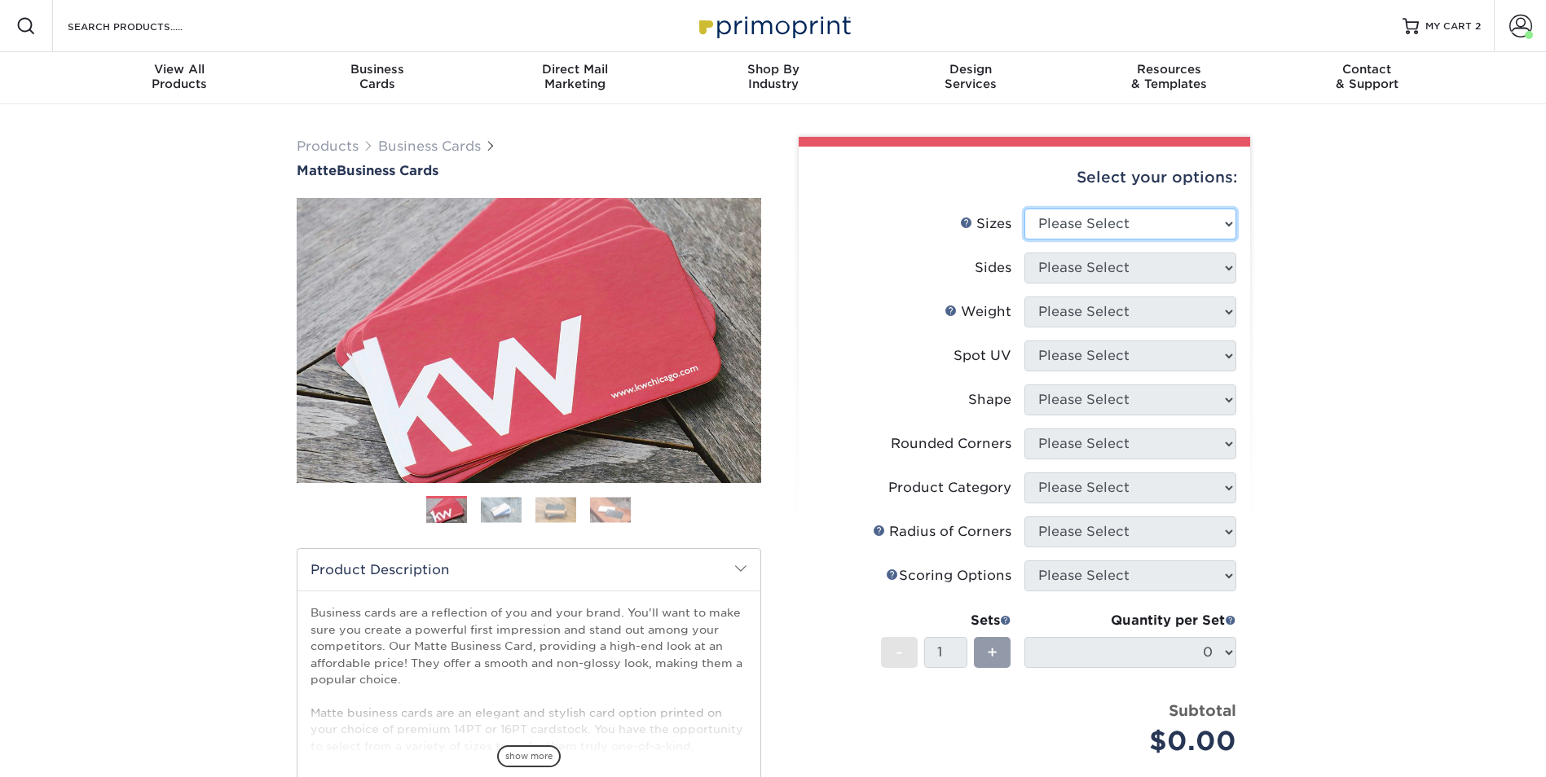
click at [1159, 225] on select "Please Select 1.5" x 3.5" - Mini 1.75" x 3.5" - Mini 2" x 2" - Square 2" x 3" -…" at bounding box center [1130, 224] width 212 height 31
select select "2.00x3.50"
click at [1024, 209] on select "Please Select 1.5" x 3.5" - Mini 1.75" x 3.5" - Mini 2" x 2" - Square 2" x 3" -…" at bounding box center [1130, 224] width 212 height 31
click at [1098, 265] on select "Please Select Print Both Sides Print Front Only" at bounding box center [1130, 268] width 212 height 31
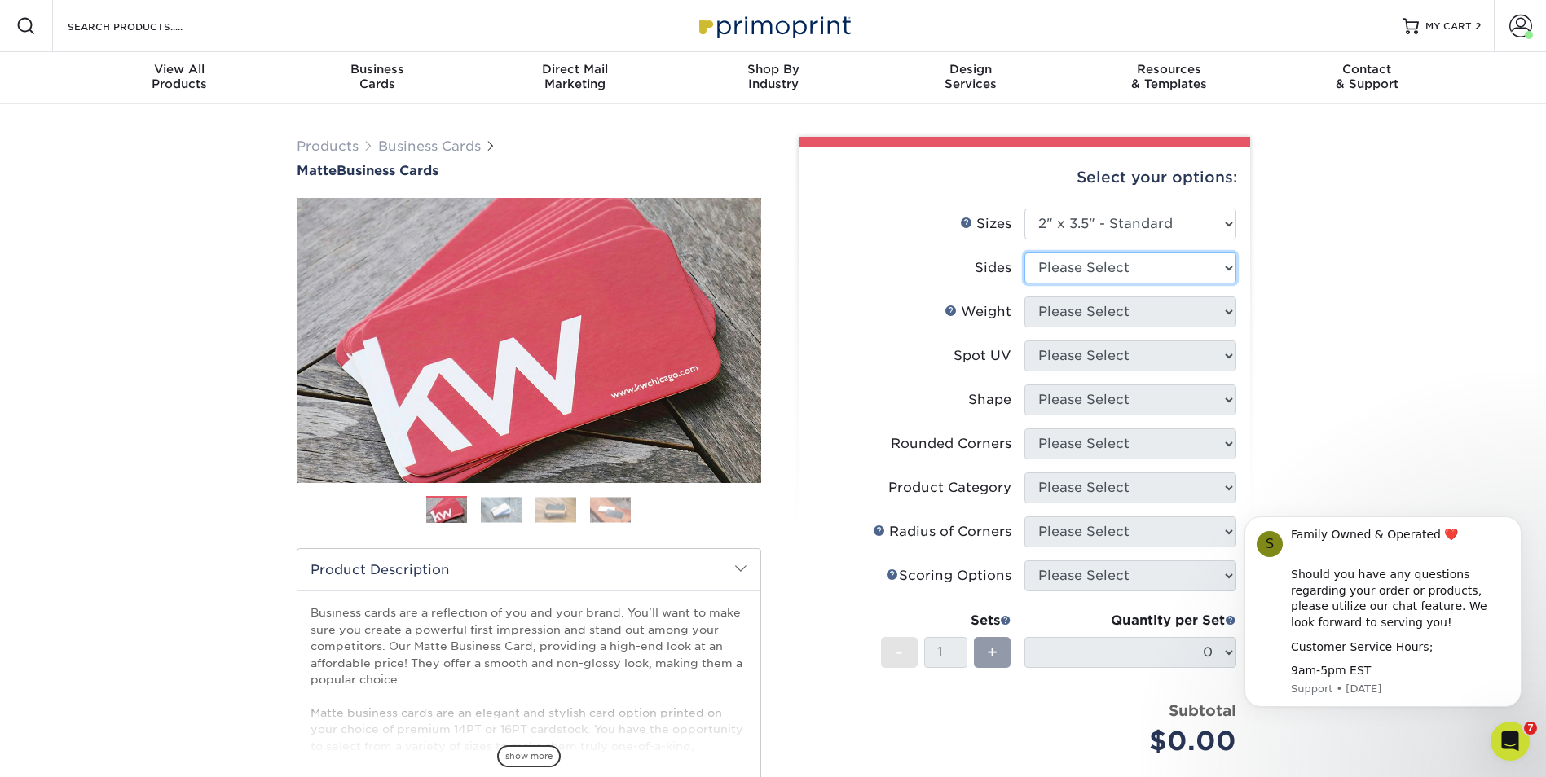
select select "13abbda7-1d64-4f25-8bb2-c179b224825d"
click at [1024, 253] on select "Please Select Print Both Sides Print Front Only" at bounding box center [1130, 268] width 212 height 31
click at [1098, 319] on select "Please Select 16PT 14PT" at bounding box center [1130, 312] width 212 height 31
select select "16PT"
click at [1024, 297] on select "Please Select 16PT 14PT" at bounding box center [1130, 312] width 212 height 31
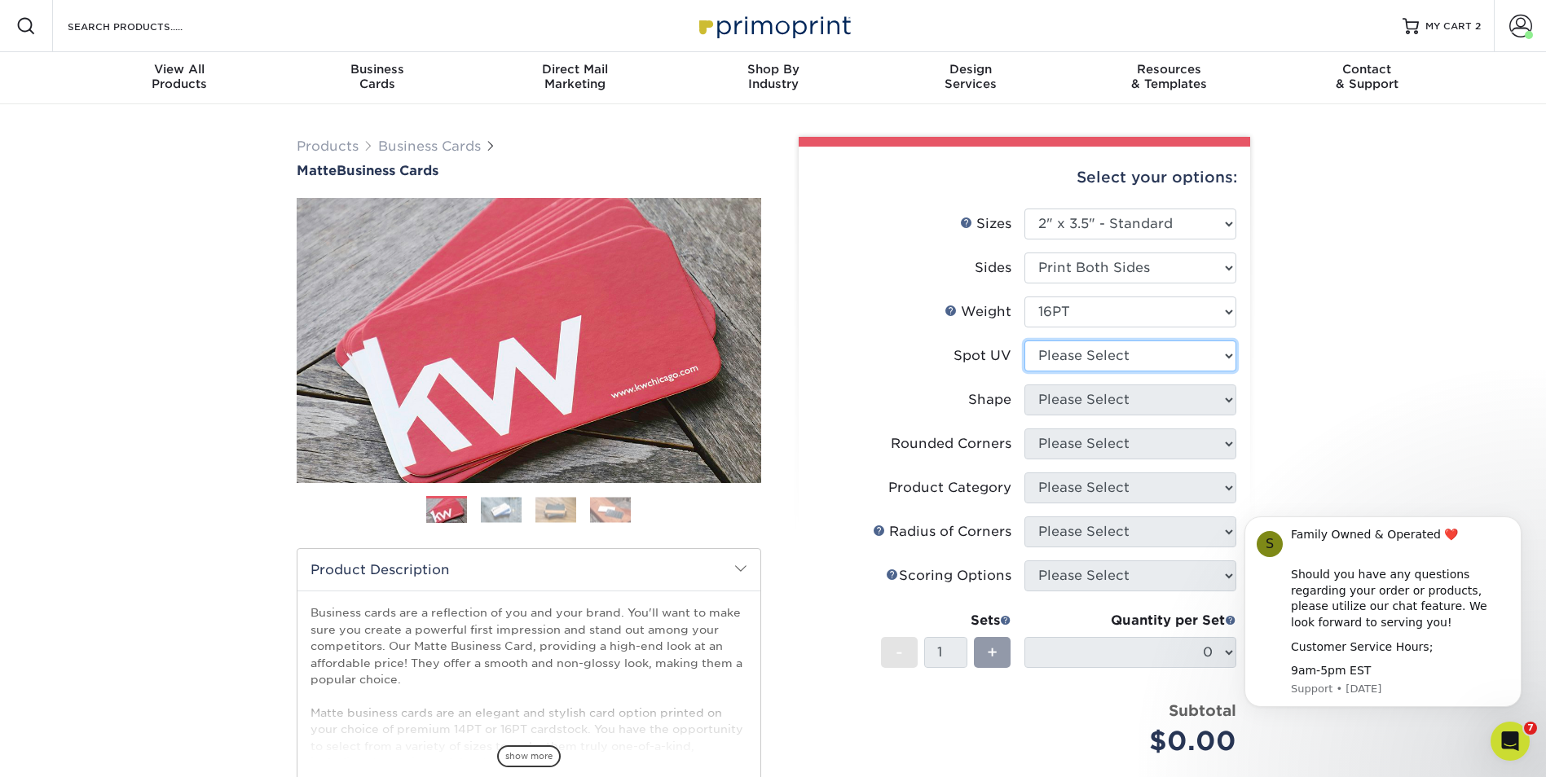
click at [1073, 355] on select "Please Select No Spot UV Front and Back (Both Sides) Front Only Back Only" at bounding box center [1130, 356] width 212 height 31
select select "3"
click at [1024, 341] on select "Please Select No Spot UV Front and Back (Both Sides) Front Only Back Only" at bounding box center [1130, 356] width 212 height 31
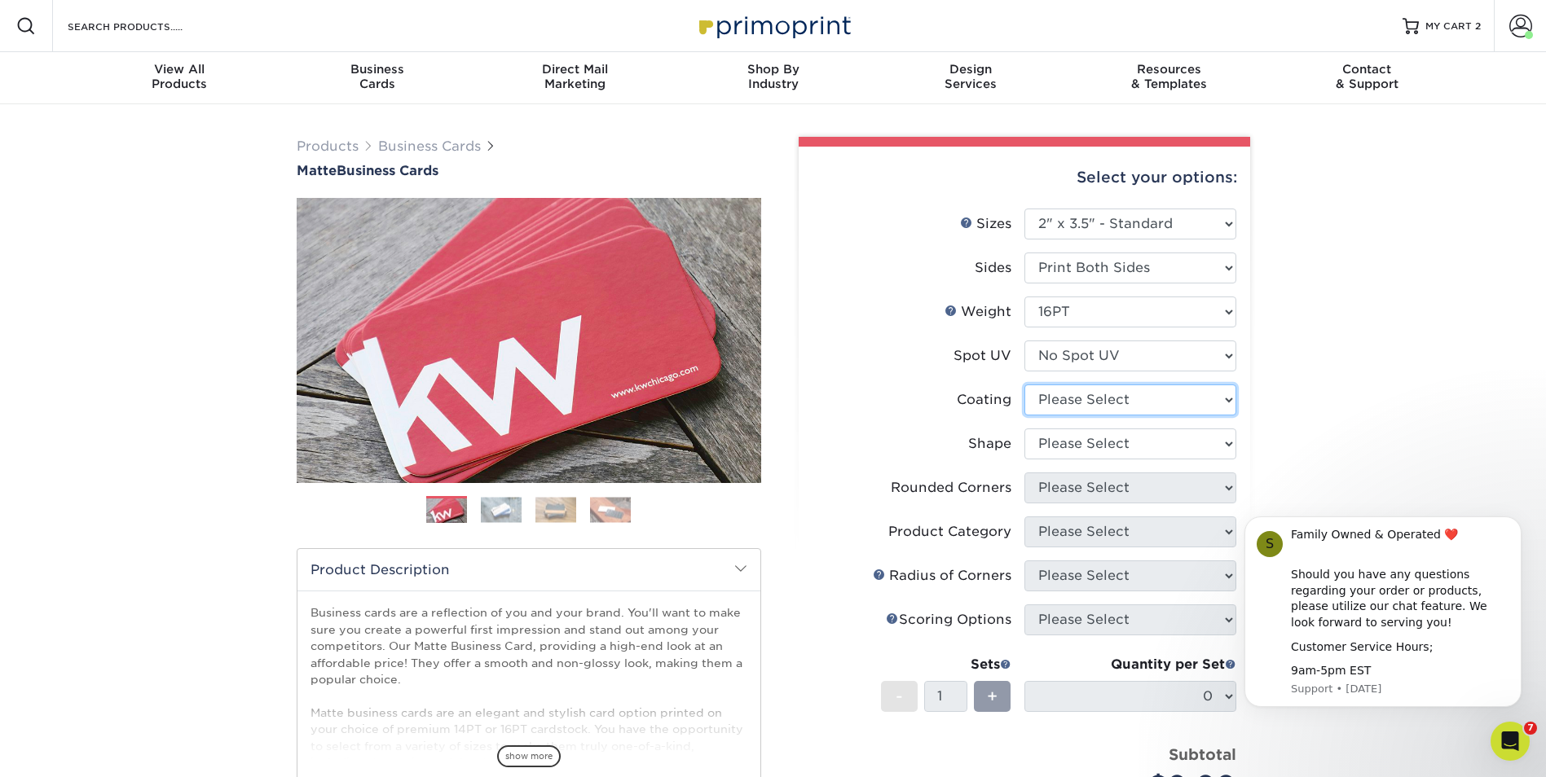
click at [1070, 405] on select at bounding box center [1130, 400] width 212 height 31
select select "121bb7b5-3b4d-429f-bd8d-bbf80e953313"
click at [1024, 385] on select at bounding box center [1130, 400] width 212 height 31
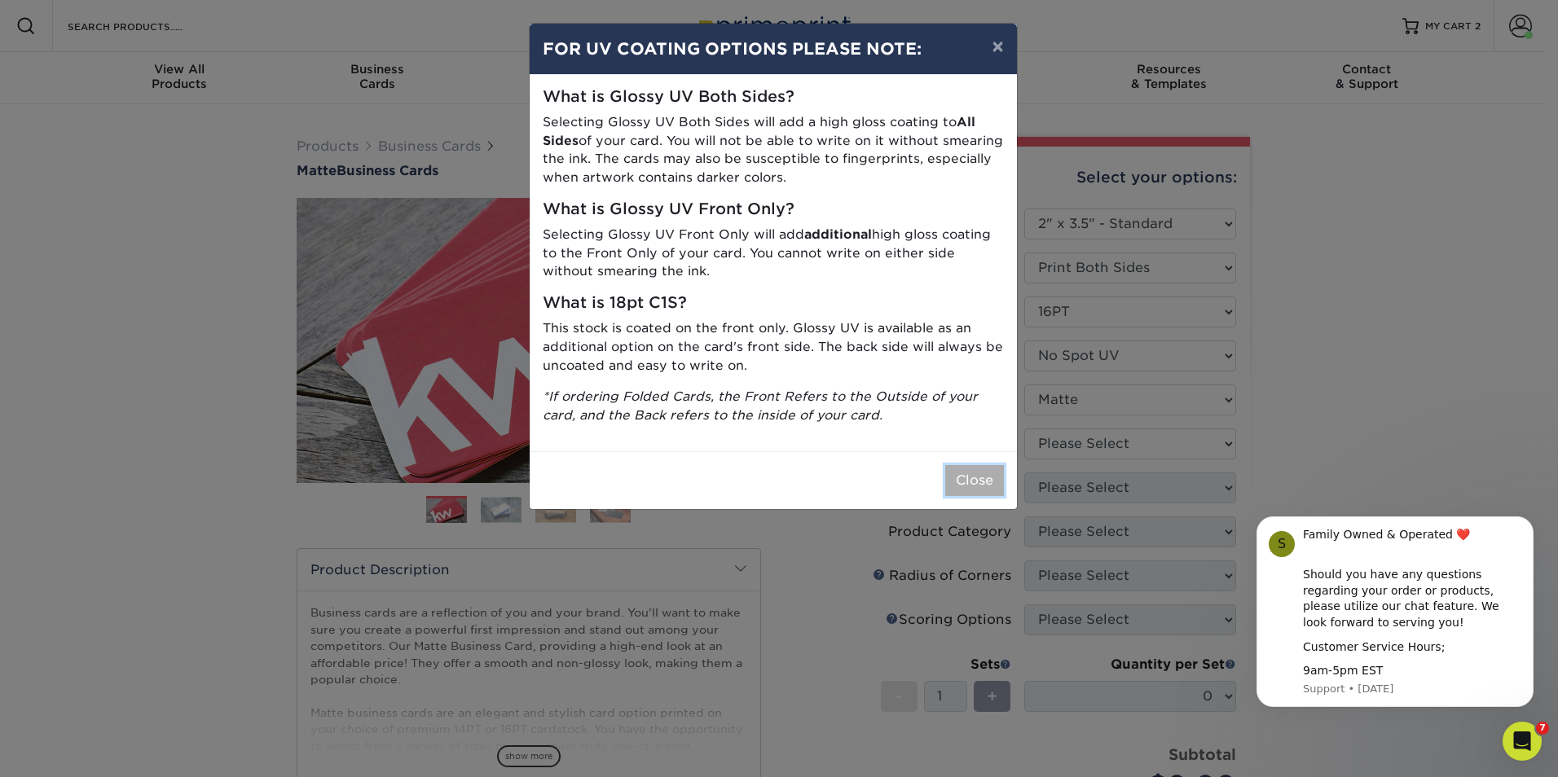
click at [978, 479] on button "Close" at bounding box center [974, 480] width 59 height 31
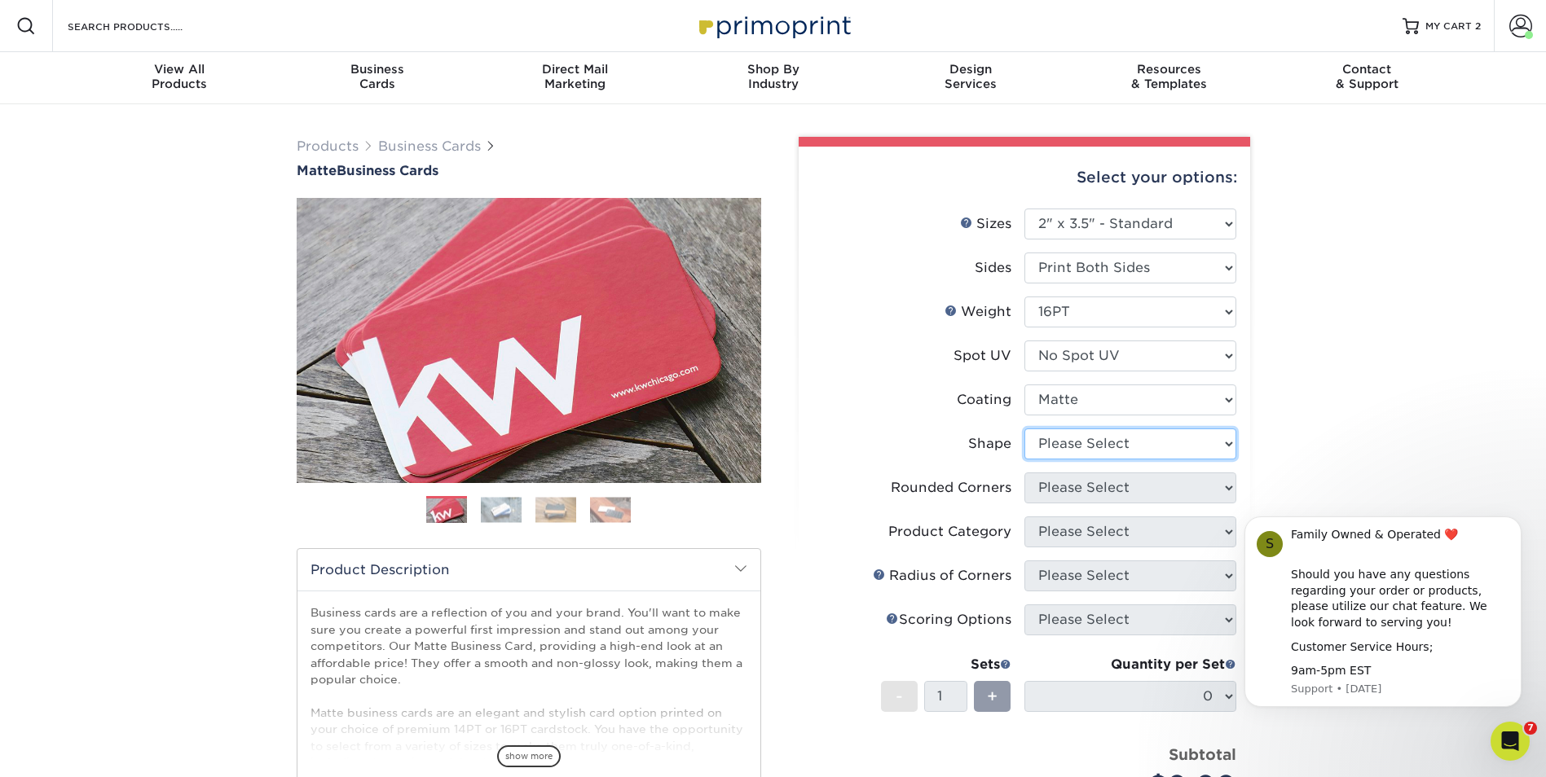
click at [1084, 443] on select "Please Select Standard Oval" at bounding box center [1130, 444] width 212 height 31
select select "standard"
click at [1024, 429] on select "Please Select Standard Oval" at bounding box center [1130, 444] width 212 height 31
click at [1098, 491] on select "Please Select Yes - Round 2 Corners Yes - Round 4 Corners No" at bounding box center [1130, 488] width 212 height 31
select select "0"
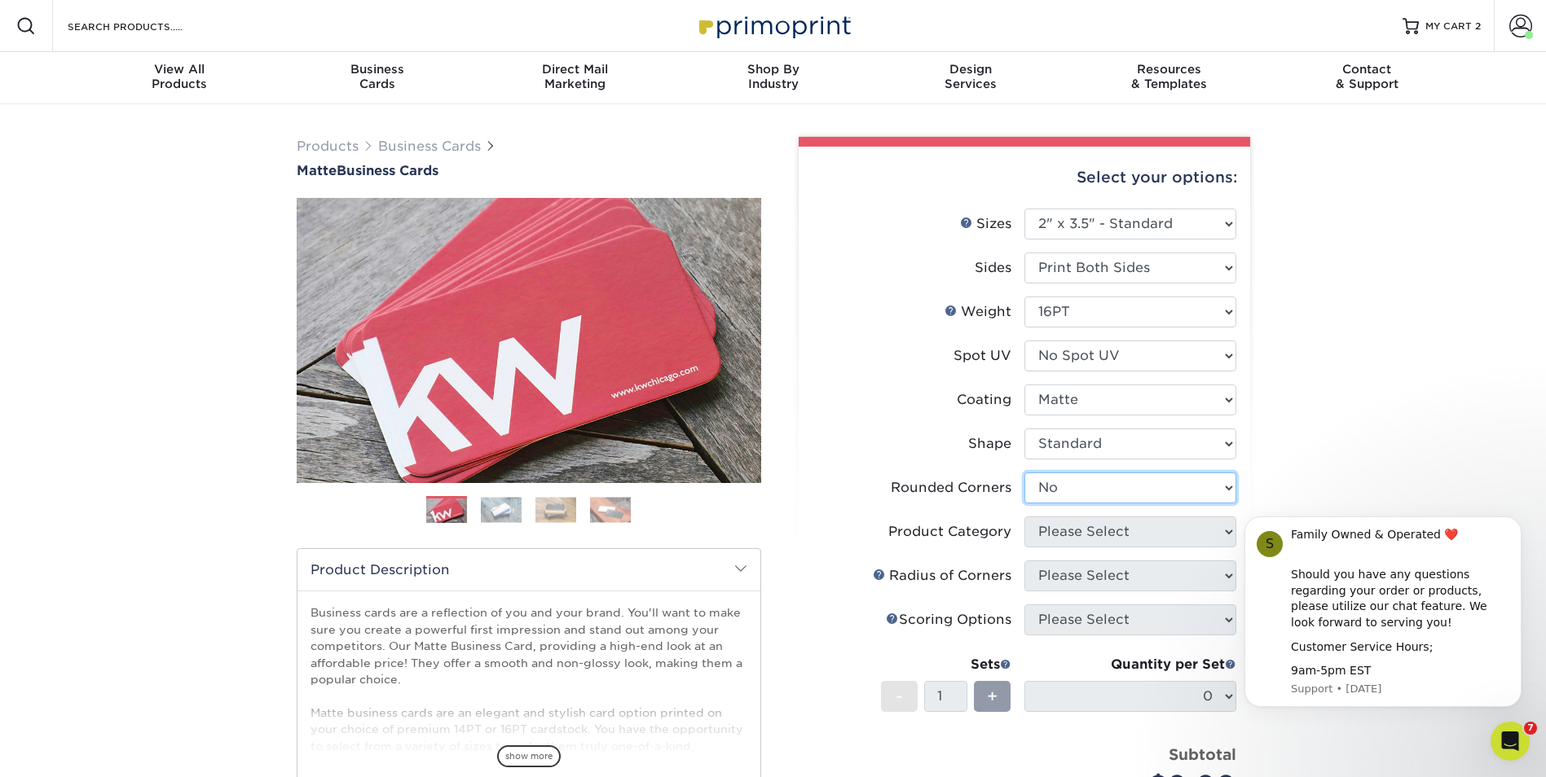
click at [1024, 473] on select "Please Select Yes - Round 2 Corners Yes - Round 4 Corners No" at bounding box center [1130, 488] width 212 height 31
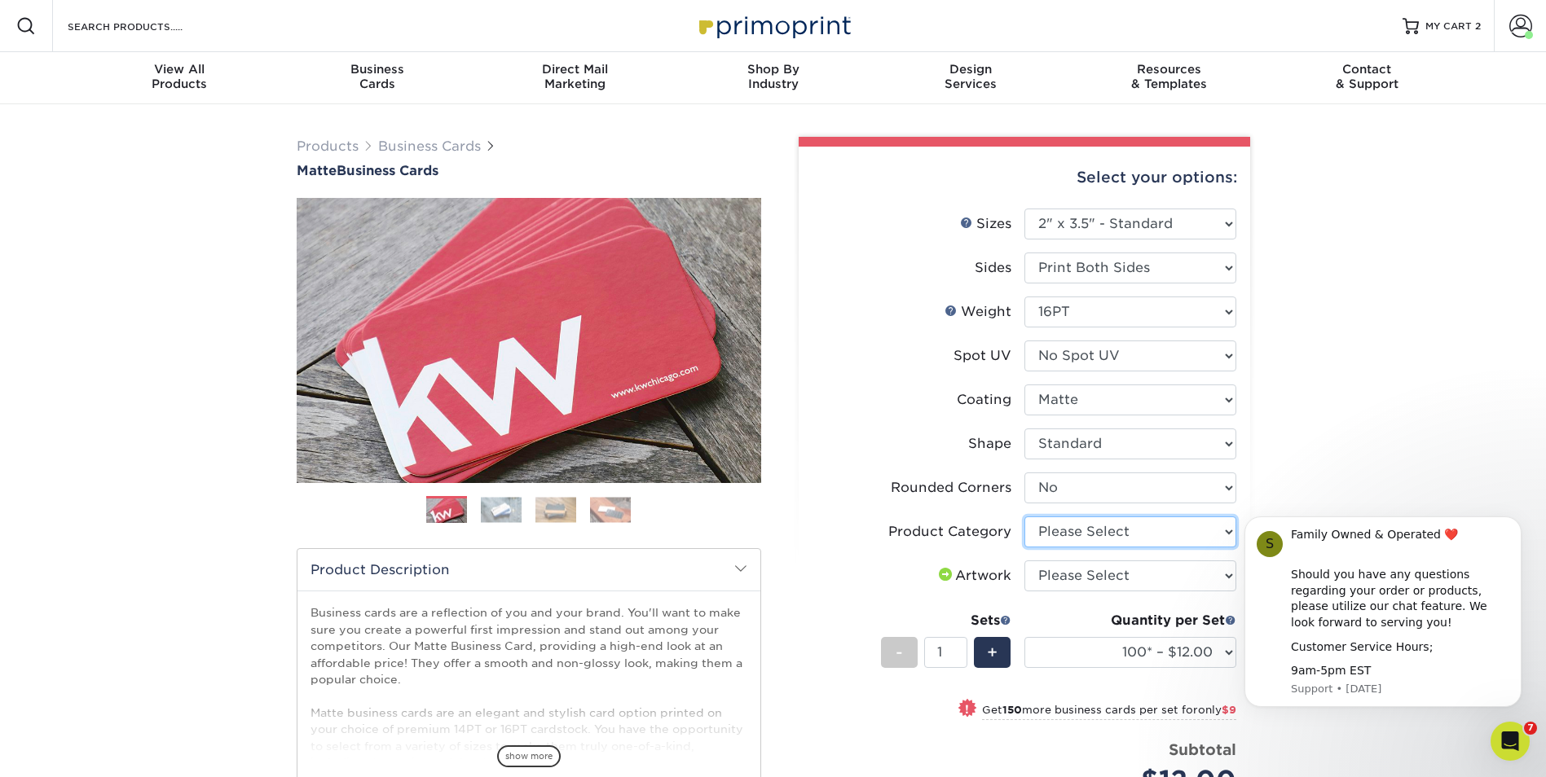
click at [1109, 529] on select "Please Select Business Cards" at bounding box center [1130, 532] width 212 height 31
select select "3b5148f1-0588-4f88-a218-97bcfdce65c1"
click at [1024, 517] on select "Please Select Business Cards" at bounding box center [1130, 532] width 212 height 31
click at [1089, 572] on select "Please Select I will upload files I need a design - $100" at bounding box center [1130, 576] width 212 height 31
select select "upload"
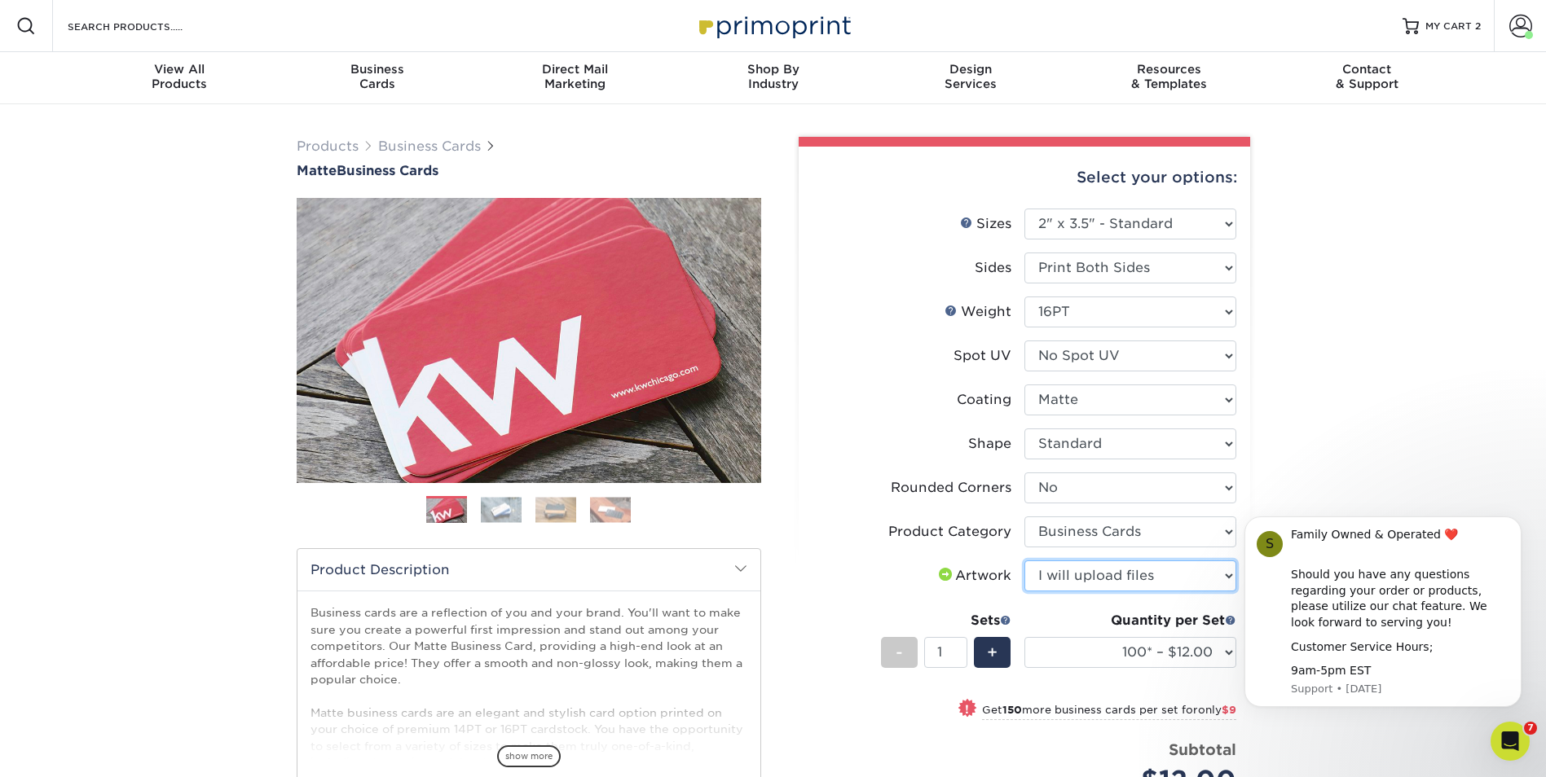
click at [1024, 561] on select "Please Select I will upload files I need a design - $100" at bounding box center [1130, 576] width 212 height 31
click at [1179, 657] on select "100* – $12.00 250* – $21.00 500 – $42.00 1000 – $53.00 2500 – $95.00 5000 – $18…" at bounding box center [1130, 652] width 212 height 31
click at [1024, 637] on select "100* – $12.00 250* – $21.00 500 – $42.00 1000 – $53.00 2500 – $95.00 5000 – $18…" at bounding box center [1130, 652] width 212 height 31
click at [1216, 653] on select "100* – $12.00 250* – $21.00 500 – $42.00 1000 – $53.00 2500 – $95.00 5000 – $18…" at bounding box center [1130, 652] width 212 height 31
click at [1024, 637] on select "100* – $12.00 250* – $21.00 500 – $42.00 1000 – $53.00 2500 – $95.00 5000 – $18…" at bounding box center [1130, 652] width 212 height 31
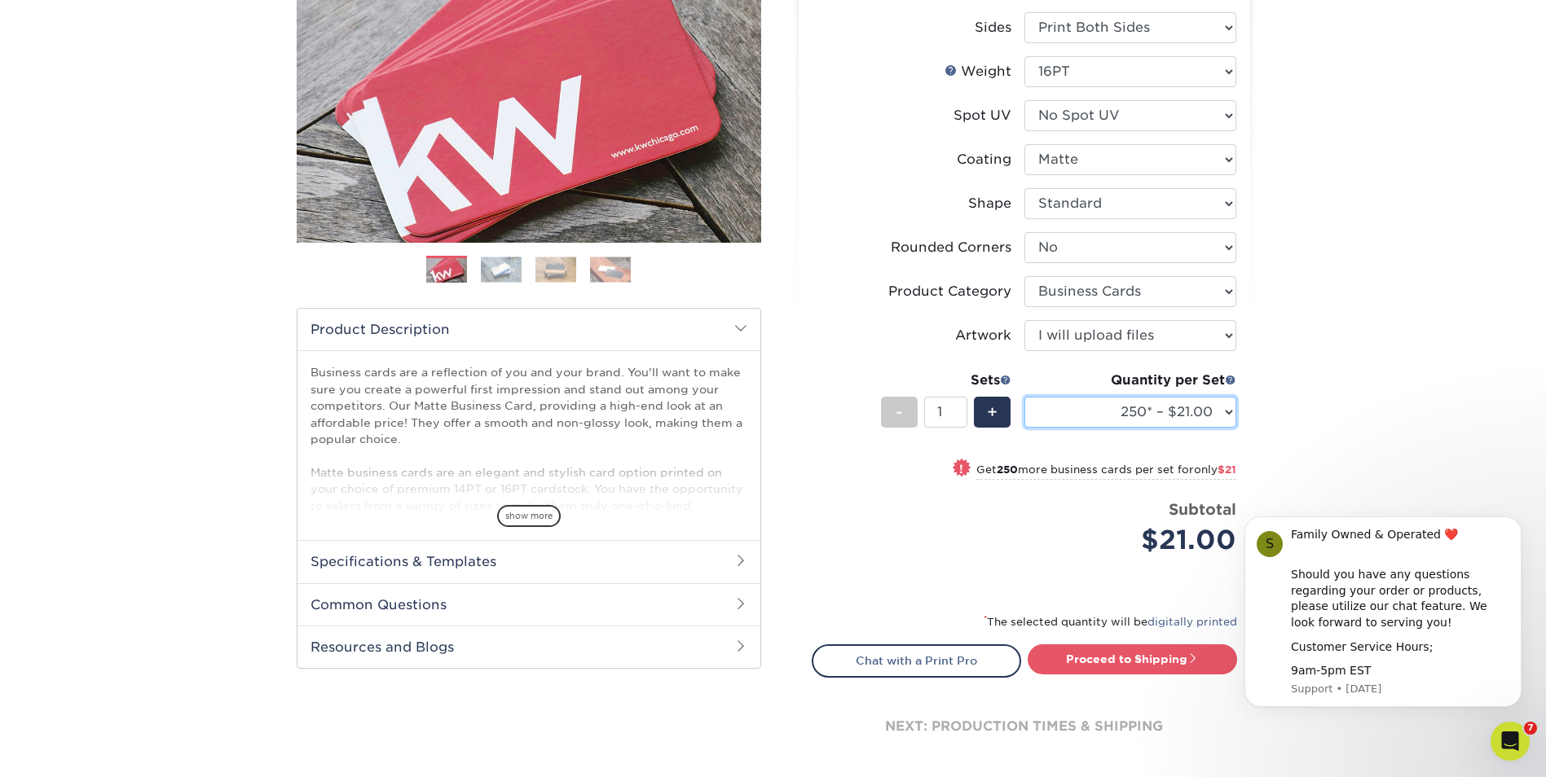
scroll to position [244, 0]
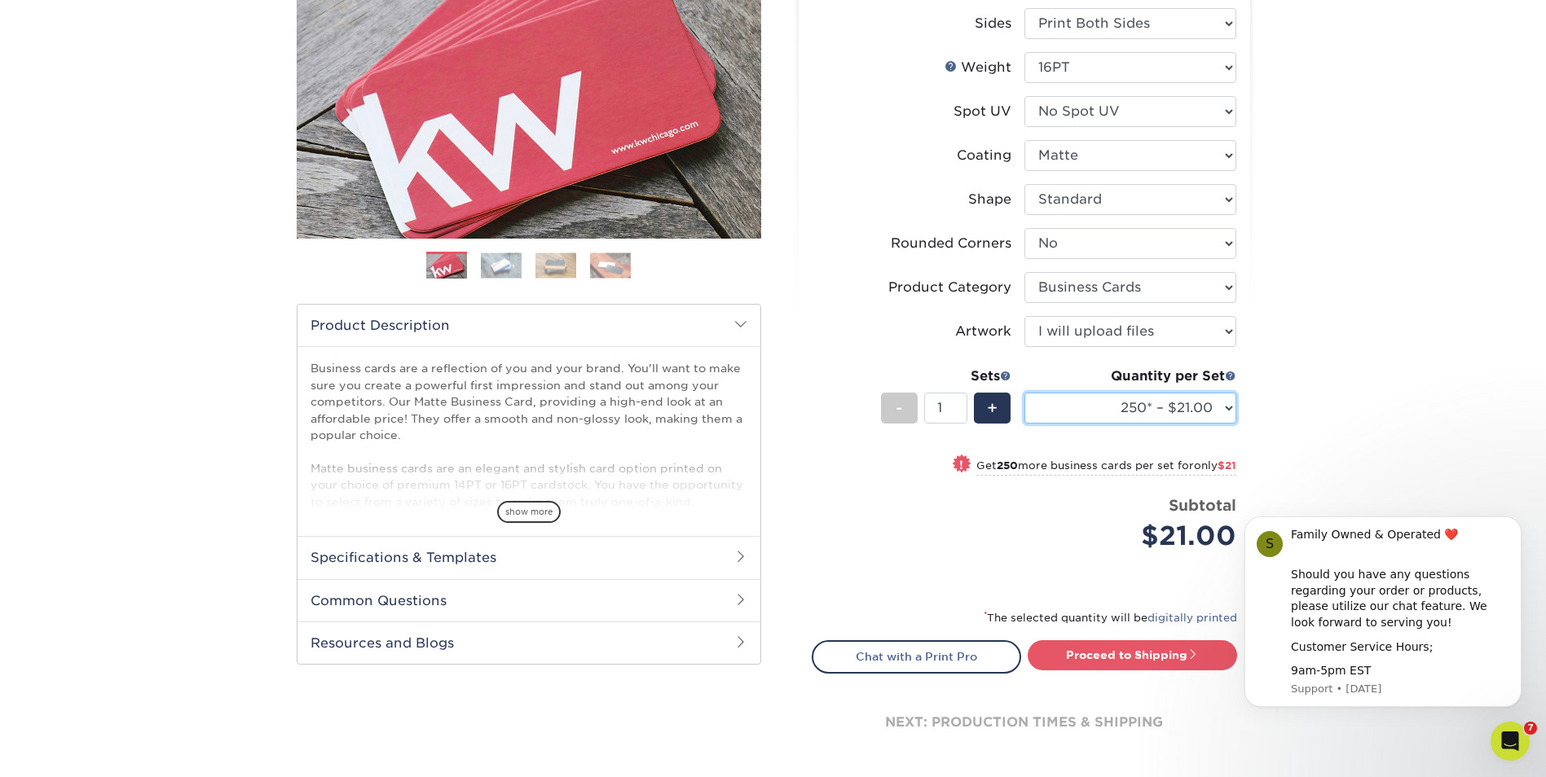
click at [1225, 411] on select "100* – $12.00 250* – $21.00 500 – $42.00 1000 – $53.00 2500 – $95.00 5000 – $18…" at bounding box center [1130, 408] width 212 height 31
select select "500 – $42.00"
click at [1024, 393] on select "100* – $12.00 250* – $21.00 500 – $42.00 1000 – $53.00 2500 – $95.00 5000 – $18…" at bounding box center [1130, 408] width 212 height 31
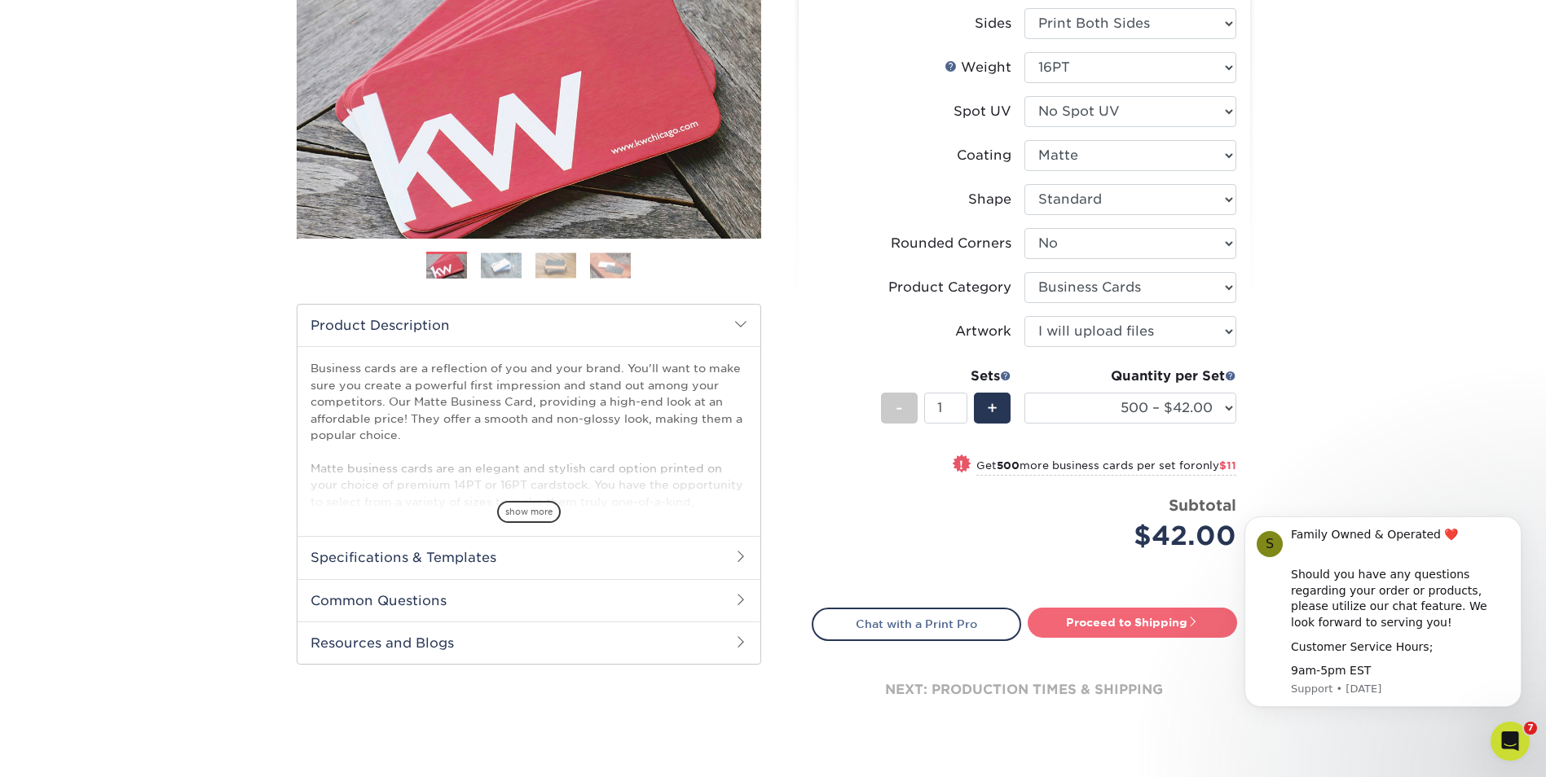
click at [1181, 627] on link "Proceed to Shipping" at bounding box center [1131, 622] width 209 height 29
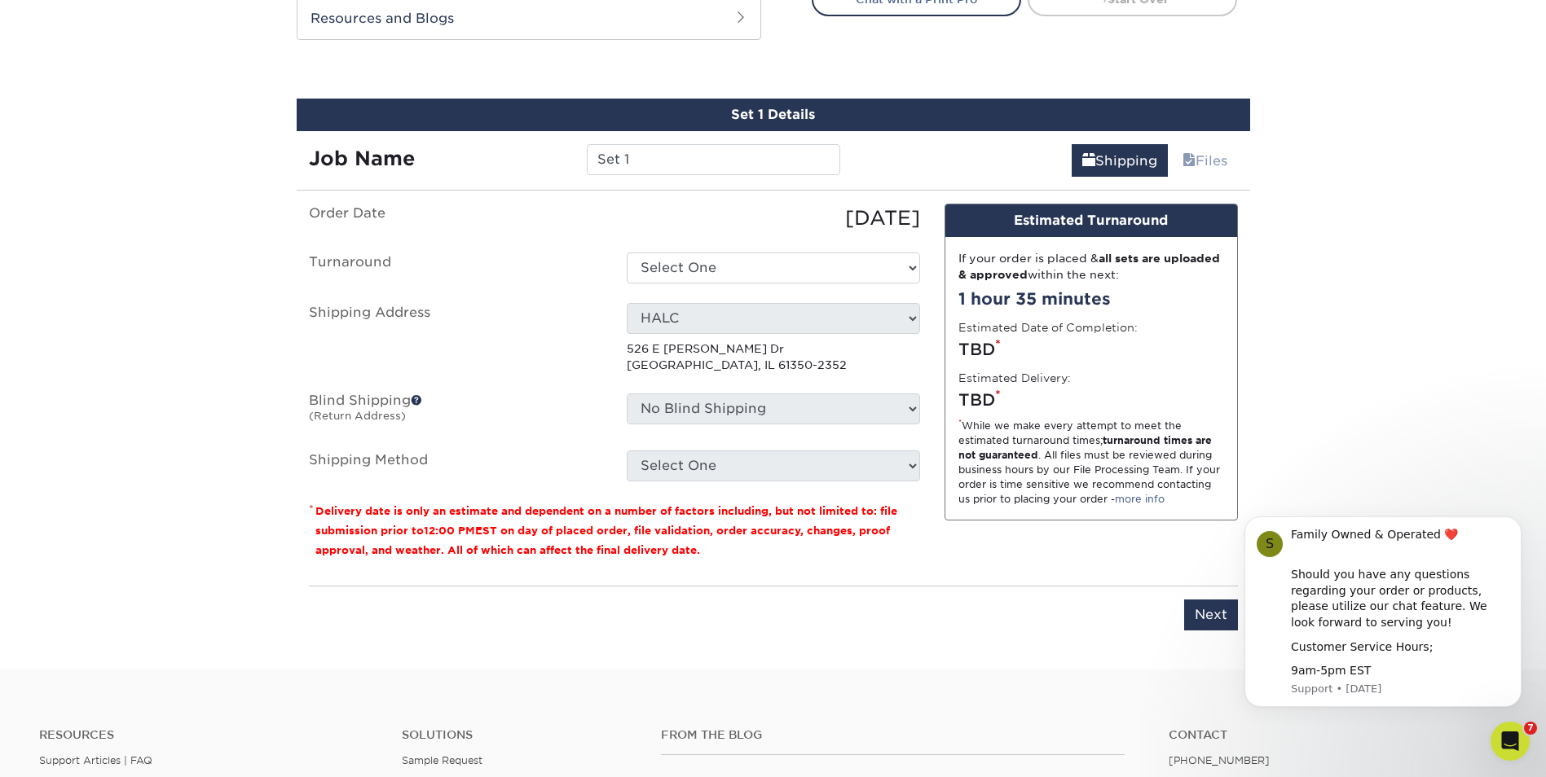
scroll to position [897, 0]
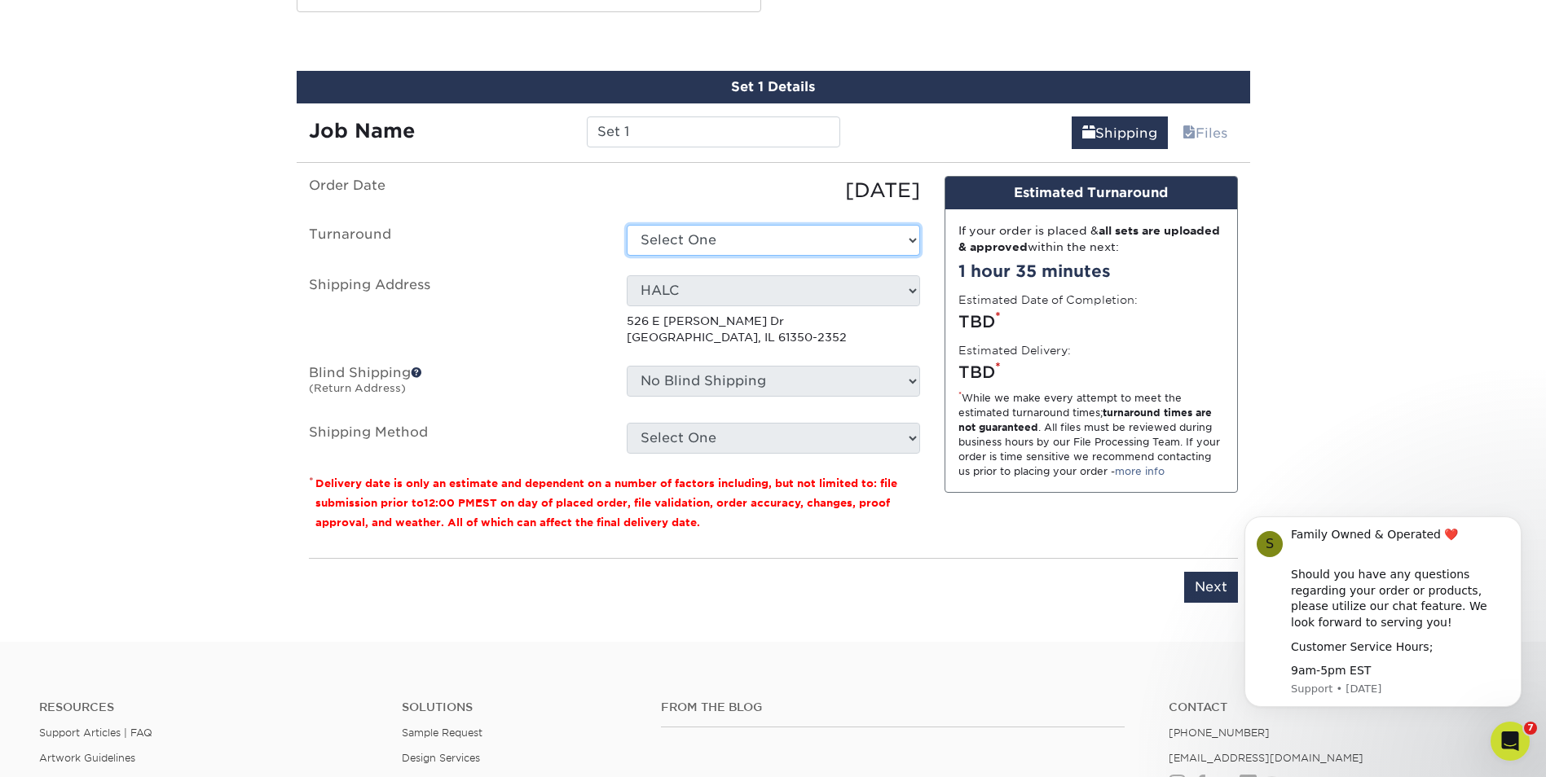
click at [696, 242] on select "Select One 2-4 Business Days 2 Day Next Business Day" at bounding box center [773, 240] width 293 height 31
drag, startPoint x: 671, startPoint y: 129, endPoint x: 546, endPoint y: 125, distance: 125.5
click at [546, 125] on div "Job Name Set 1" at bounding box center [575, 132] width 556 height 31
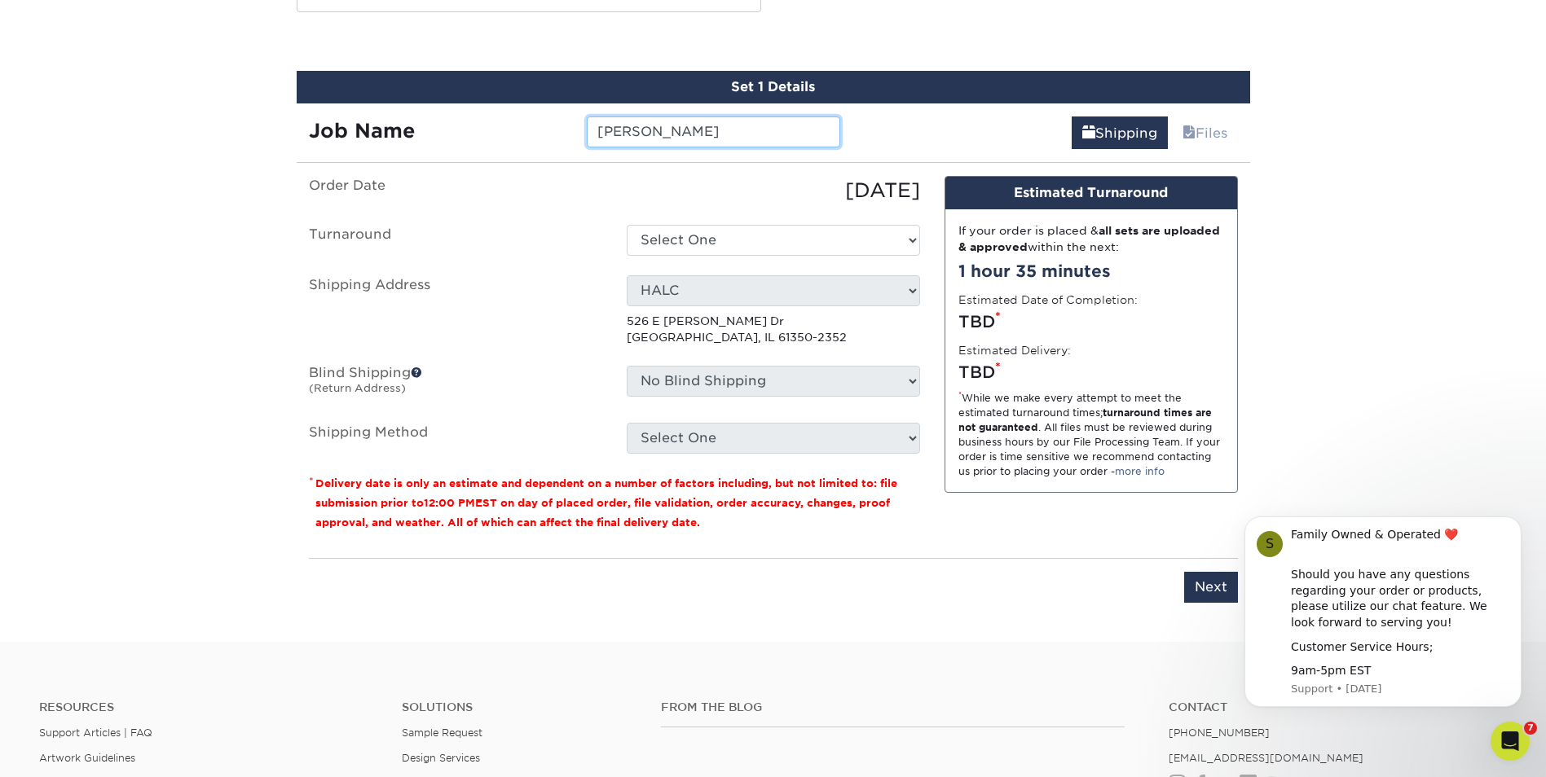
type input "[PERSON_NAME]"
click at [684, 247] on select "Select One 2-4 Business Days 2 Day Next Business Day" at bounding box center [773, 240] width 293 height 31
select select "b78ebb40-f3d8-446a-8df3-6de10c612245"
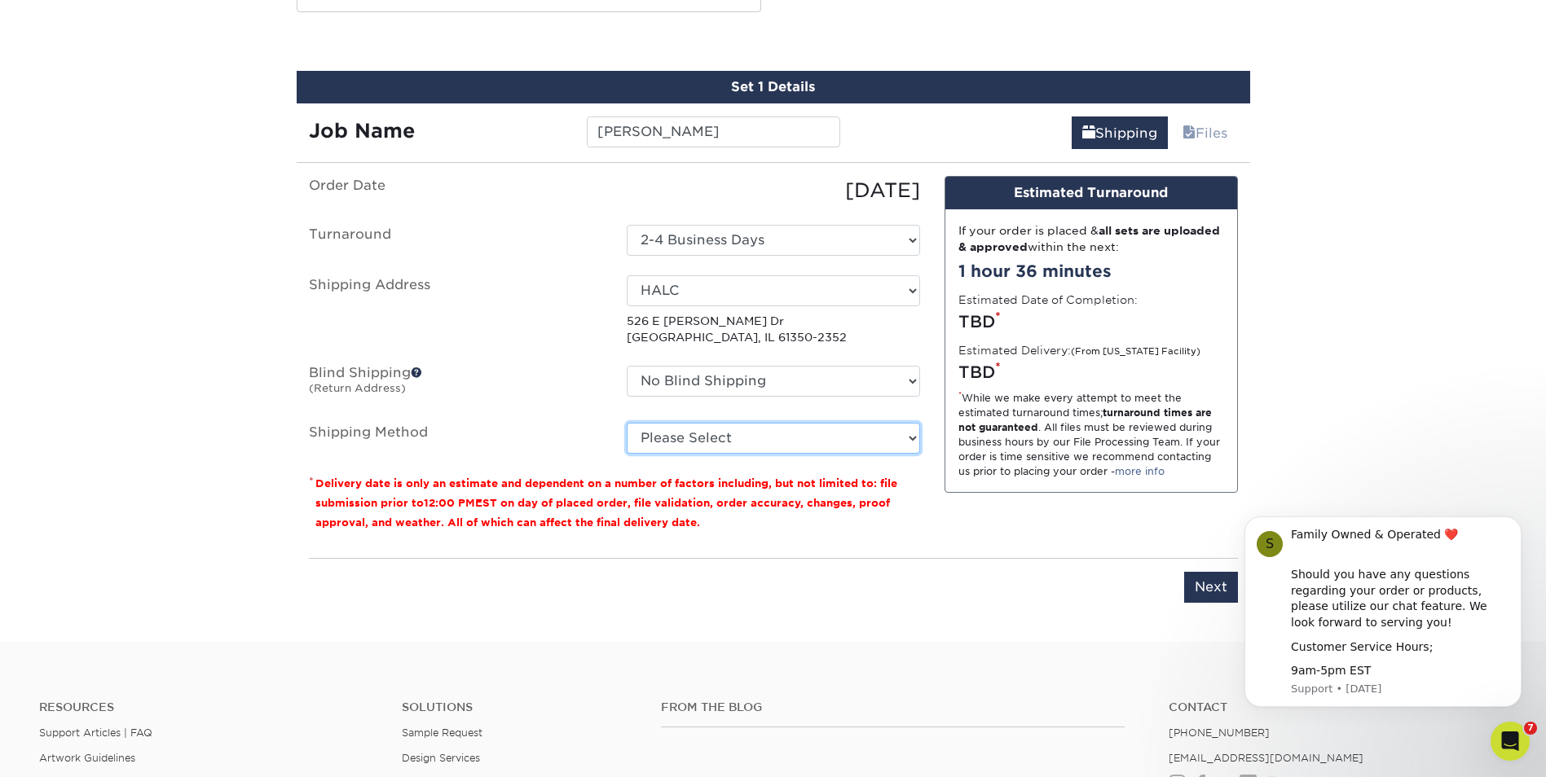
click at [741, 443] on select "Please Select Ground Shipping (+$8.96) 3 Day Shipping Service (+$18.68) 2 Day A…" at bounding box center [773, 438] width 293 height 31
select select "03"
click at [627, 423] on select "Please Select Ground Shipping (+$8.96) 3 Day Shipping Service (+$18.68) 2 Day A…" at bounding box center [773, 438] width 293 height 31
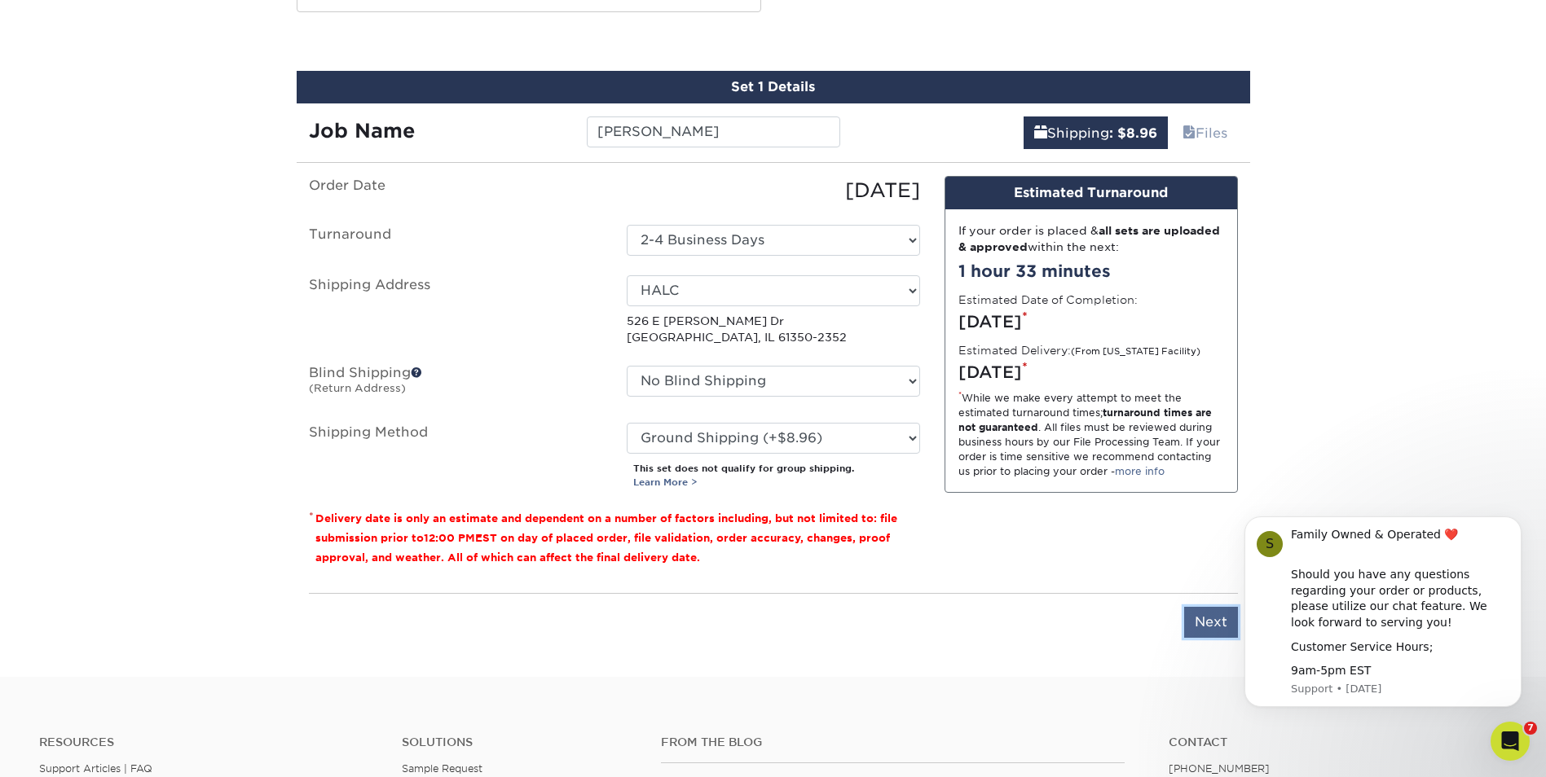
click at [1224, 624] on input "Next" at bounding box center [1211, 622] width 54 height 31
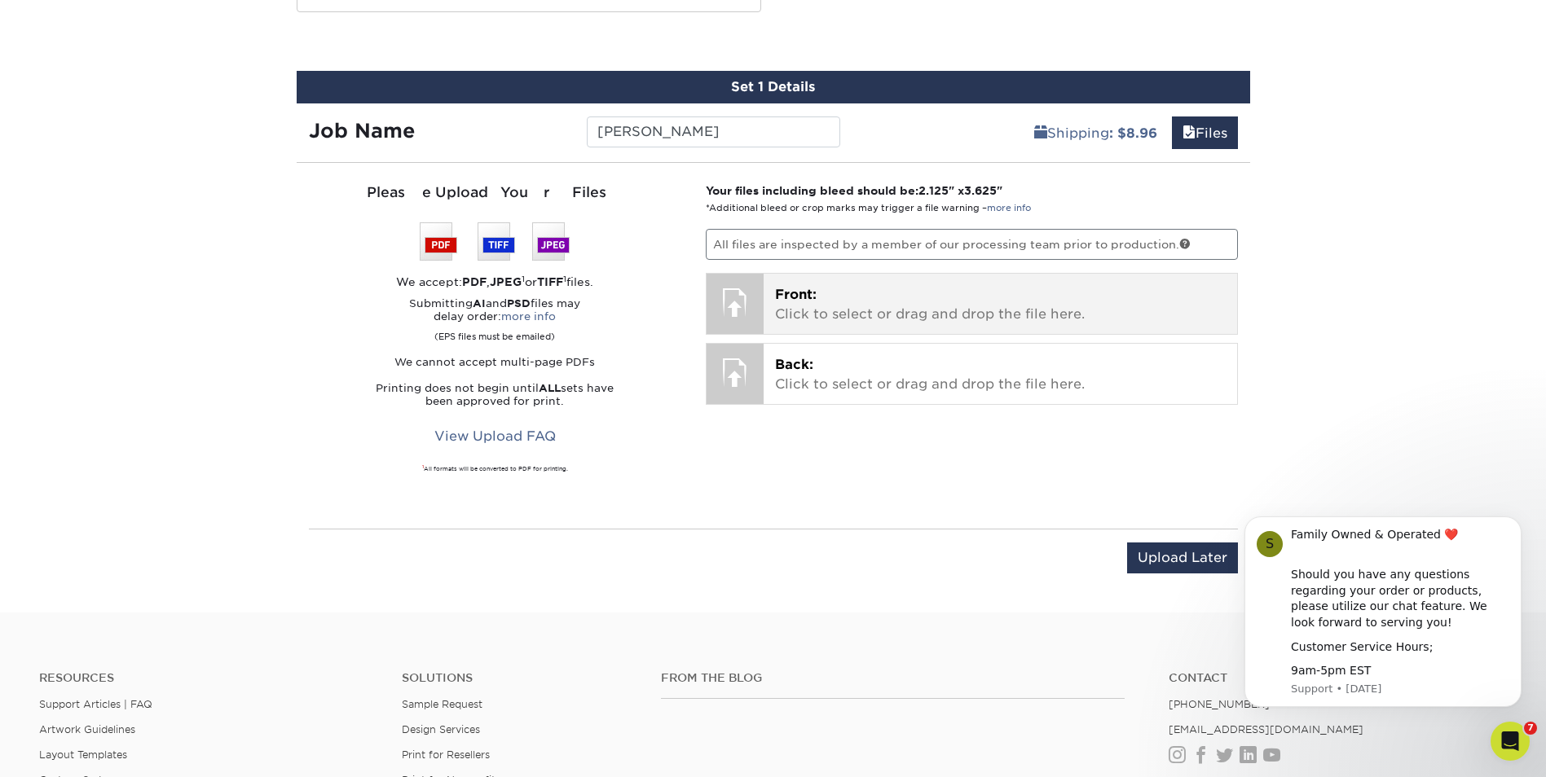
click at [882, 292] on p "Front: Click to select or drag and drop the file here." at bounding box center [1000, 304] width 451 height 39
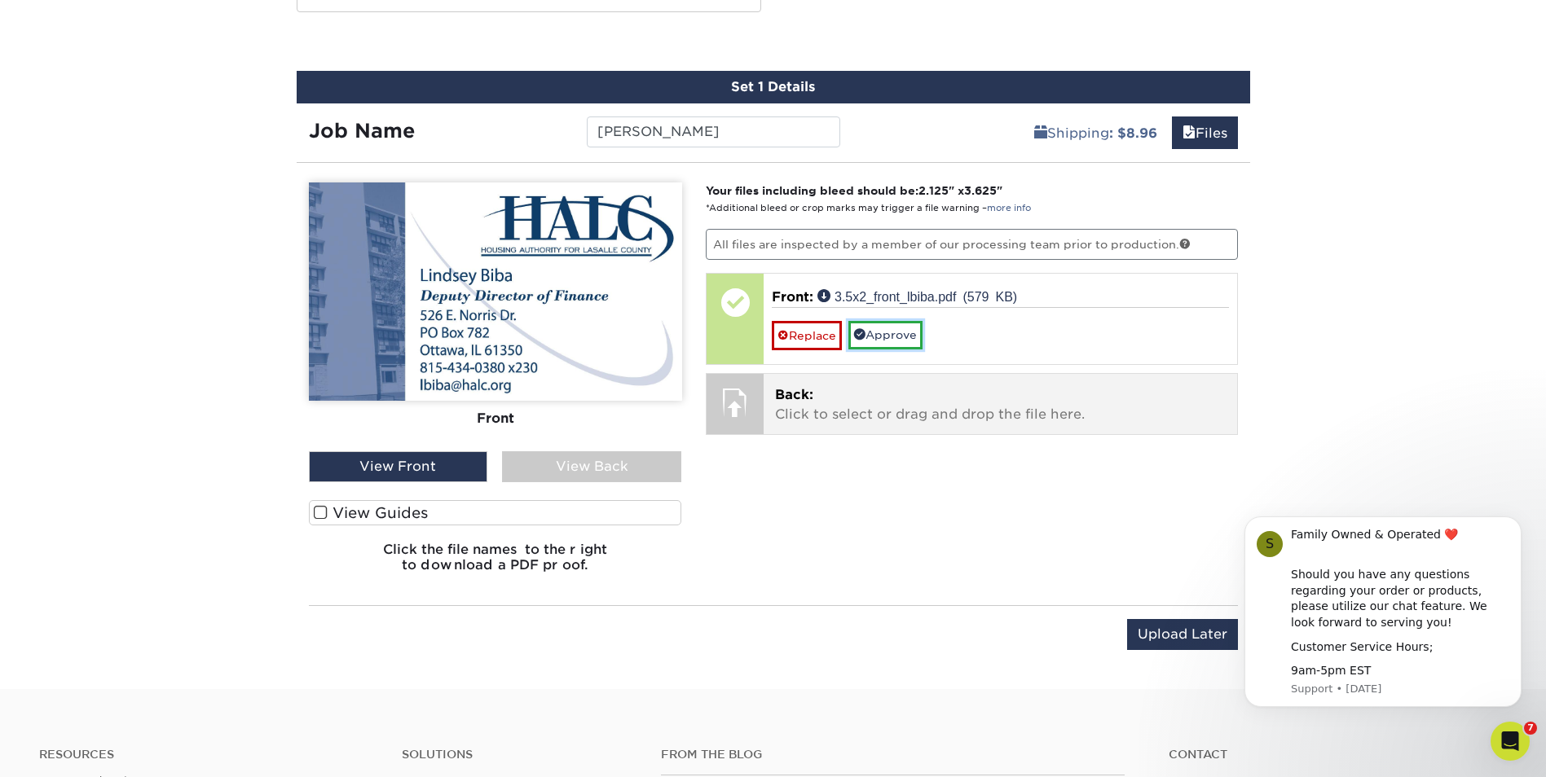
click at [904, 341] on link "Approve" at bounding box center [885, 335] width 74 height 28
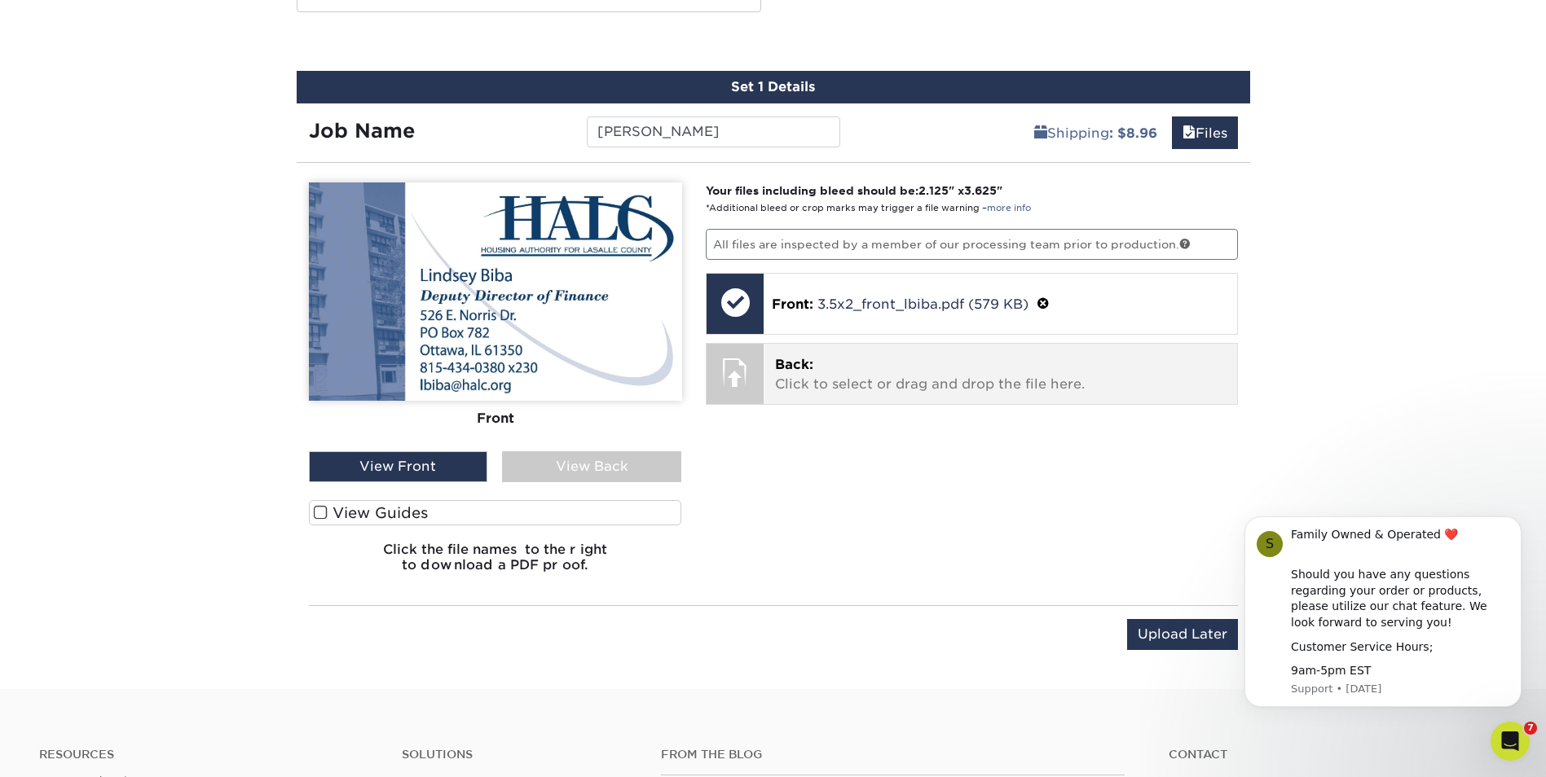
click at [872, 392] on p "Back: Click to select or drag and drop the file here." at bounding box center [1000, 374] width 451 height 39
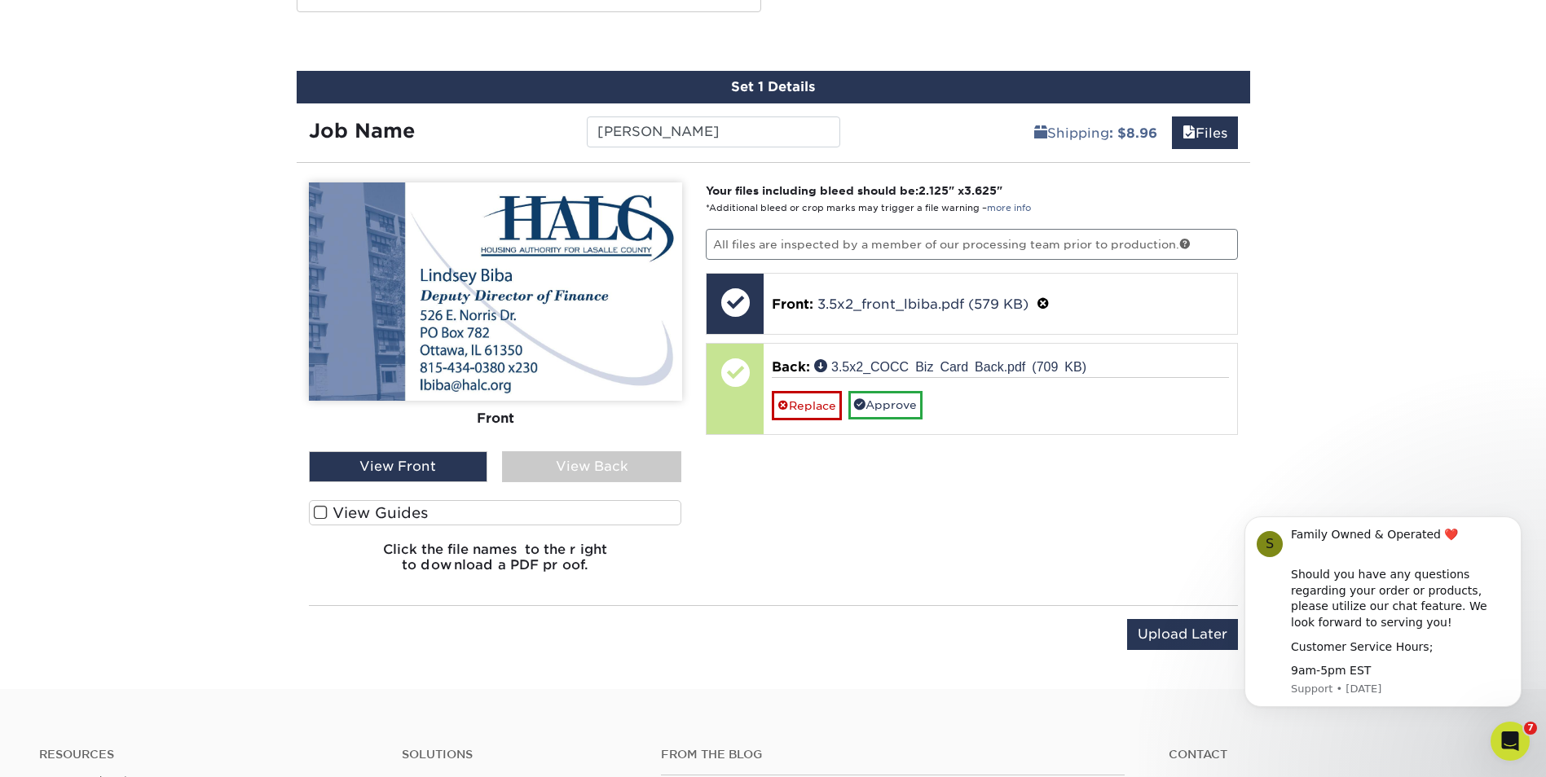
click at [596, 464] on div "View Back" at bounding box center [591, 466] width 179 height 31
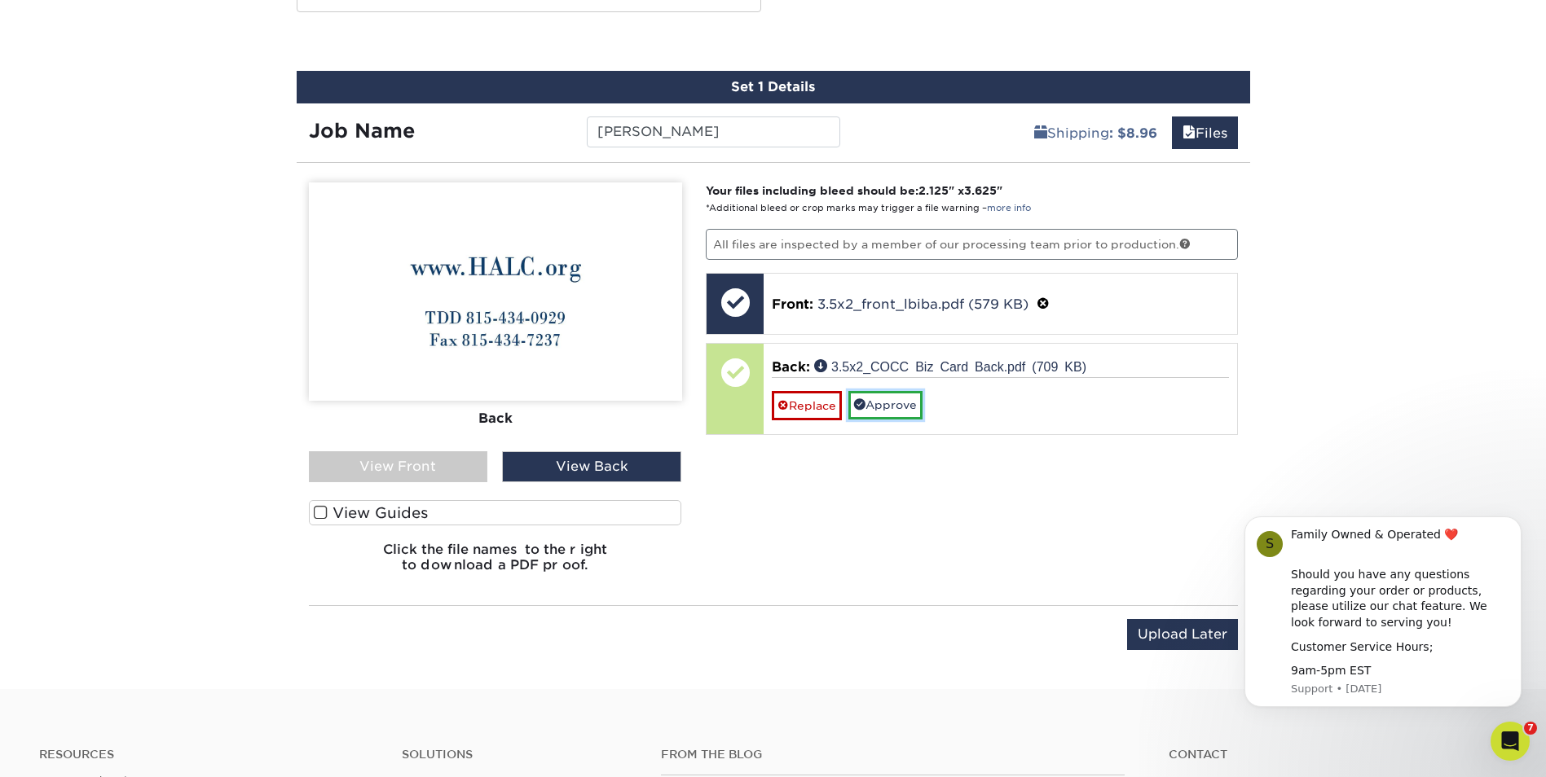
click at [911, 411] on link "Approve" at bounding box center [885, 405] width 74 height 28
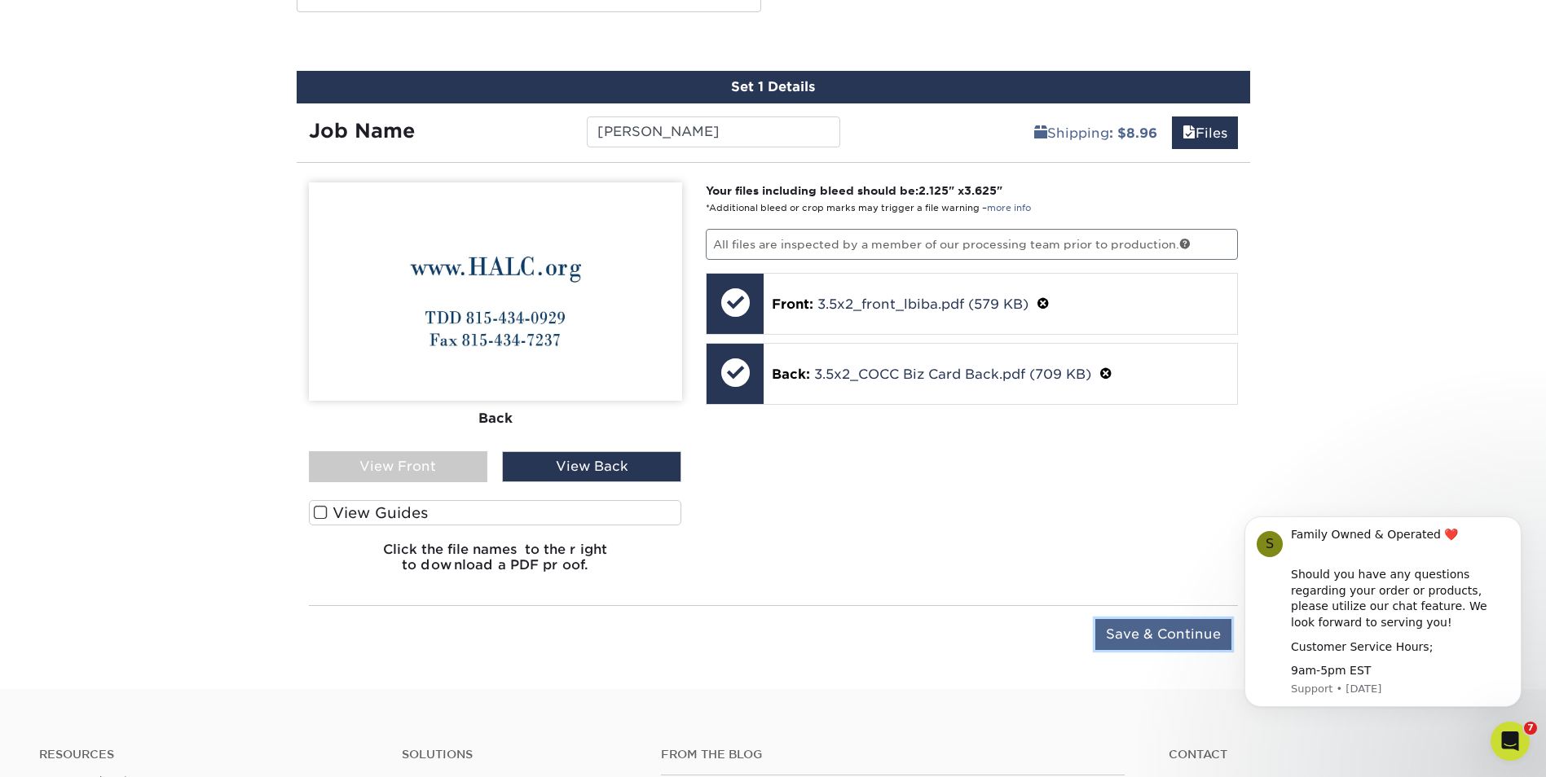
click at [1157, 636] on input "Save & Continue" at bounding box center [1163, 634] width 136 height 31
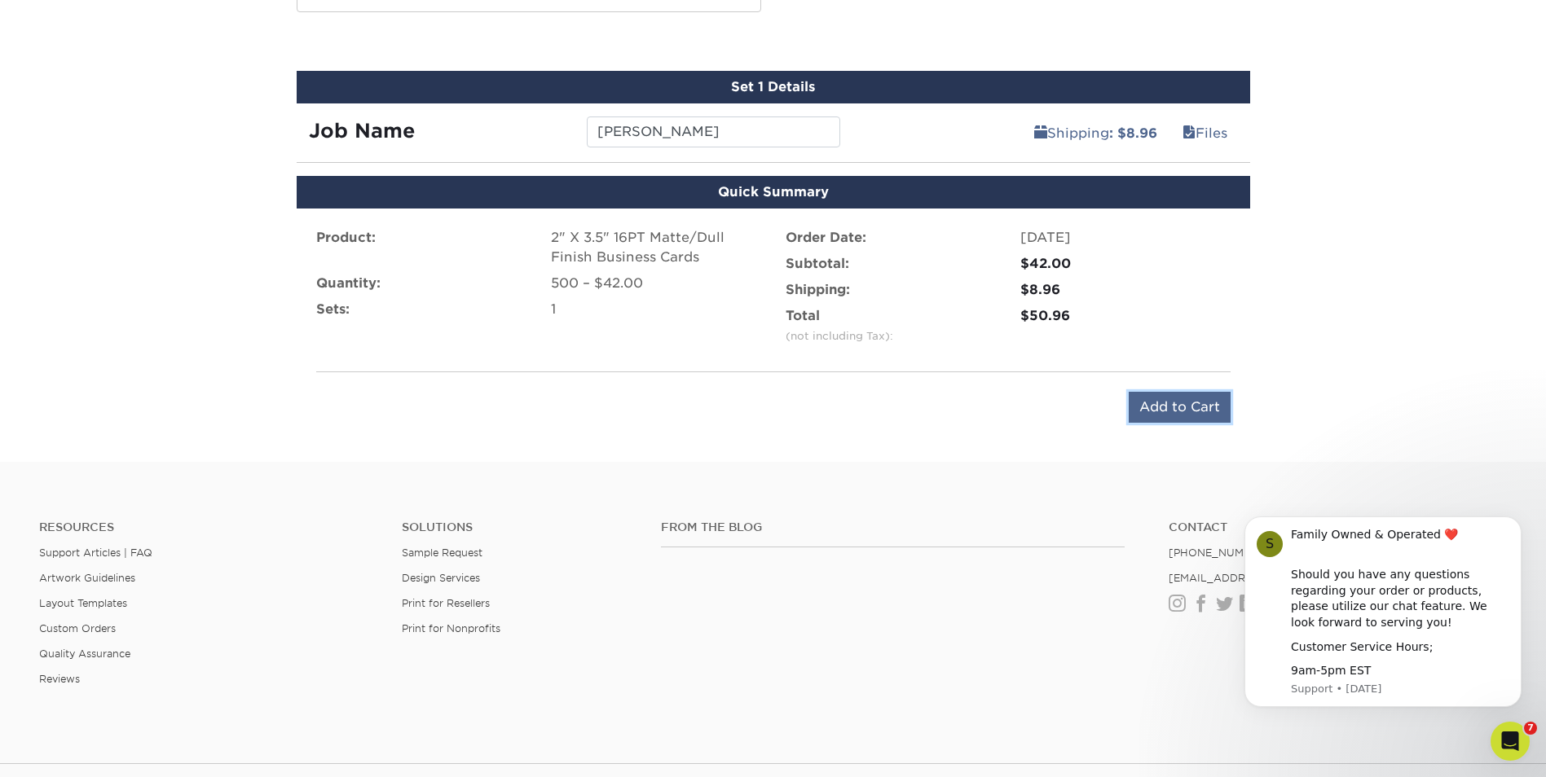
click at [1188, 411] on input "Add to Cart" at bounding box center [1179, 407] width 102 height 31
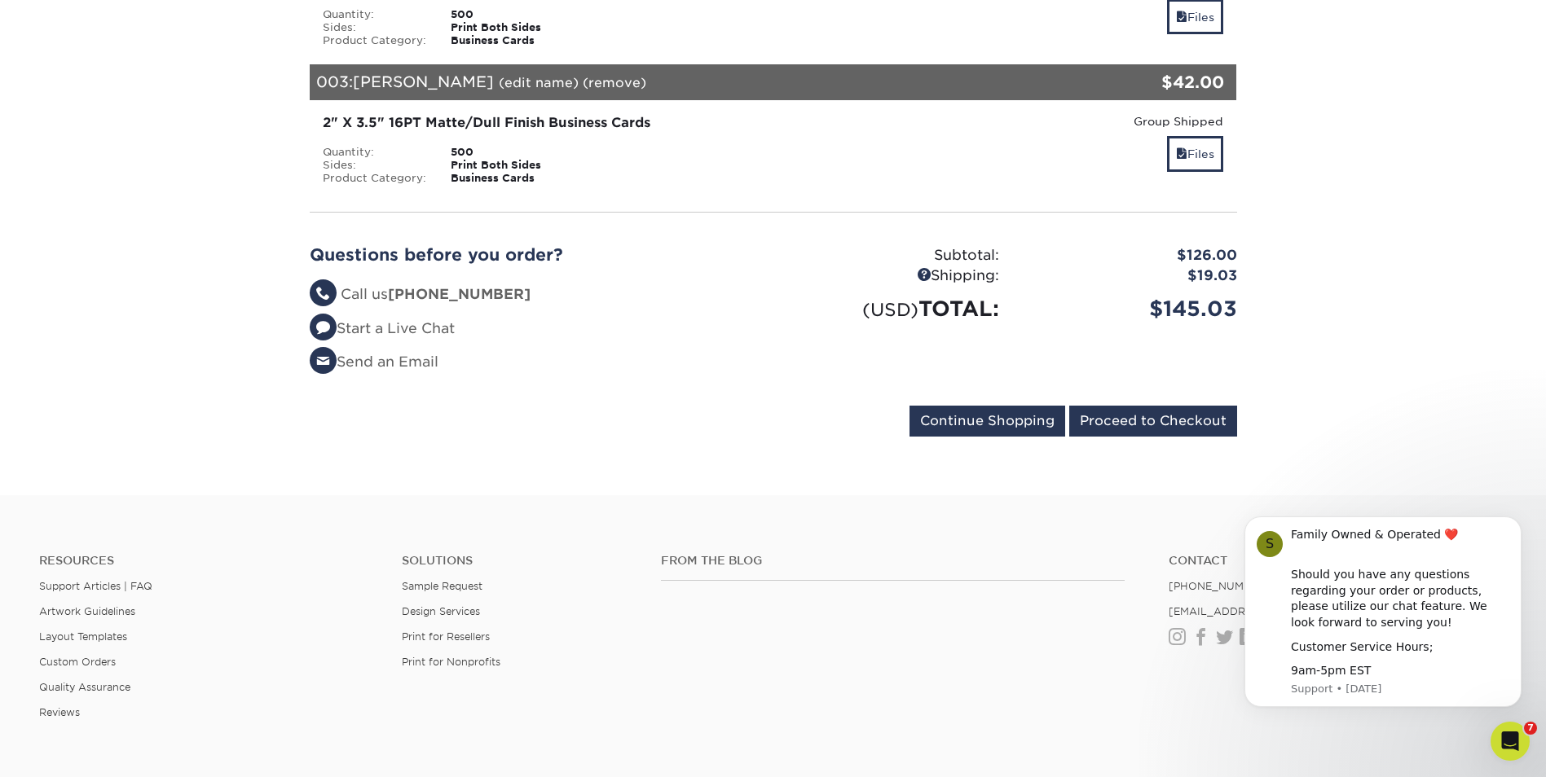
scroll to position [803, 0]
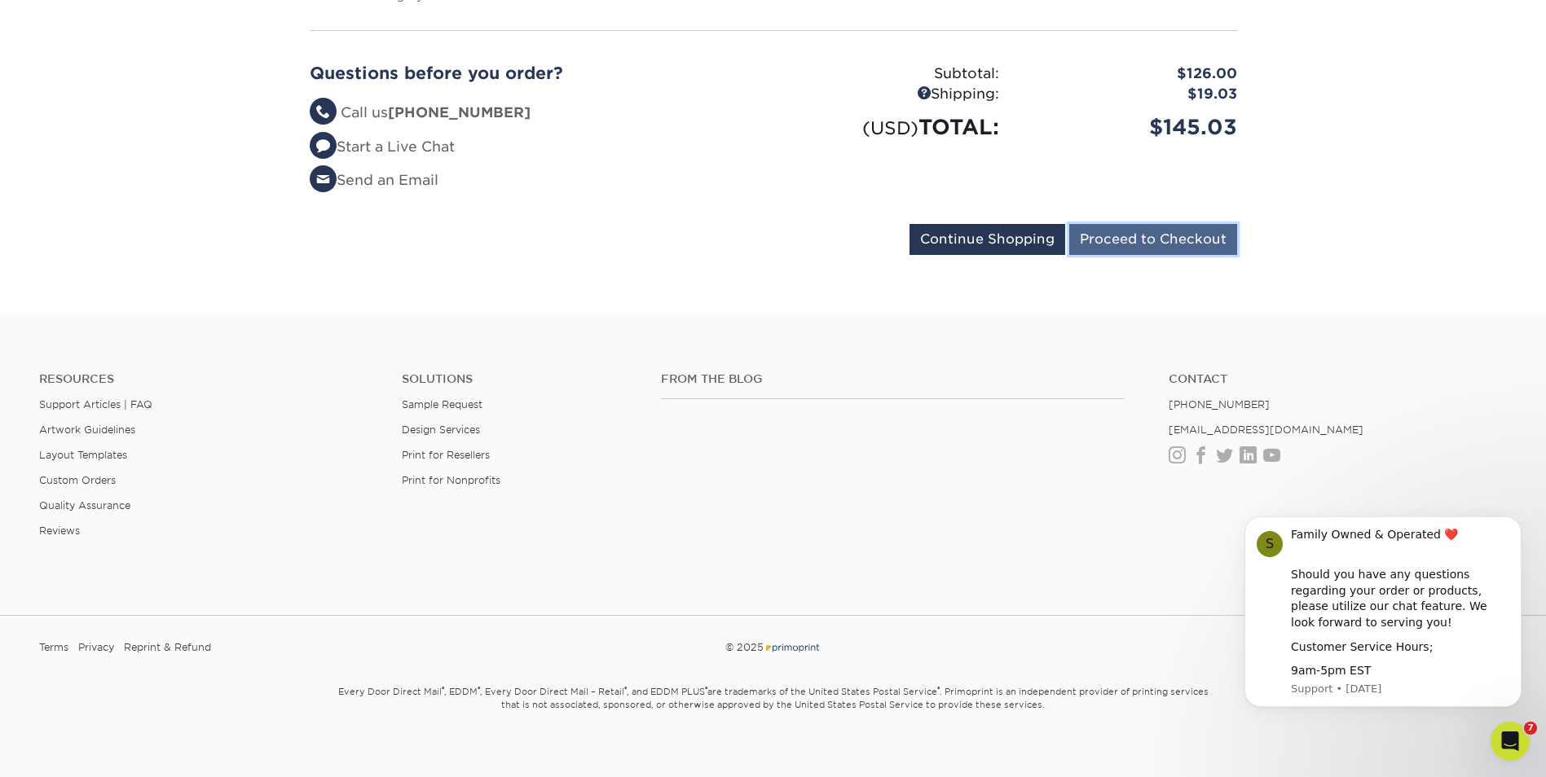
click at [1194, 226] on input "Proceed to Checkout" at bounding box center [1153, 239] width 168 height 31
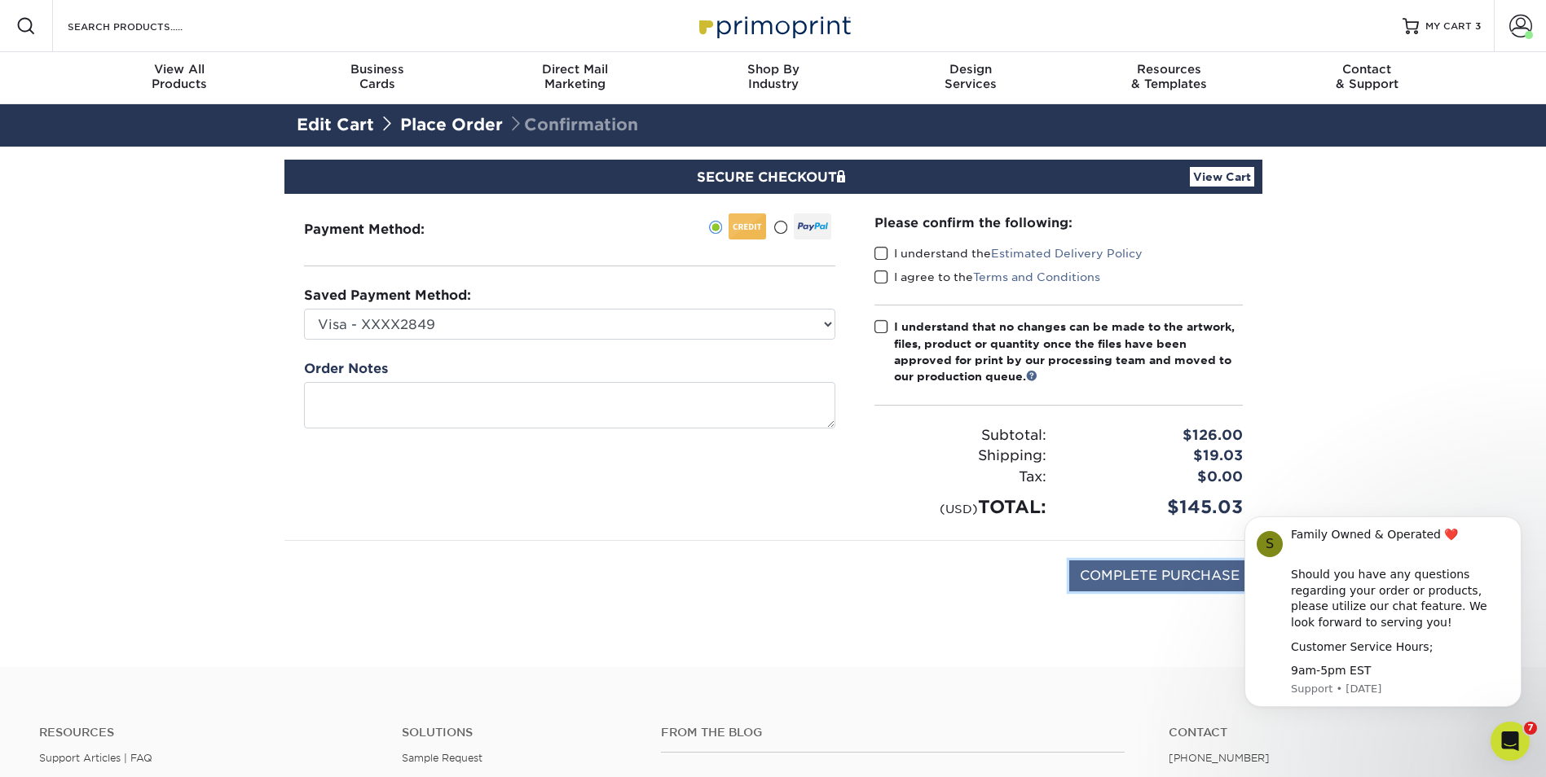
click at [1171, 574] on input "COMPLETE PURCHASE" at bounding box center [1159, 576] width 181 height 31
click at [877, 249] on span at bounding box center [881, 253] width 14 height 15
click at [0, 0] on input "I understand the Estimated Delivery Policy" at bounding box center [0, 0] width 0 height 0
click at [882, 280] on span at bounding box center [881, 277] width 14 height 15
click at [0, 0] on input "I agree to the Terms and Conditions" at bounding box center [0, 0] width 0 height 0
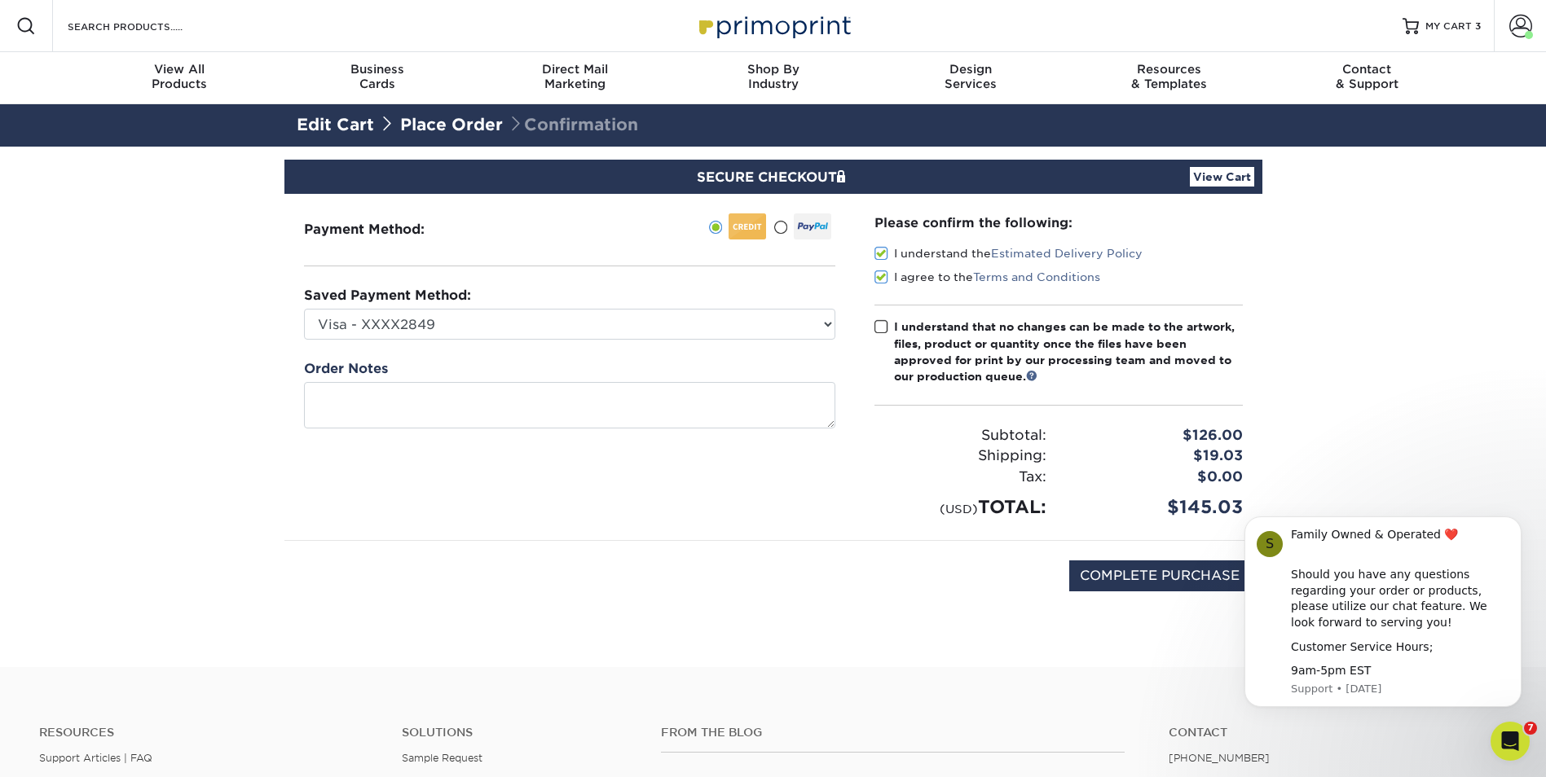
click at [882, 326] on span at bounding box center [881, 326] width 14 height 15
click at [0, 0] on input "I understand that no changes can be made to the artwork, files, product or quan…" at bounding box center [0, 0] width 0 height 0
click at [1146, 583] on input "COMPLETE PURCHASE" at bounding box center [1159, 576] width 181 height 31
type input "PROCESSING, PLEASE WAIT..."
